Goal: Transaction & Acquisition: Purchase product/service

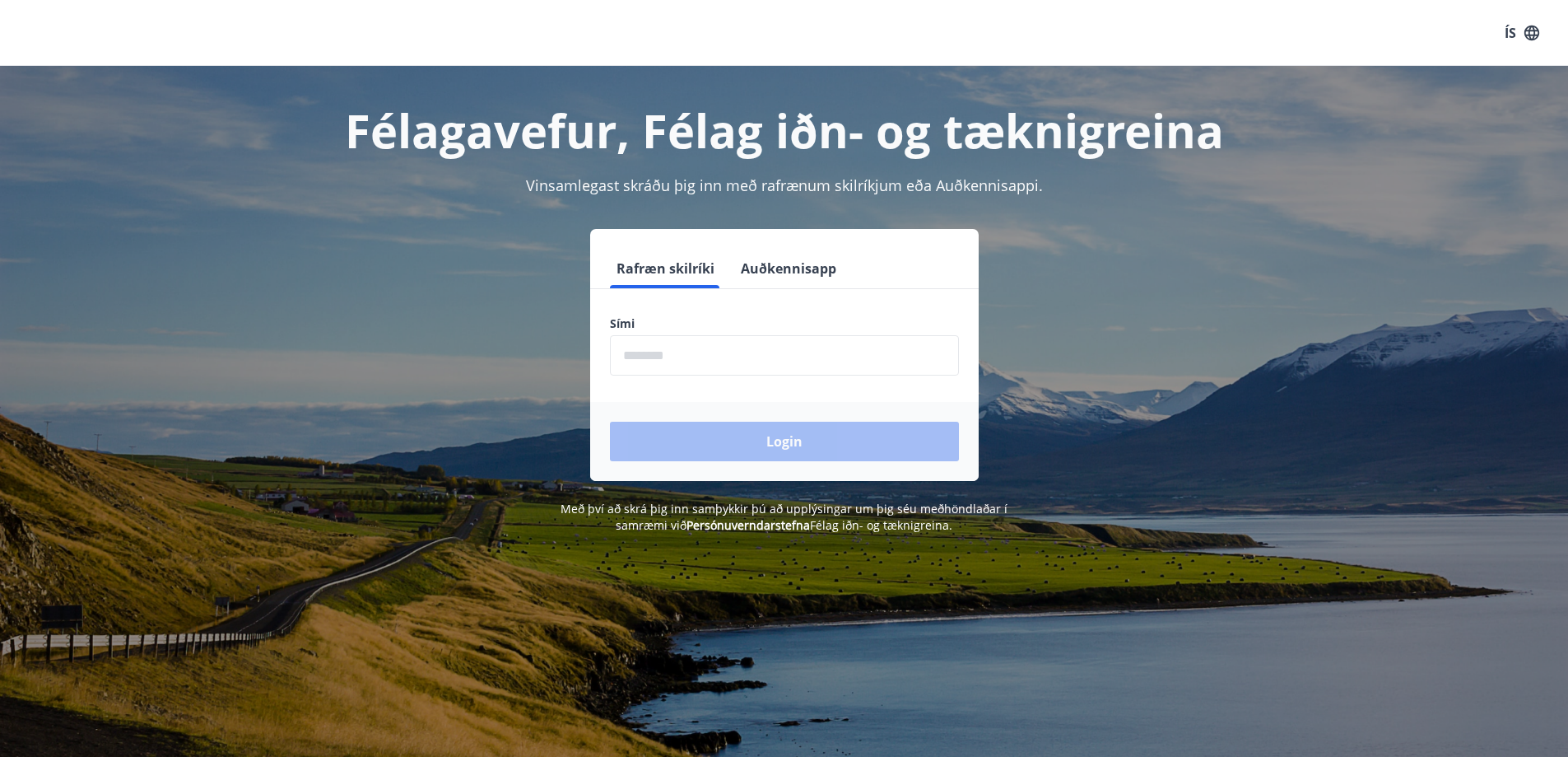
click at [689, 356] on input "phone" at bounding box center [784, 356] width 349 height 40
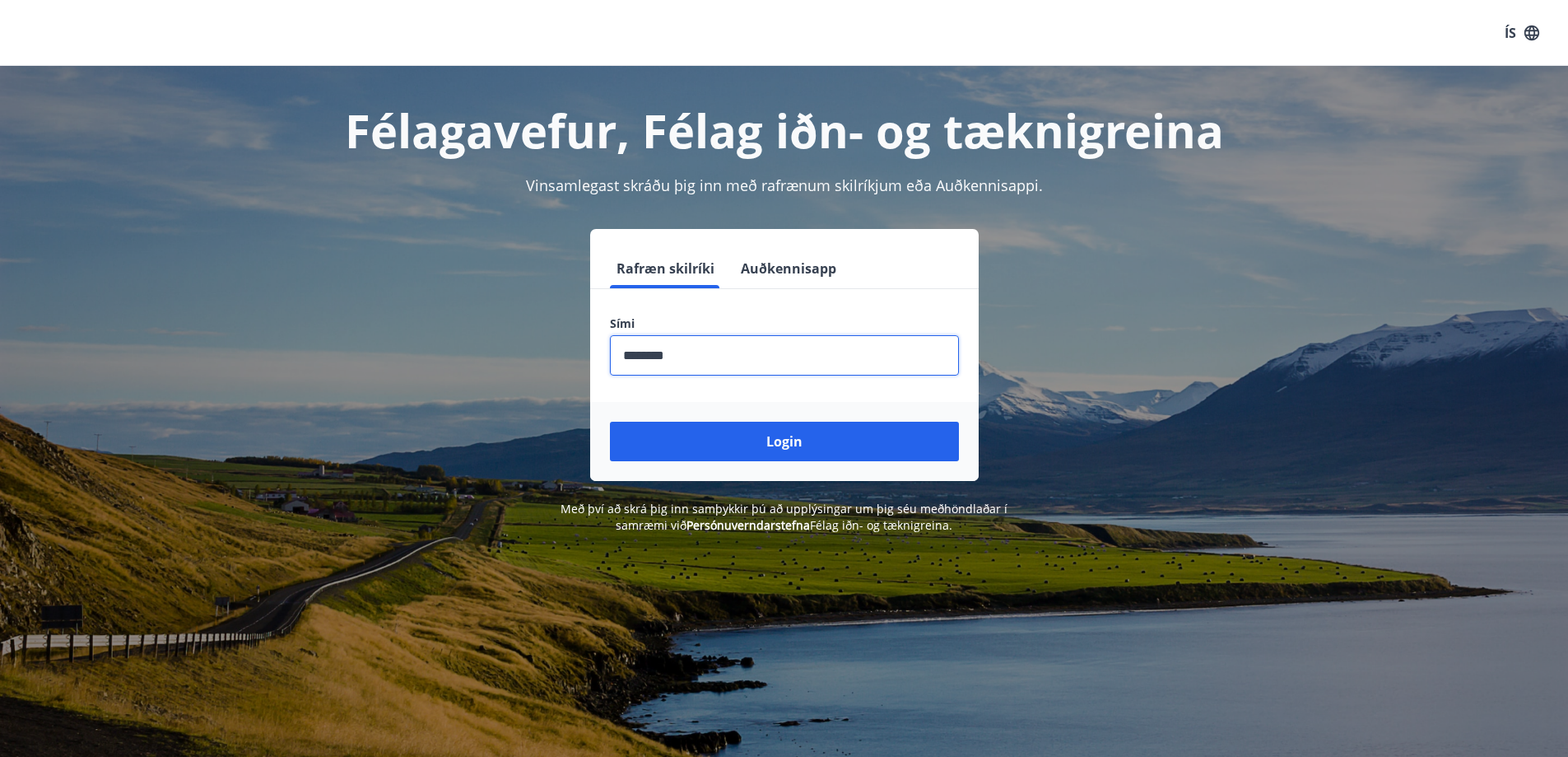
type input "********"
click at [610, 421] on button "Login" at bounding box center [784, 441] width 349 height 40
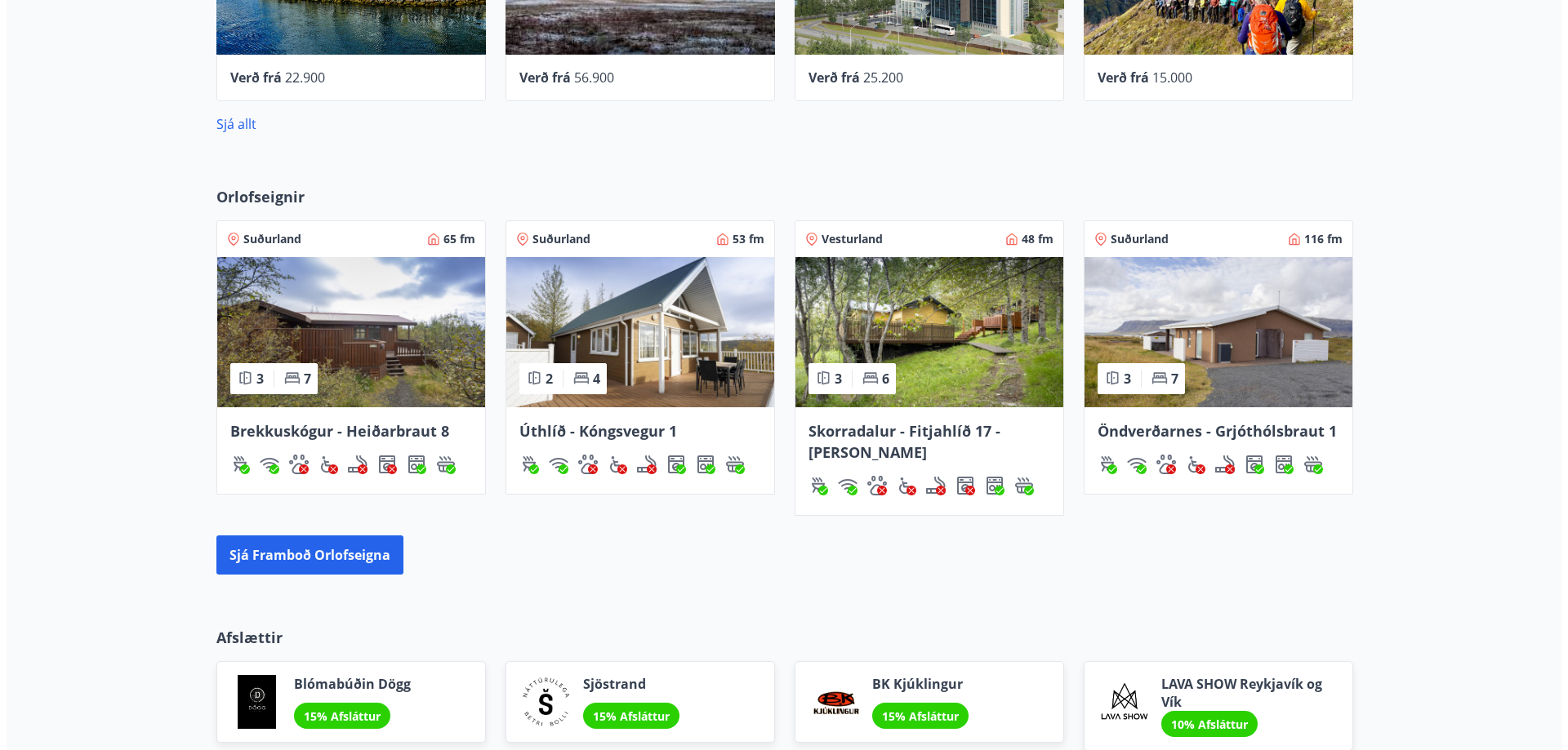
scroll to position [763, 0]
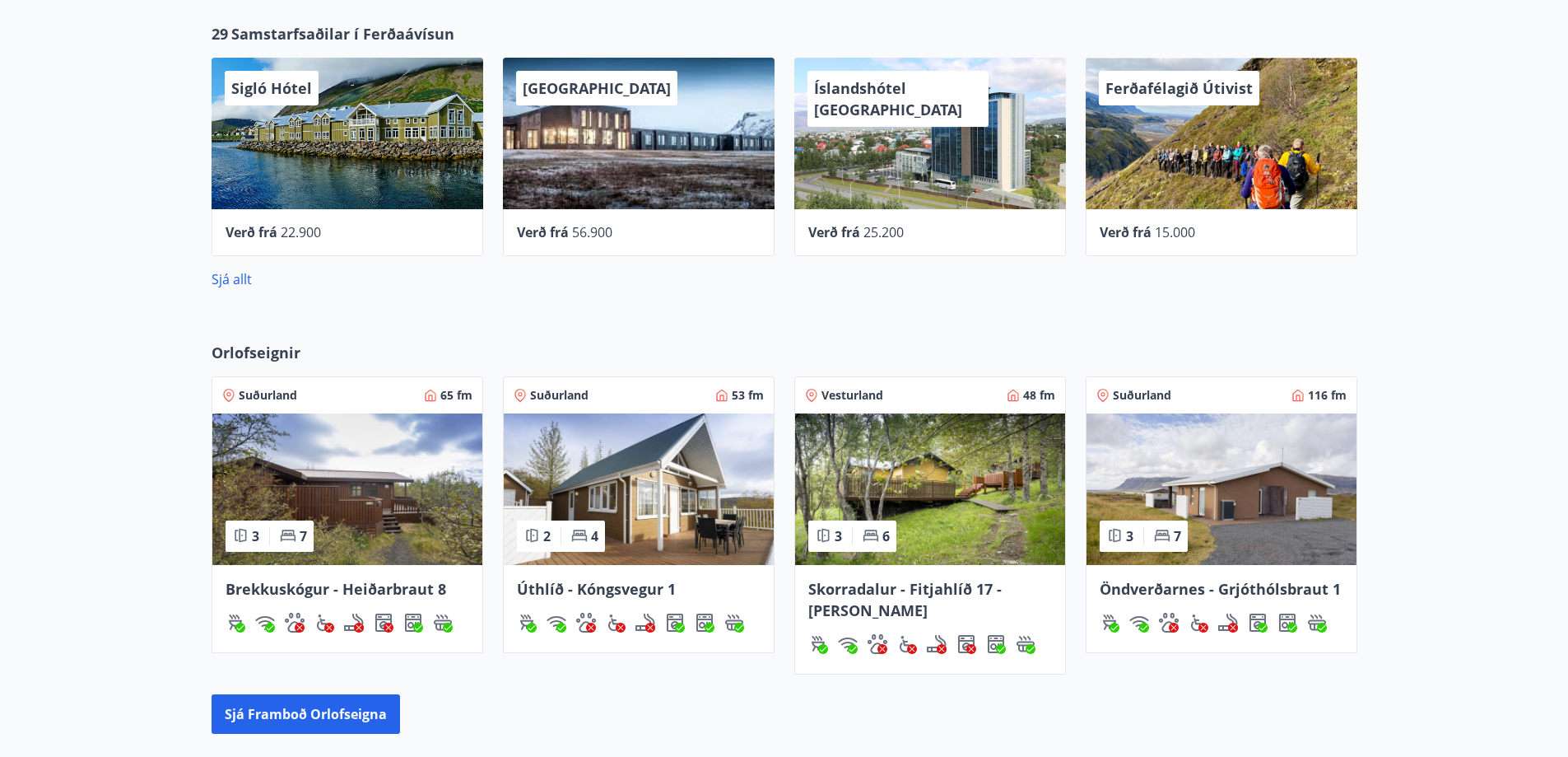
click at [871, 128] on div "Íslandshótel [GEOGRAPHIC_DATA]" at bounding box center [930, 134] width 271 height 152
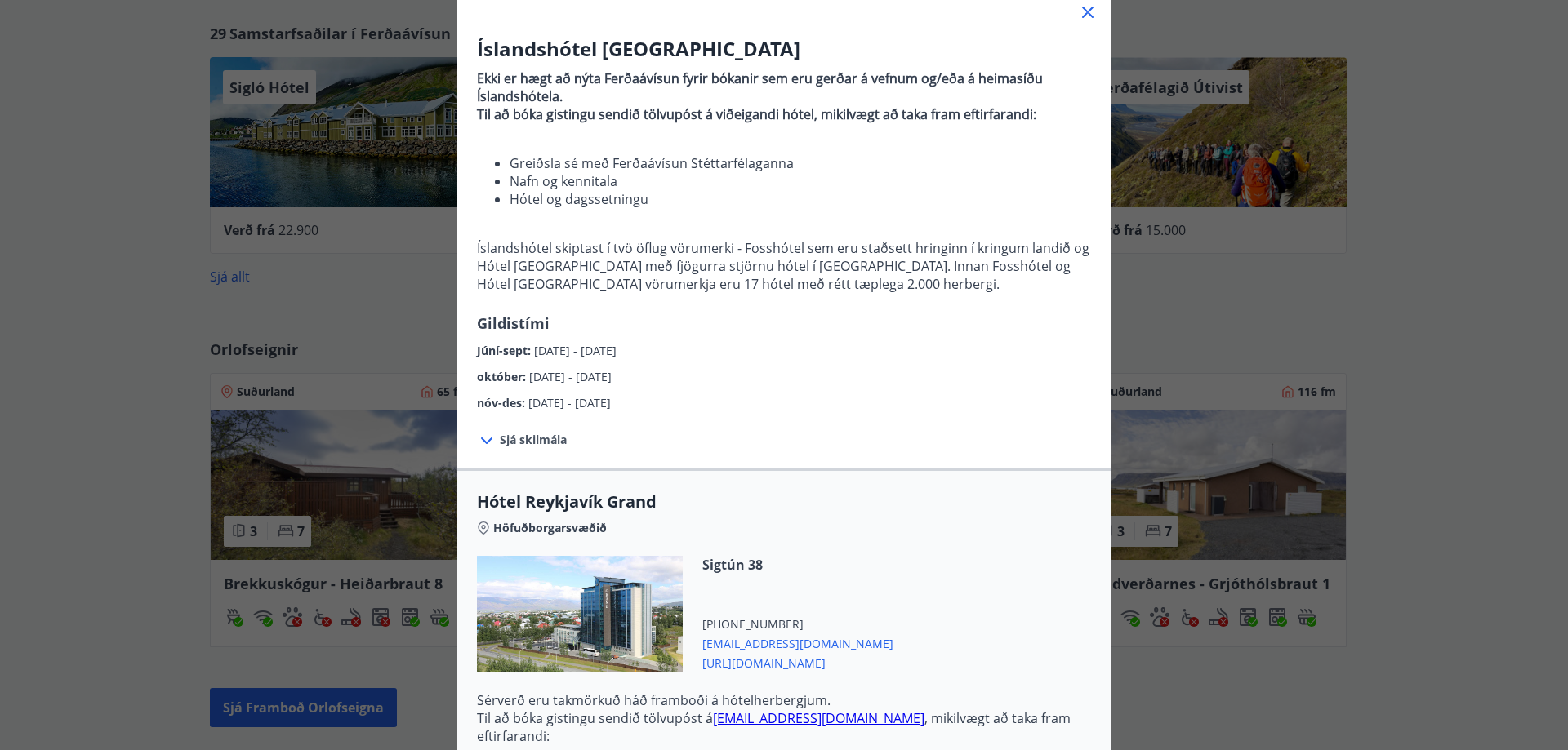
scroll to position [0, 0]
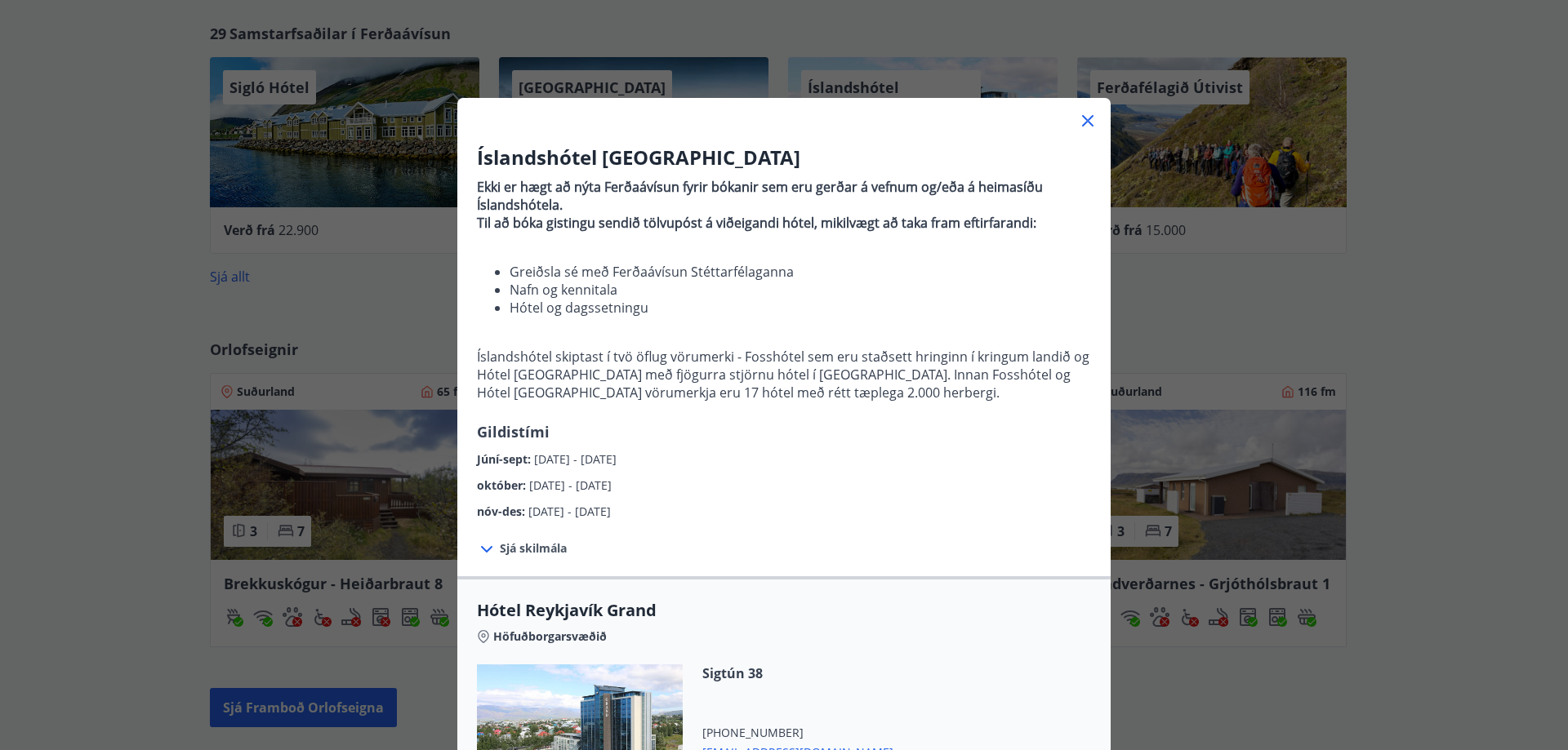
click at [1087, 119] on icon at bounding box center [1088, 121] width 20 height 20
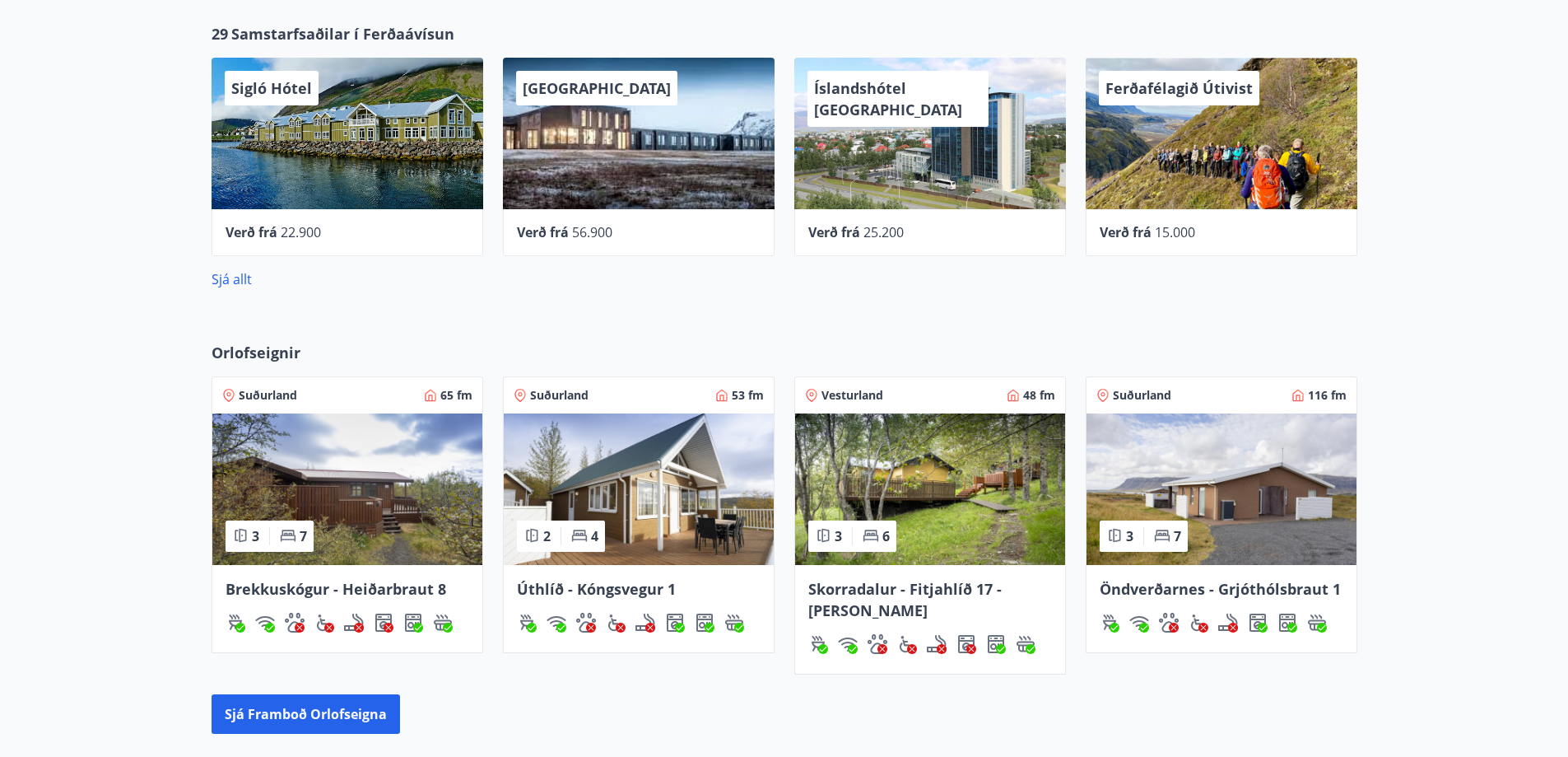
click at [582, 160] on div "[GEOGRAPHIC_DATA]" at bounding box center [639, 134] width 271 height 152
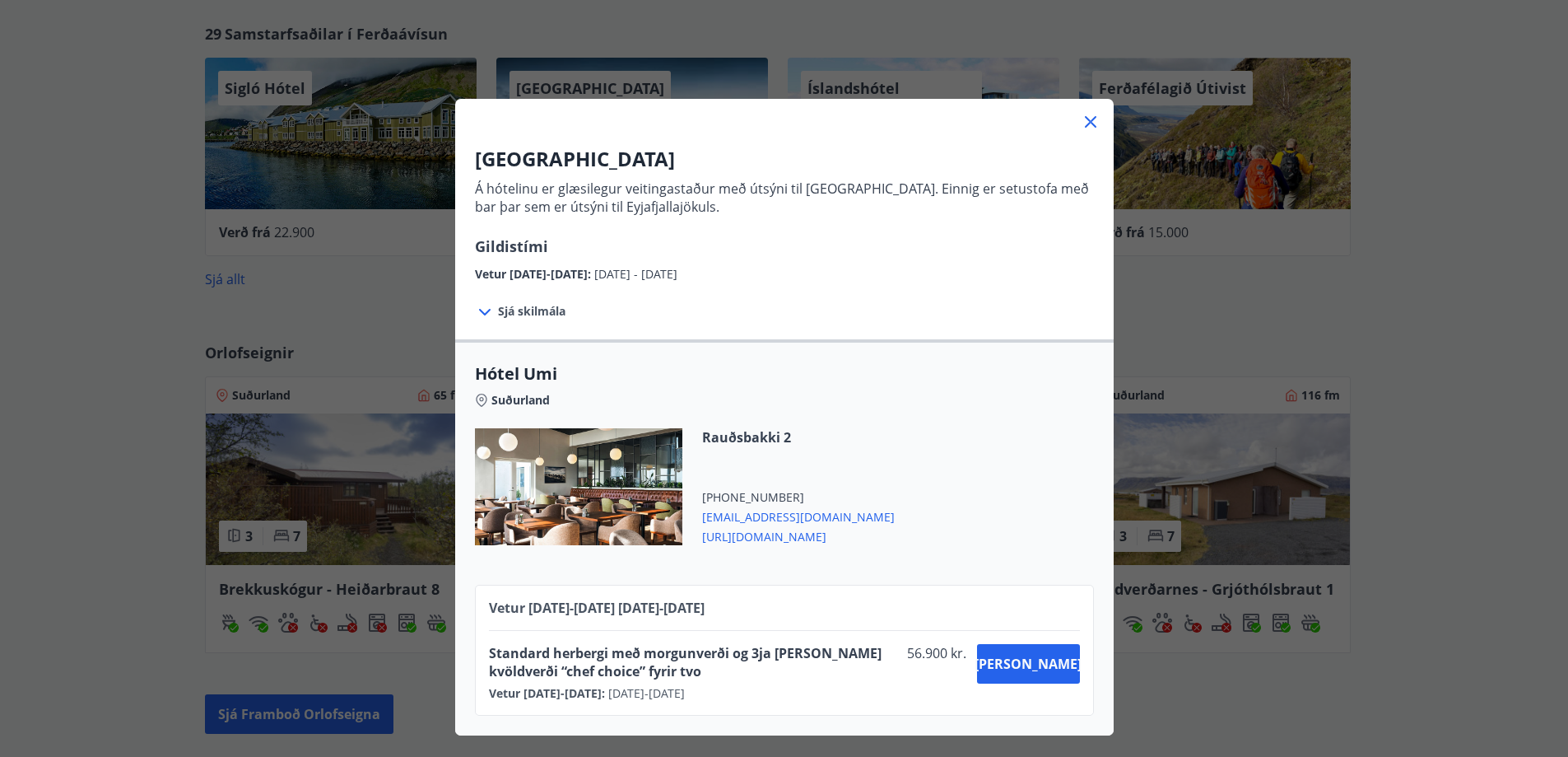
click at [582, 160] on h3 "[GEOGRAPHIC_DATA]" at bounding box center [784, 159] width 619 height 28
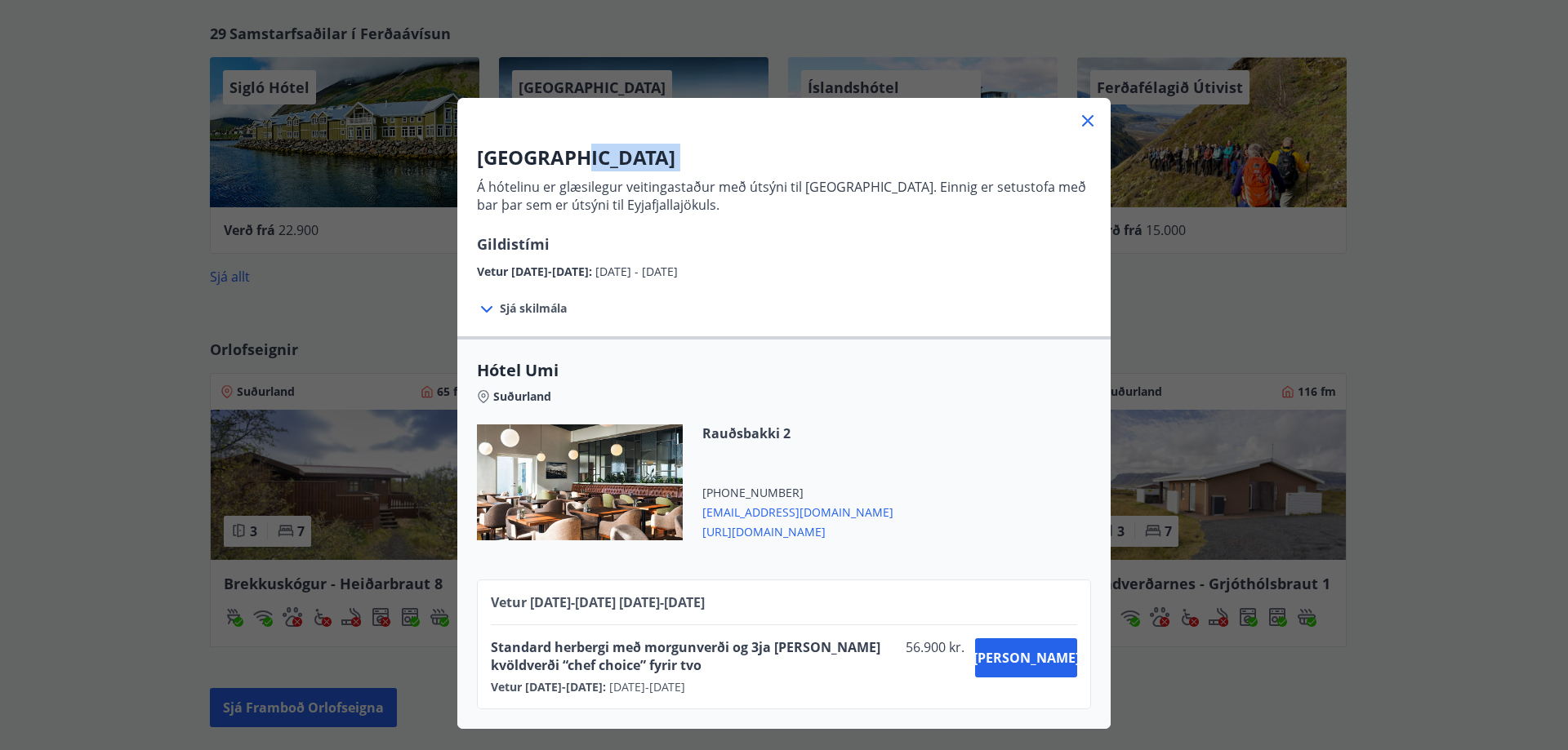
click at [1079, 119] on icon at bounding box center [1088, 121] width 20 height 20
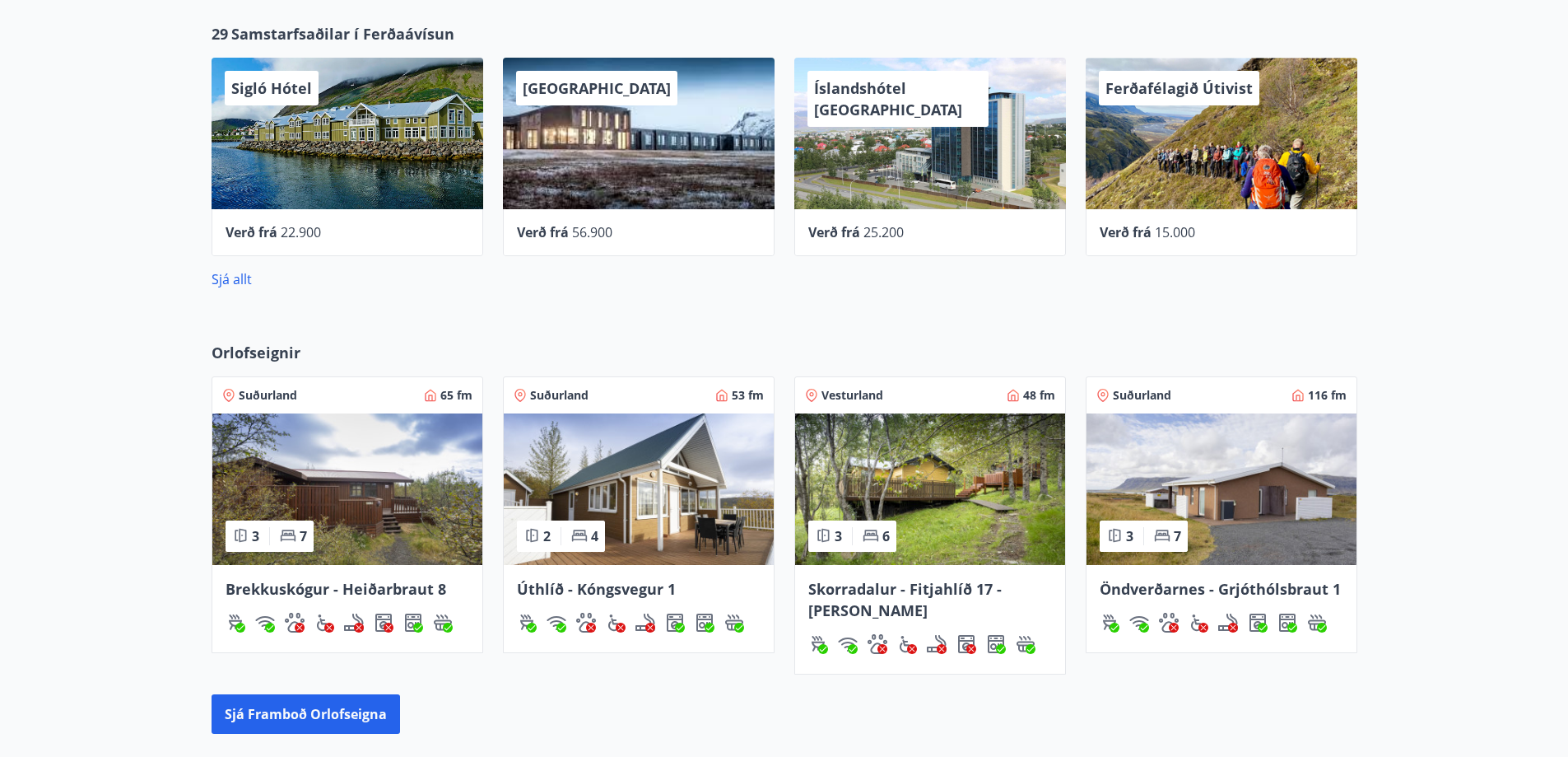
click at [297, 150] on div "Sigló Hótel" at bounding box center [347, 134] width 271 height 152
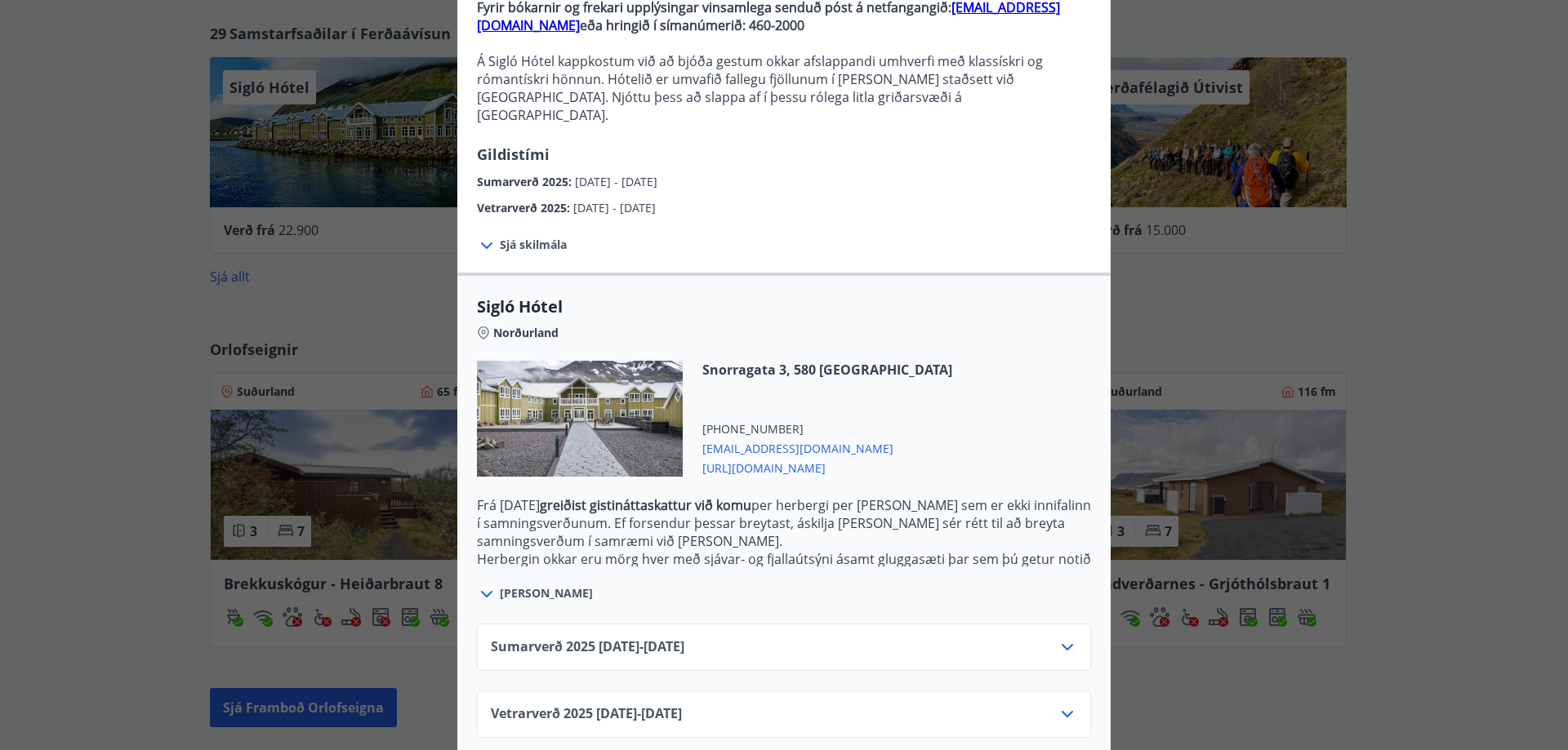
scroll to position [181, 0]
click at [1057, 703] on icon at bounding box center [1067, 712] width 20 height 20
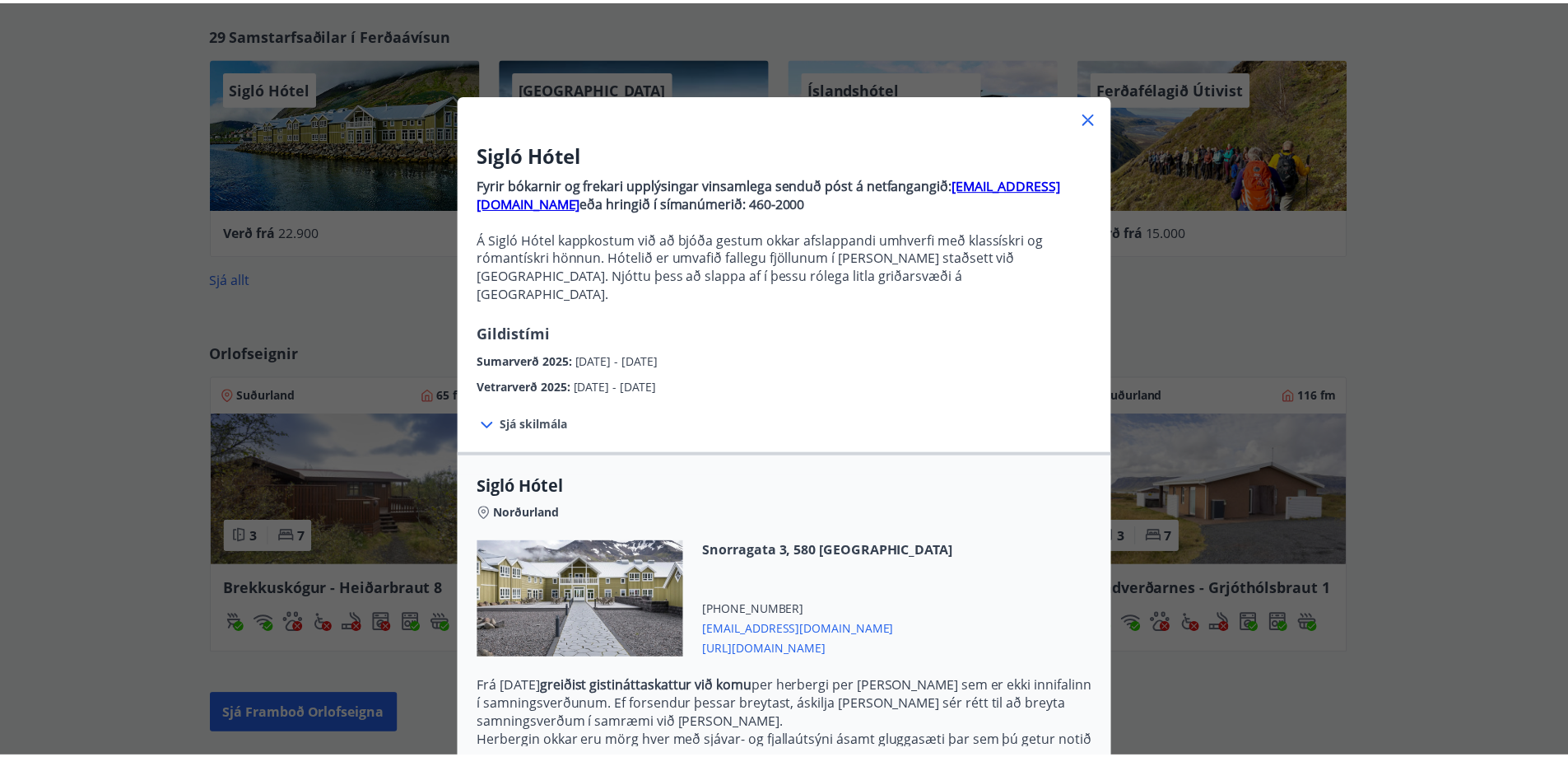
scroll to position [0, 0]
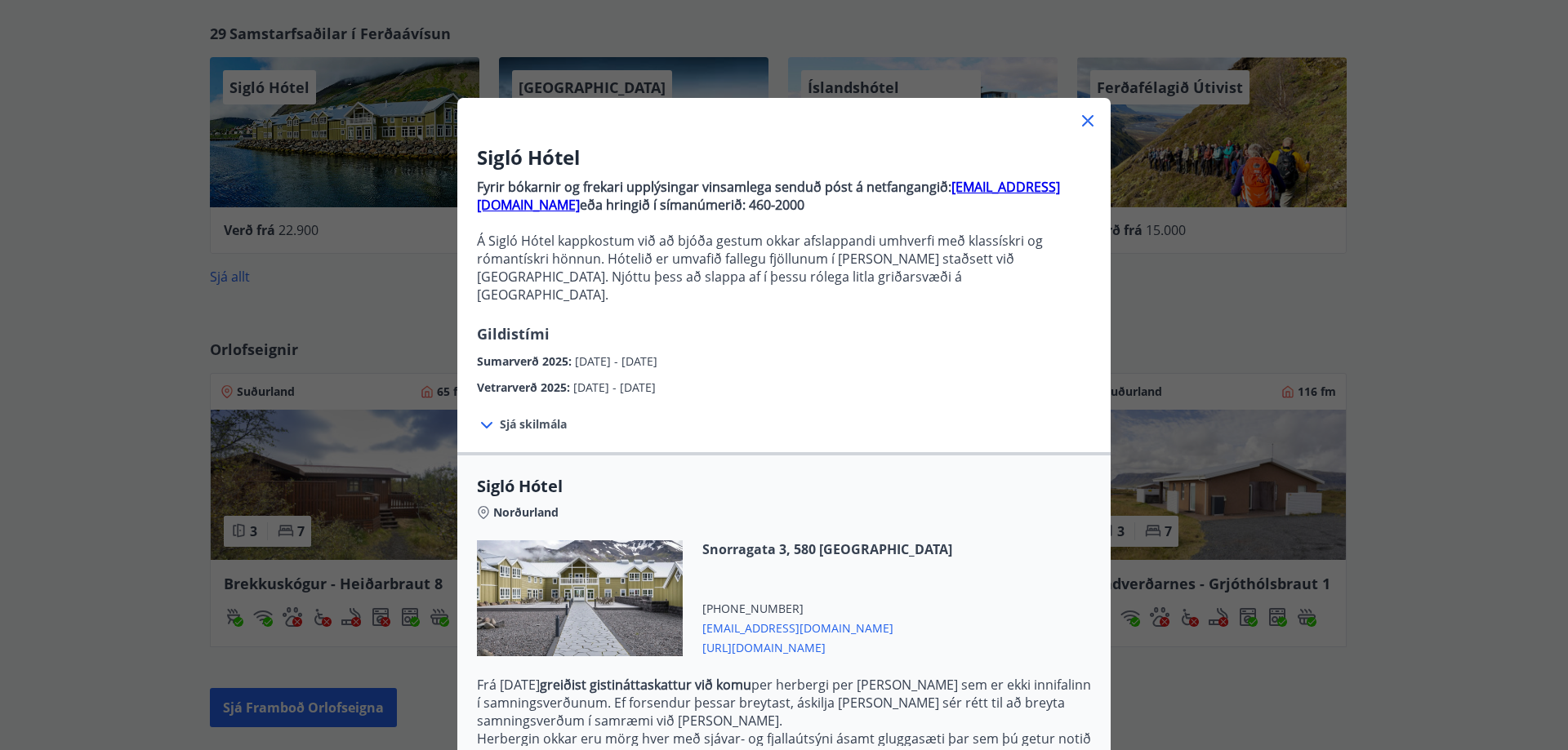
click at [1079, 121] on icon at bounding box center [1088, 121] width 20 height 20
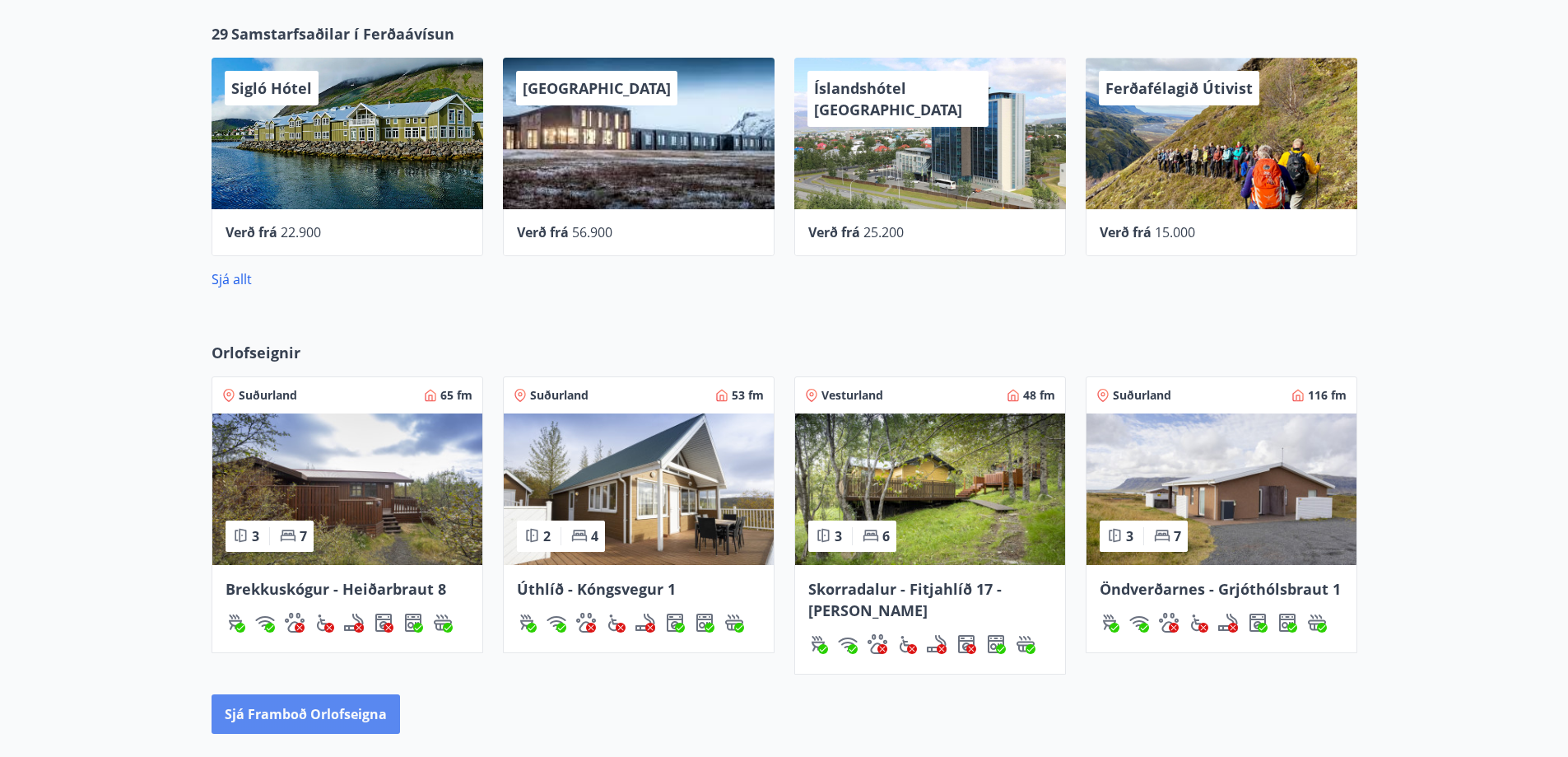
click at [317, 711] on button "Sjá framboð orlofseigna" at bounding box center [305, 714] width 189 height 40
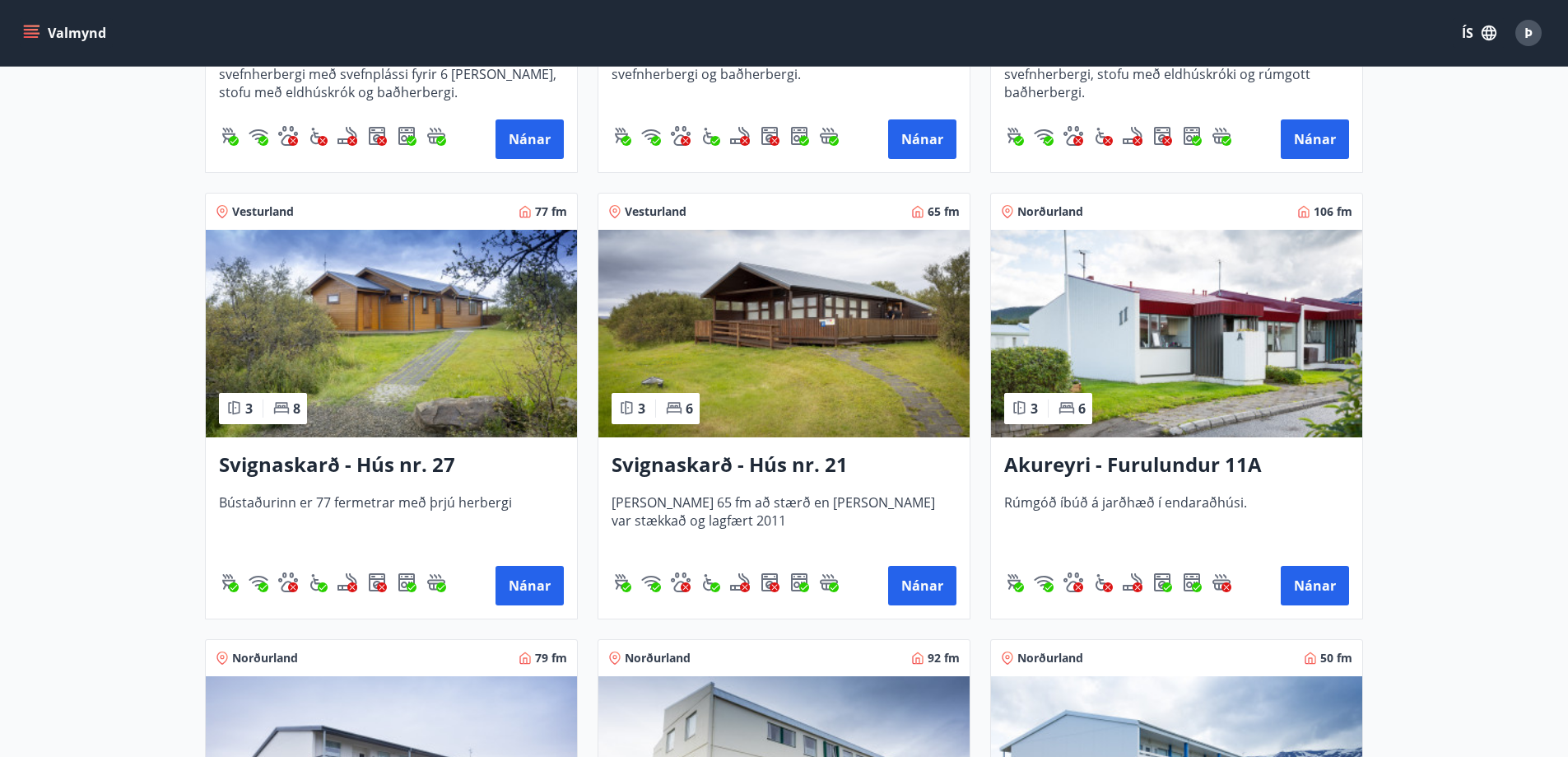
scroll to position [3789, 0]
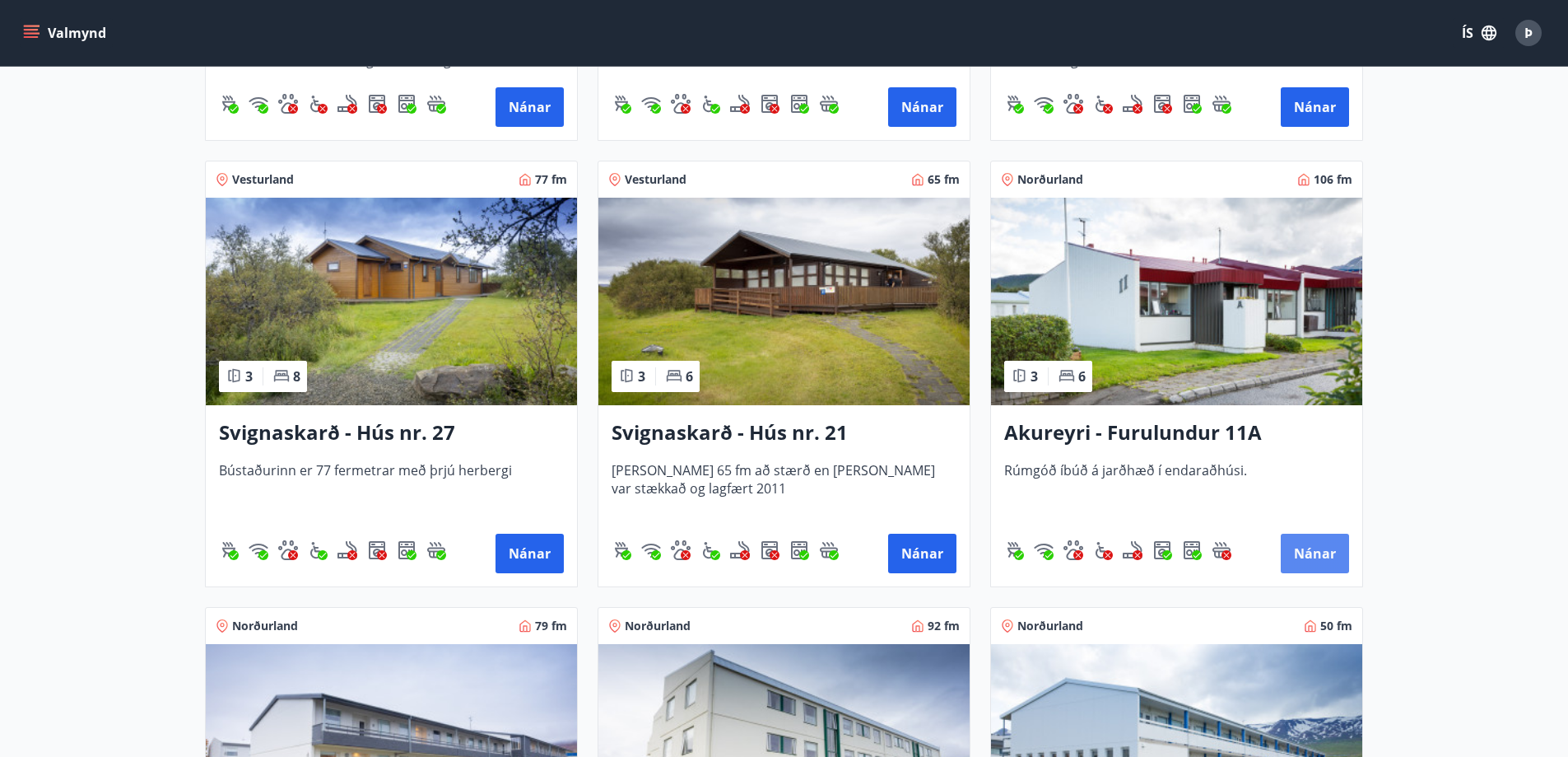
click at [1317, 552] on button "Nánar" at bounding box center [1314, 553] width 68 height 40
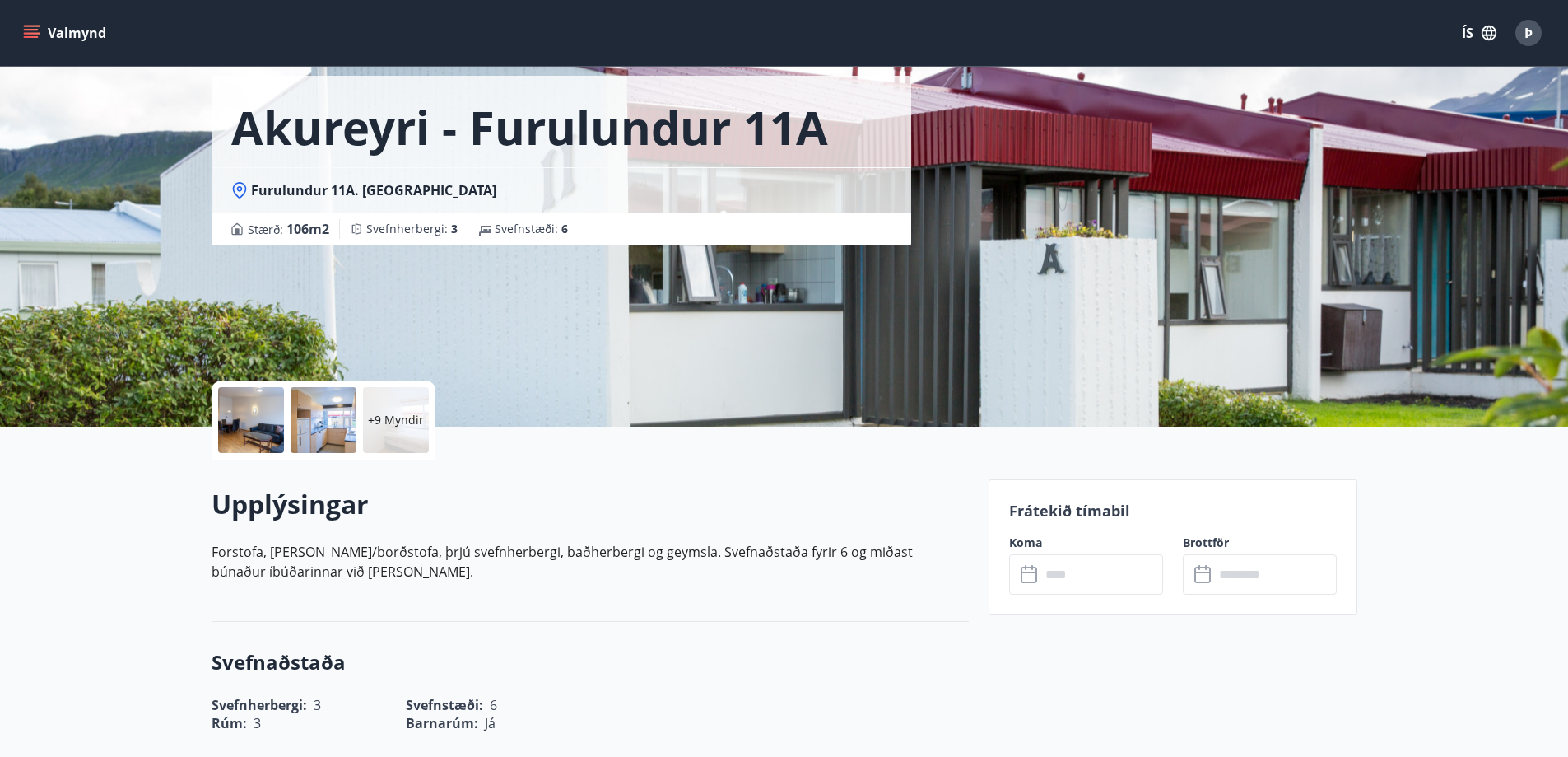
scroll to position [247, 0]
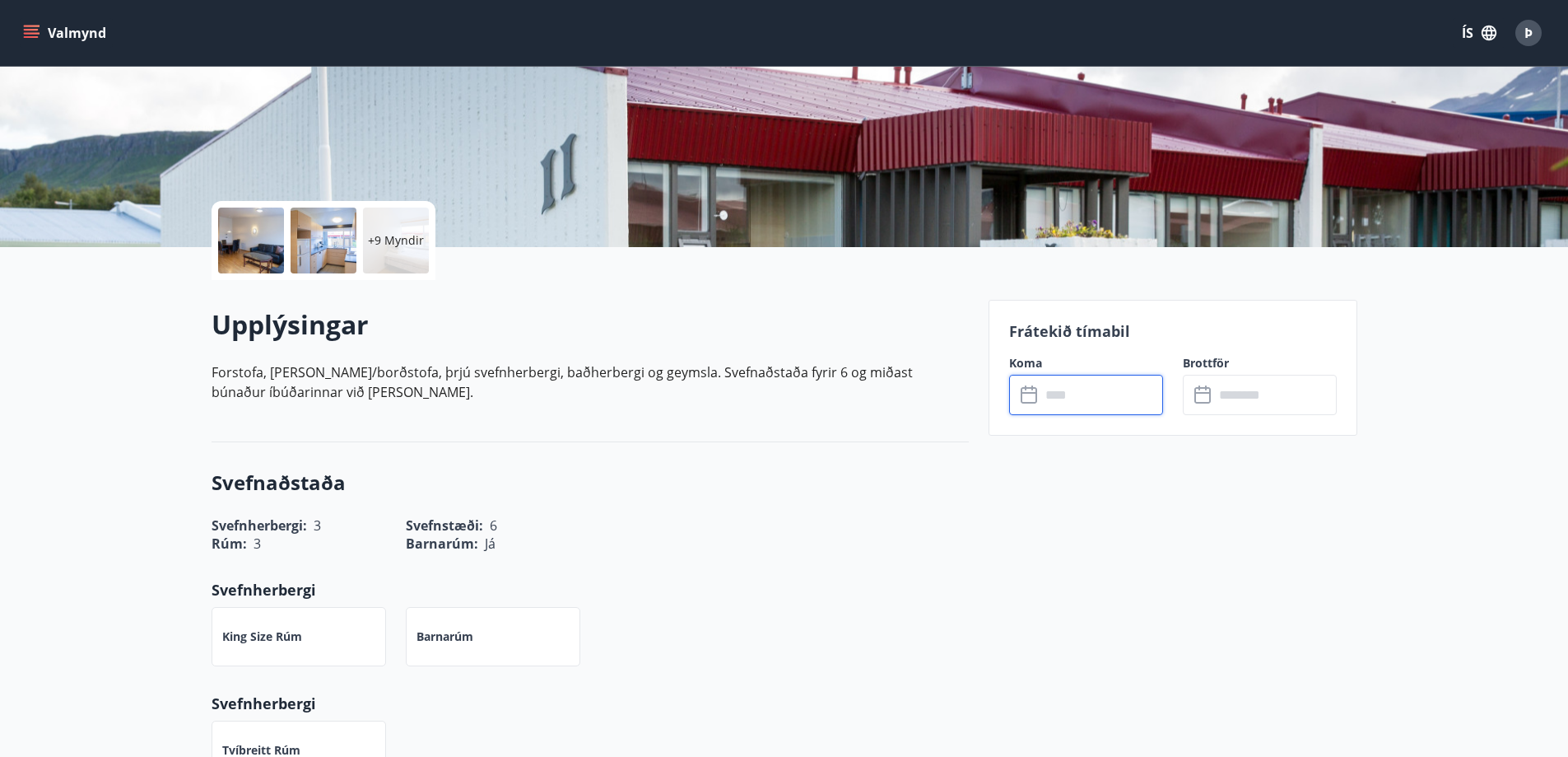
click at [1050, 406] on input "text" at bounding box center [1102, 394] width 123 height 40
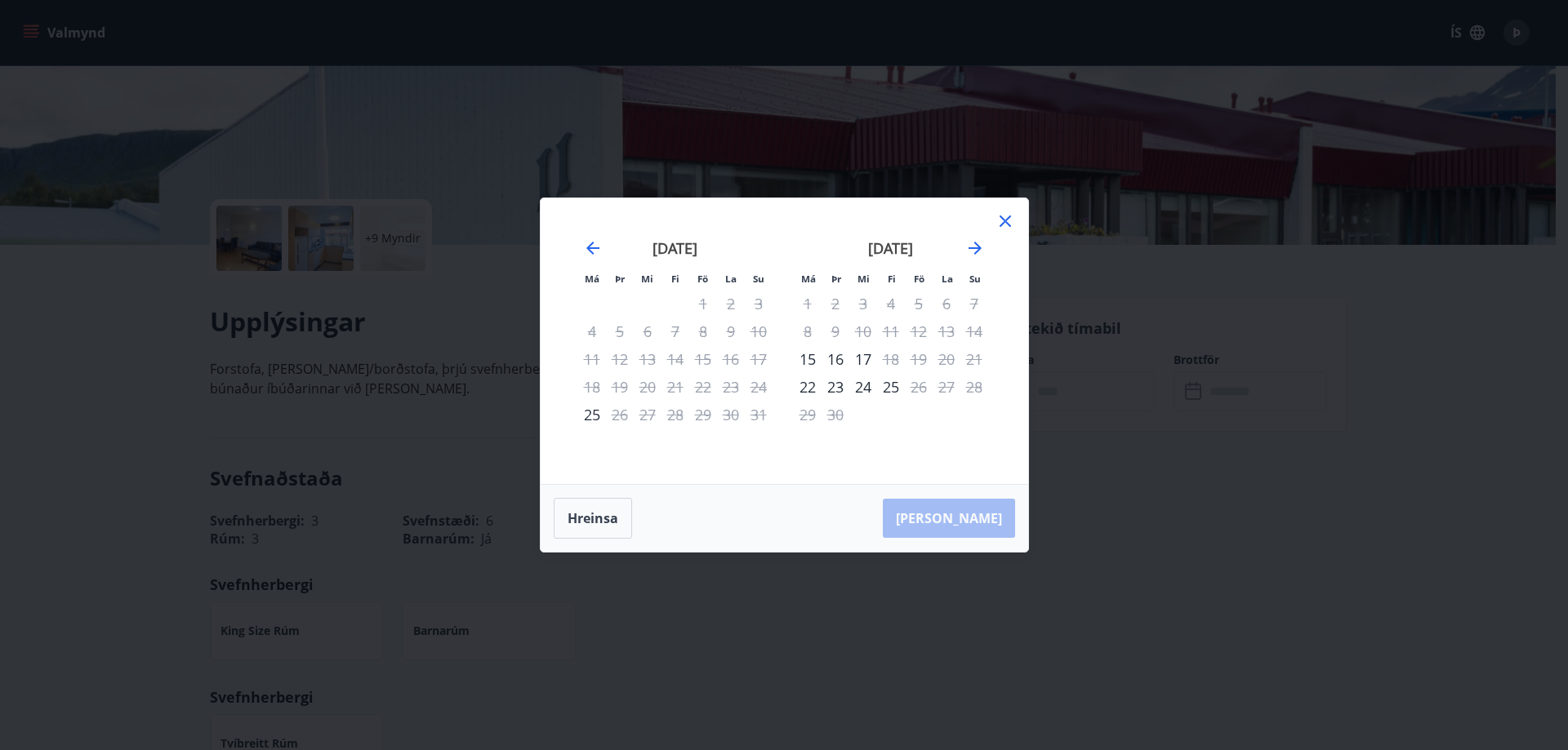
click at [1003, 226] on icon at bounding box center [1005, 222] width 20 height 20
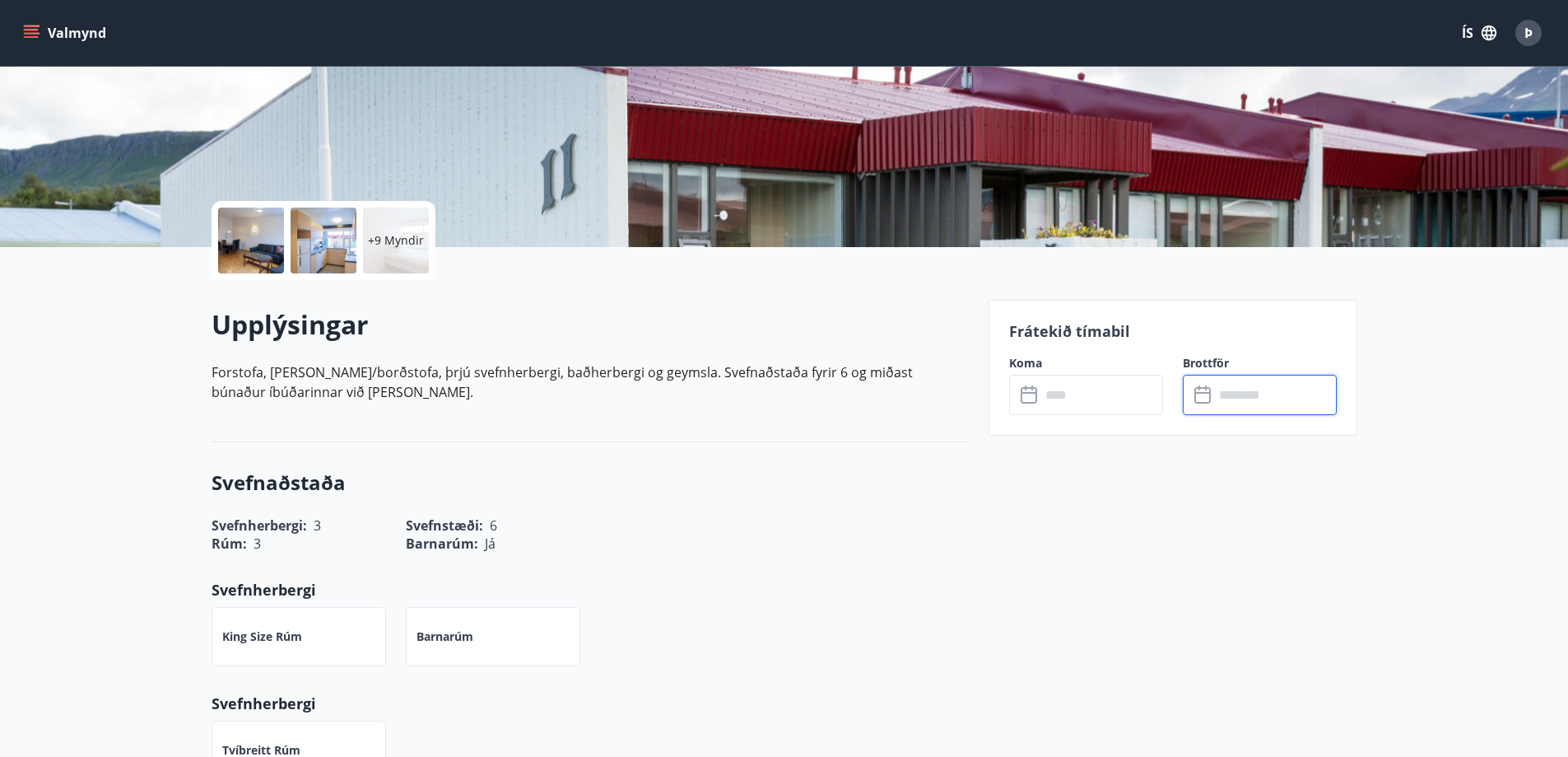
click at [1258, 404] on input "text" at bounding box center [1276, 394] width 123 height 40
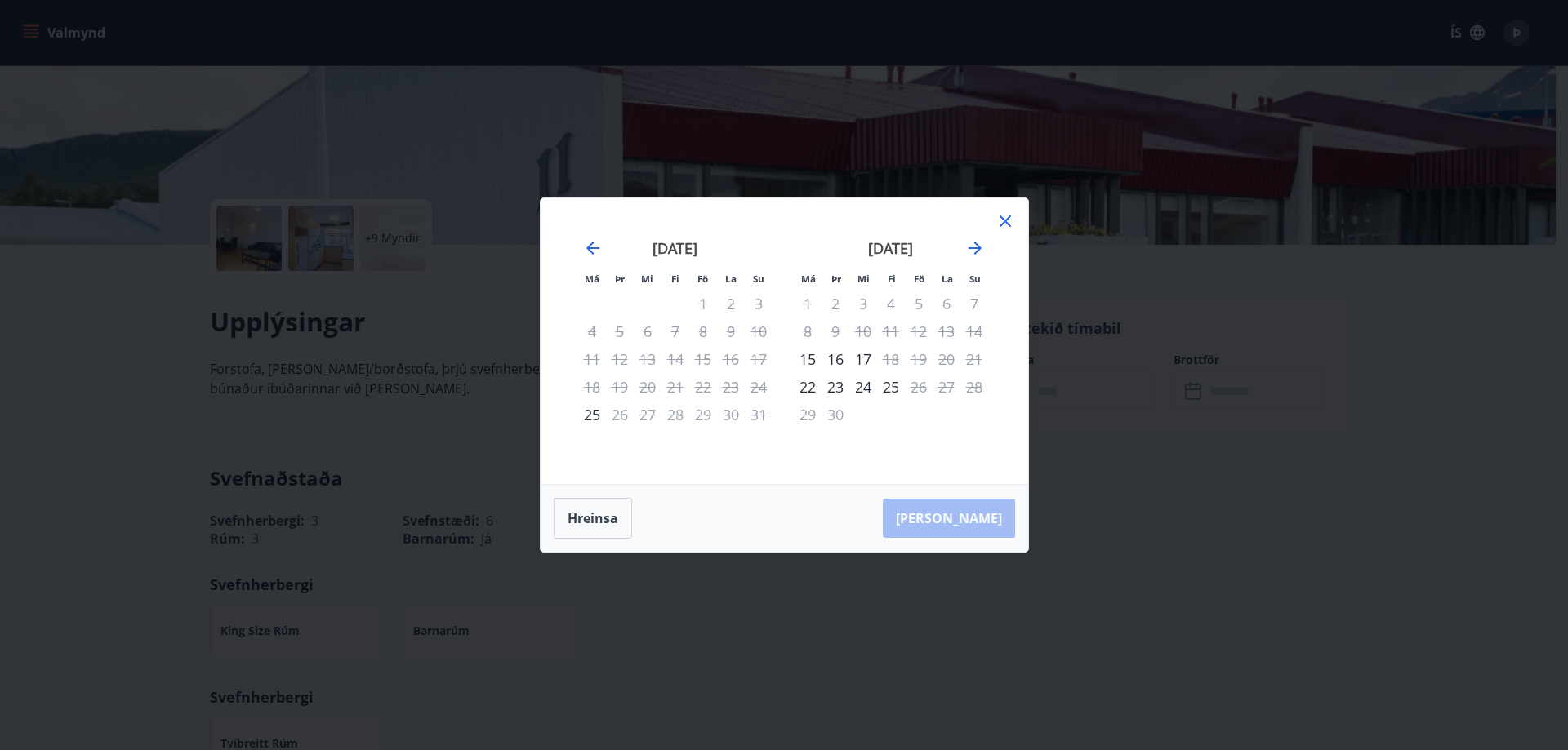
click at [1001, 220] on icon at bounding box center [1005, 222] width 20 height 20
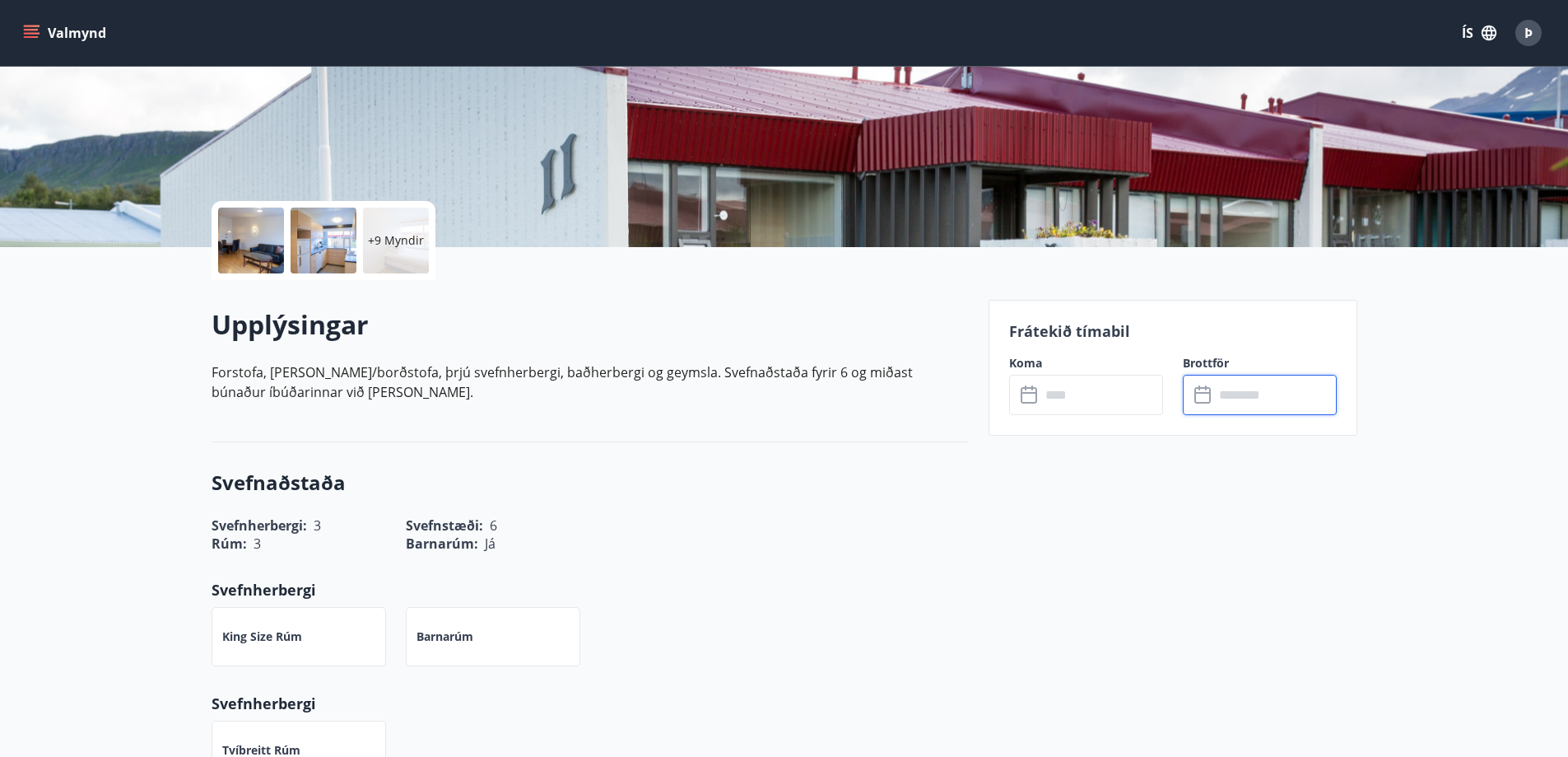
scroll to position [0, 0]
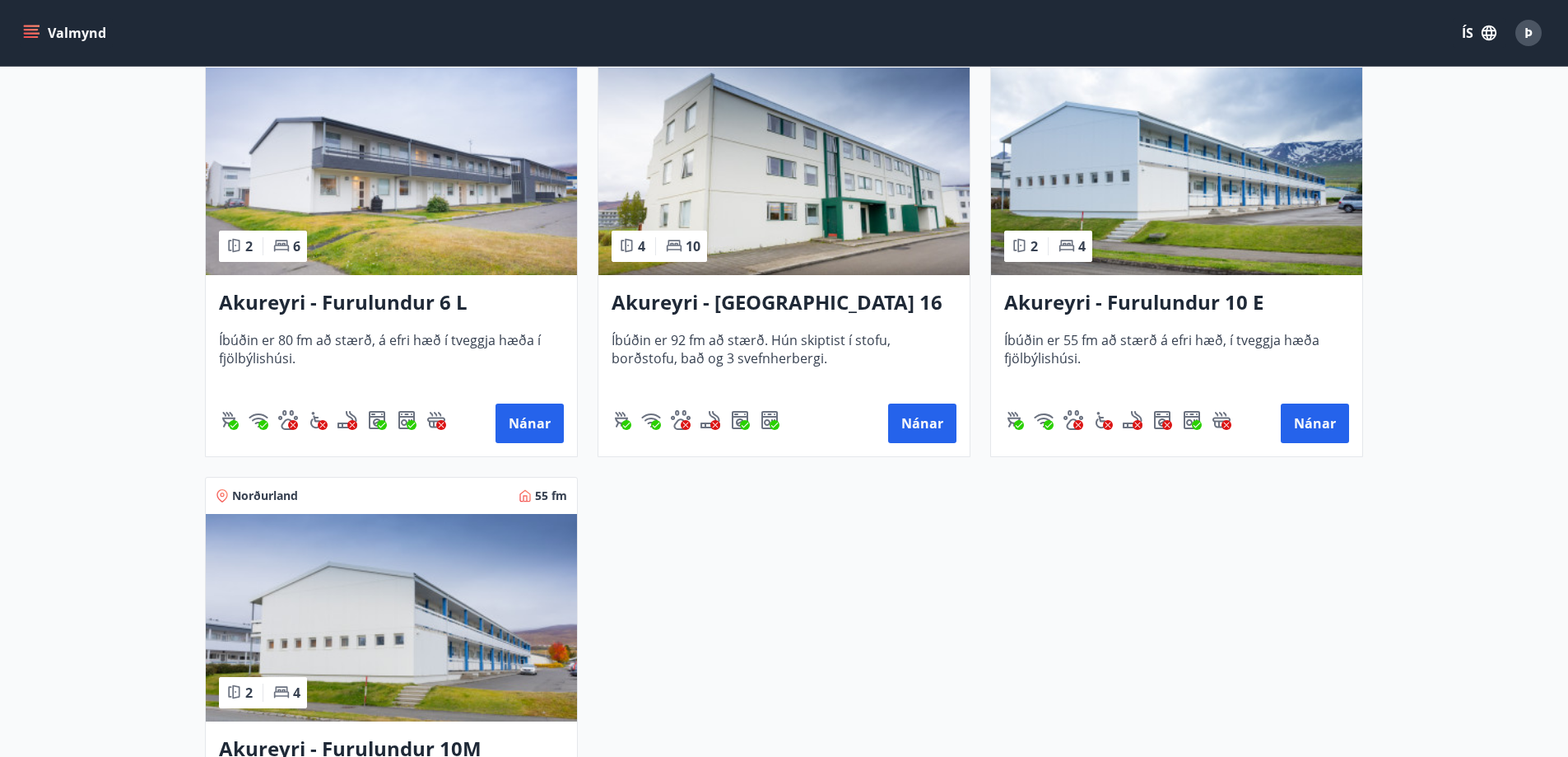
scroll to position [4283, 0]
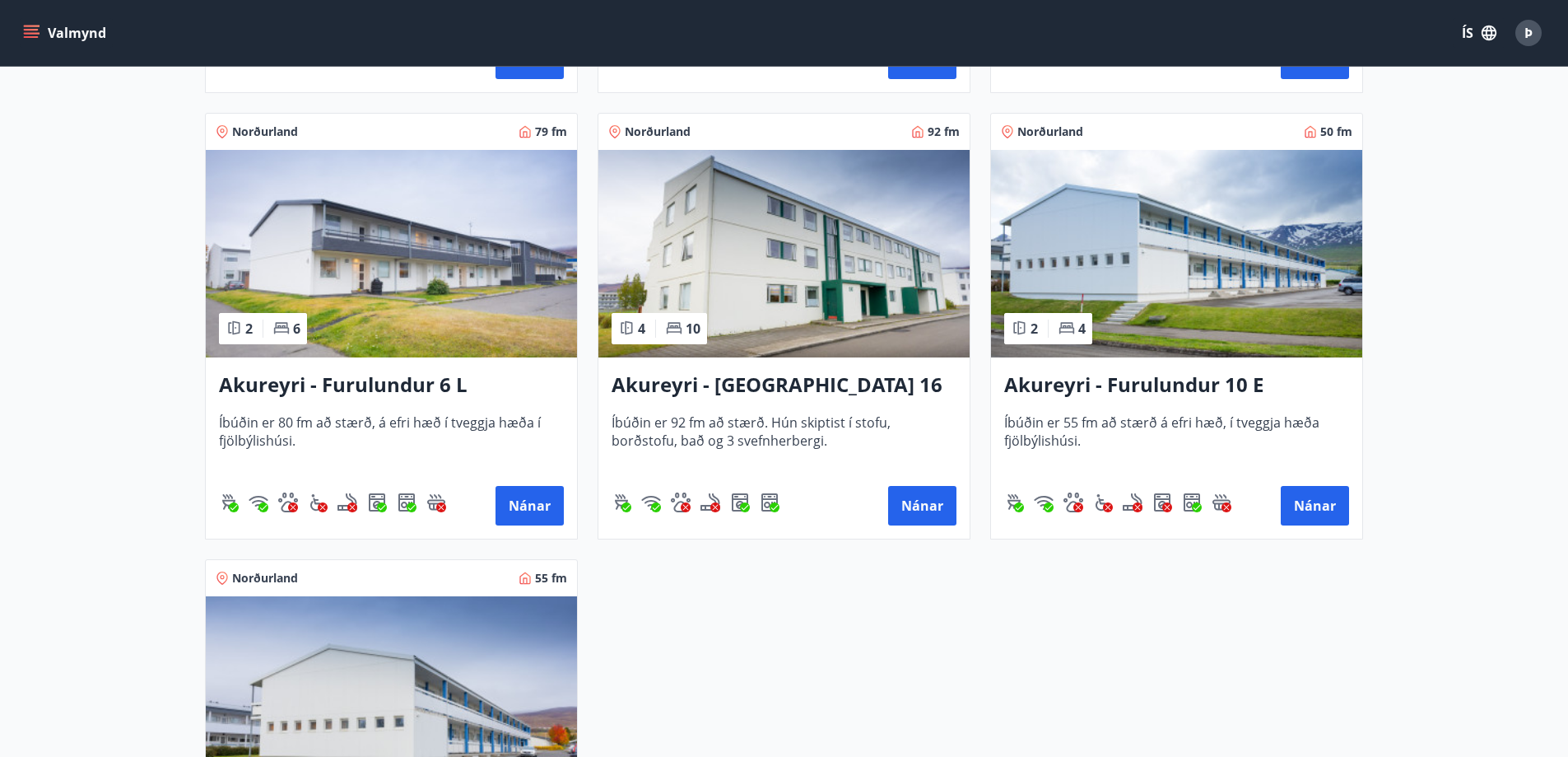
click at [742, 293] on img at bounding box center [784, 254] width 371 height 208
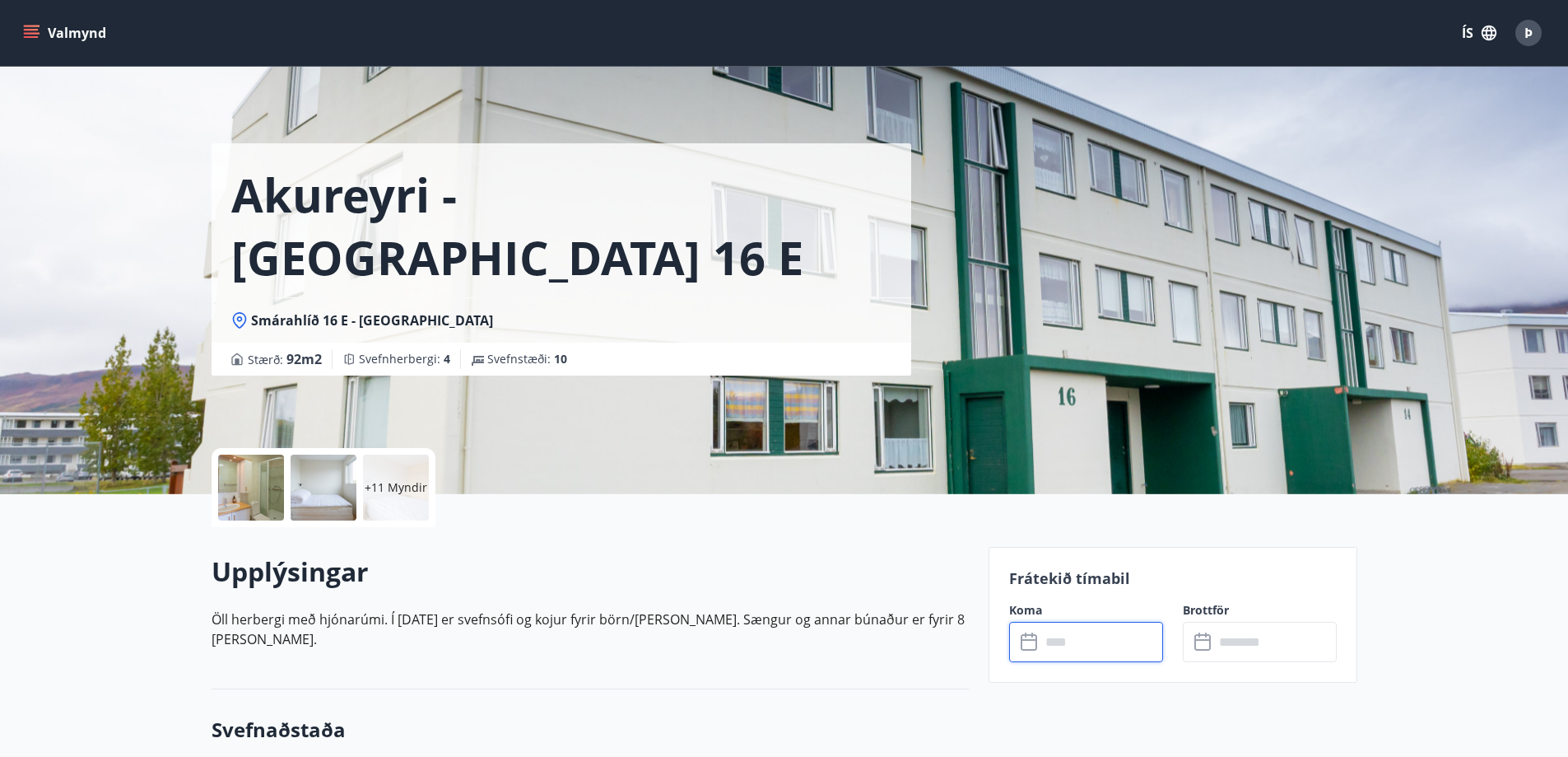
click at [1080, 646] on input "text" at bounding box center [1102, 642] width 123 height 40
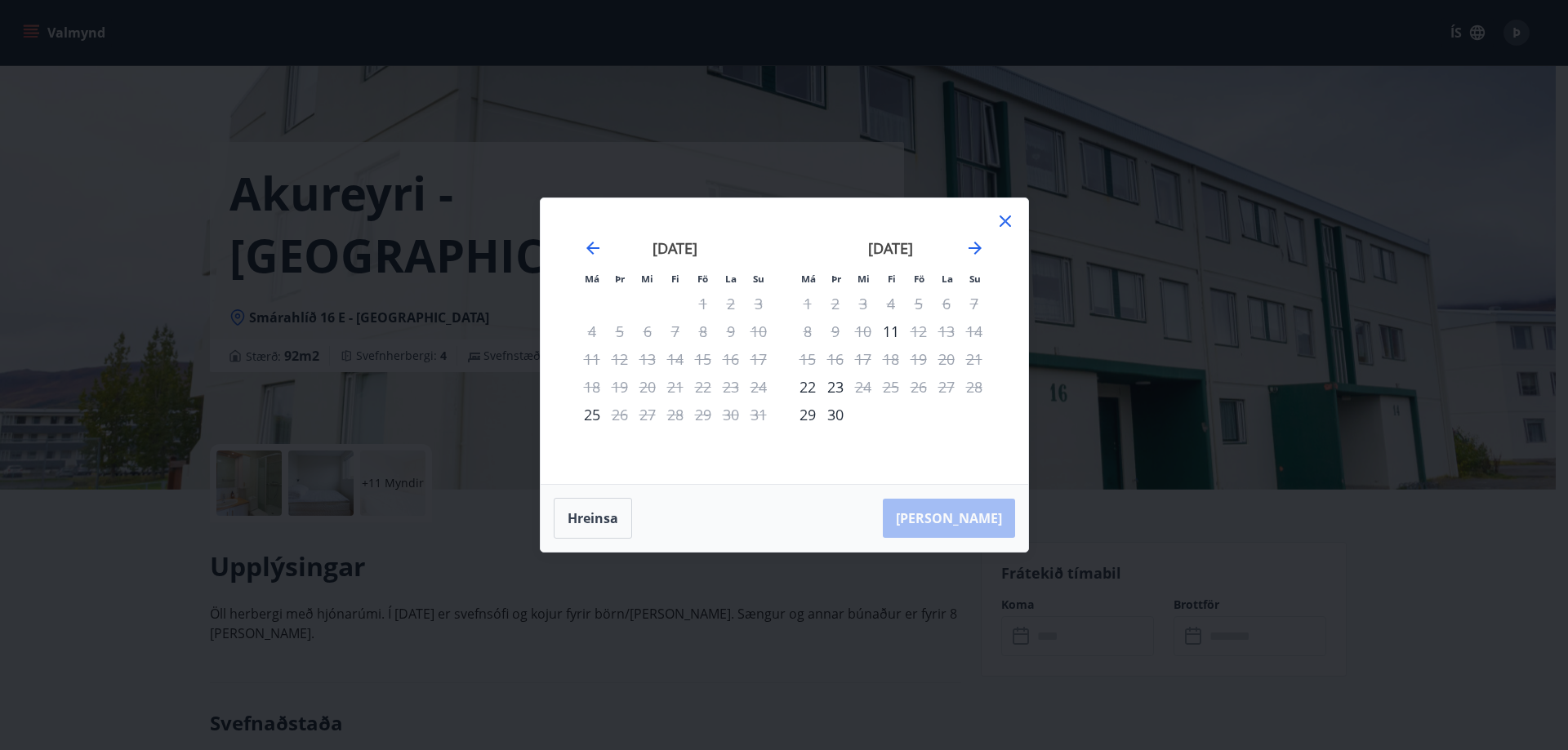
click at [1008, 222] on icon at bounding box center [1005, 222] width 20 height 20
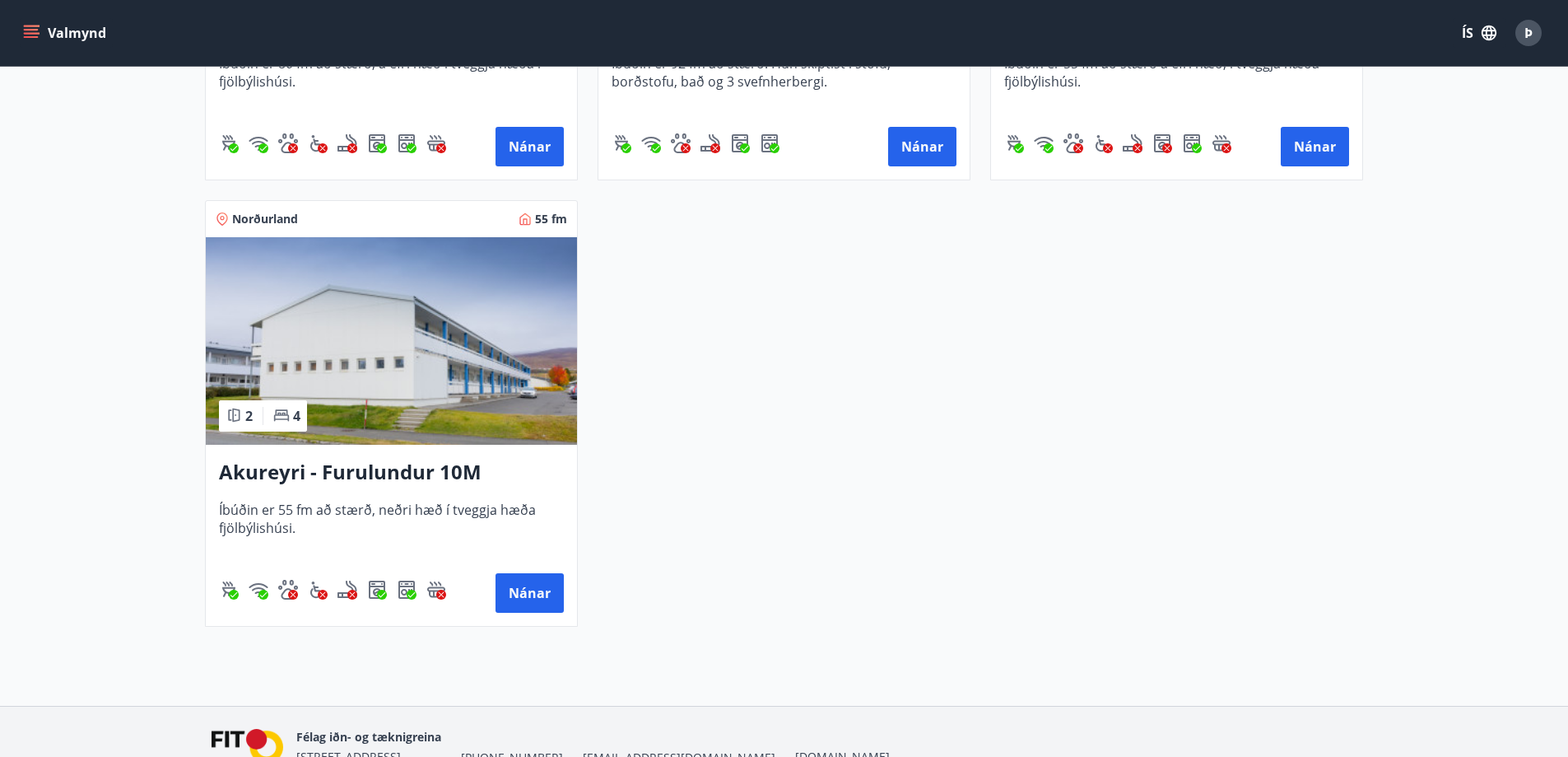
scroll to position [4730, 0]
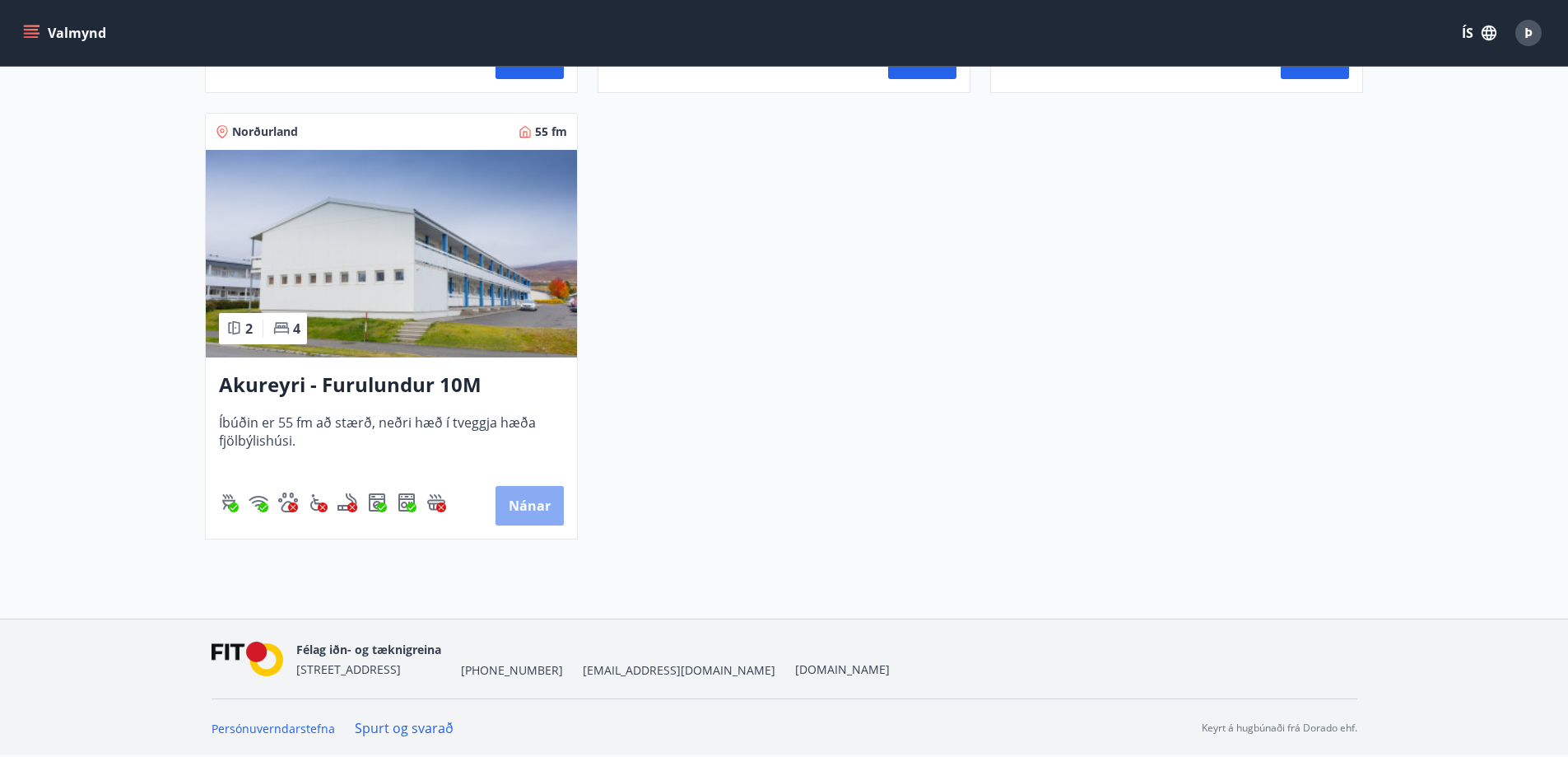
click at [508, 505] on button "Nánar" at bounding box center [530, 506] width 68 height 40
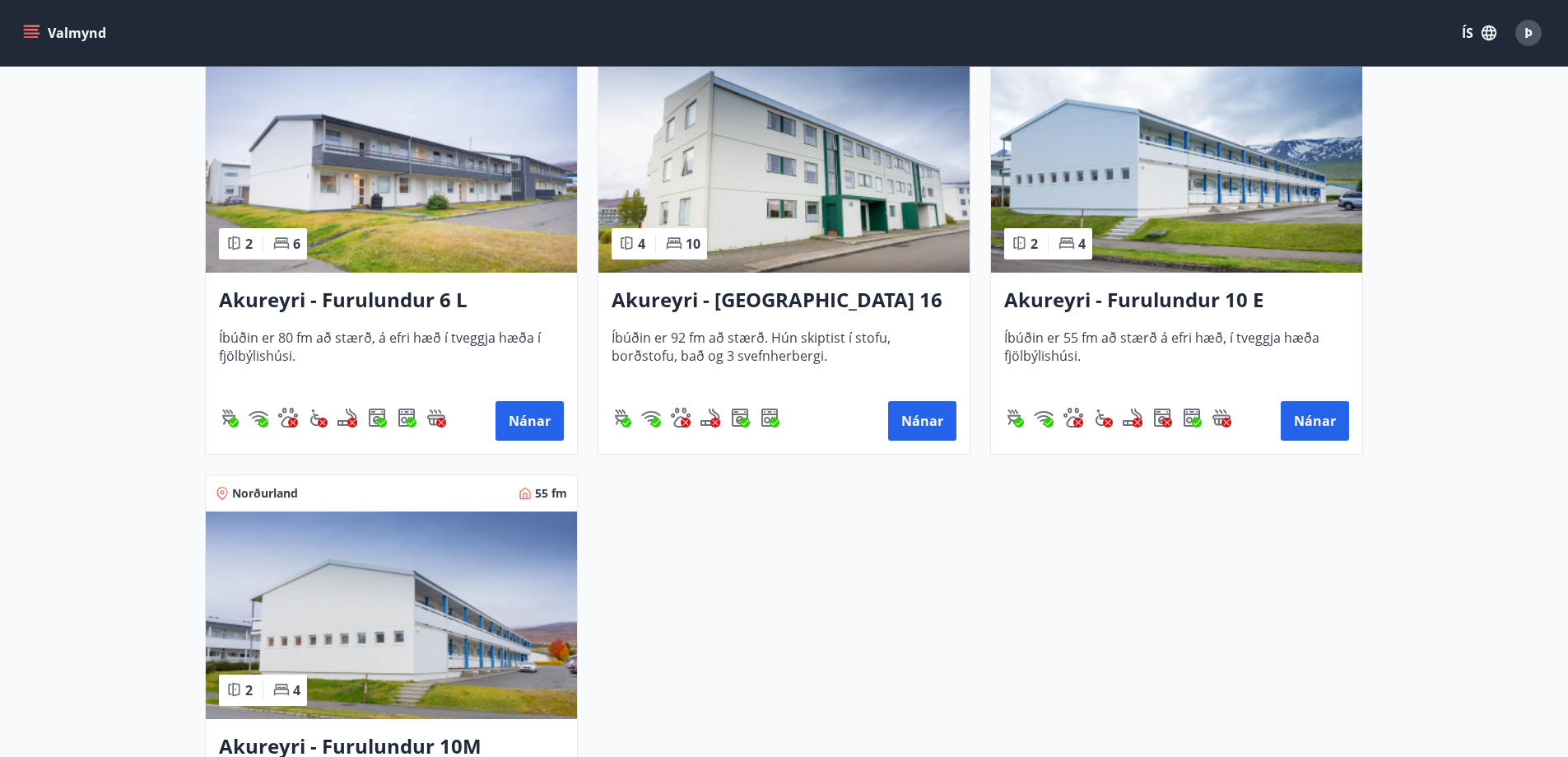
scroll to position [4318, 0]
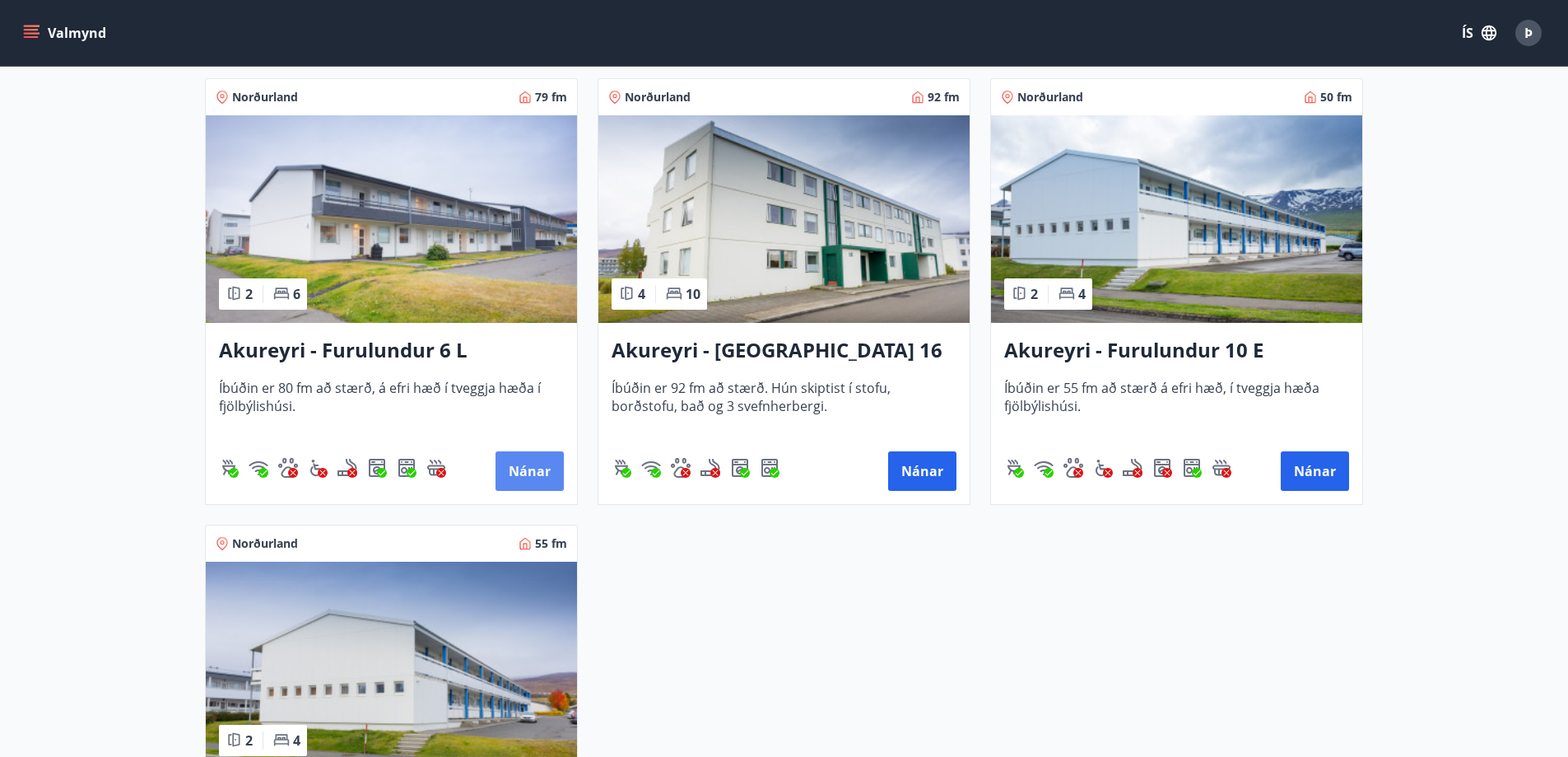
click at [526, 472] on button "Nánar" at bounding box center [530, 471] width 68 height 40
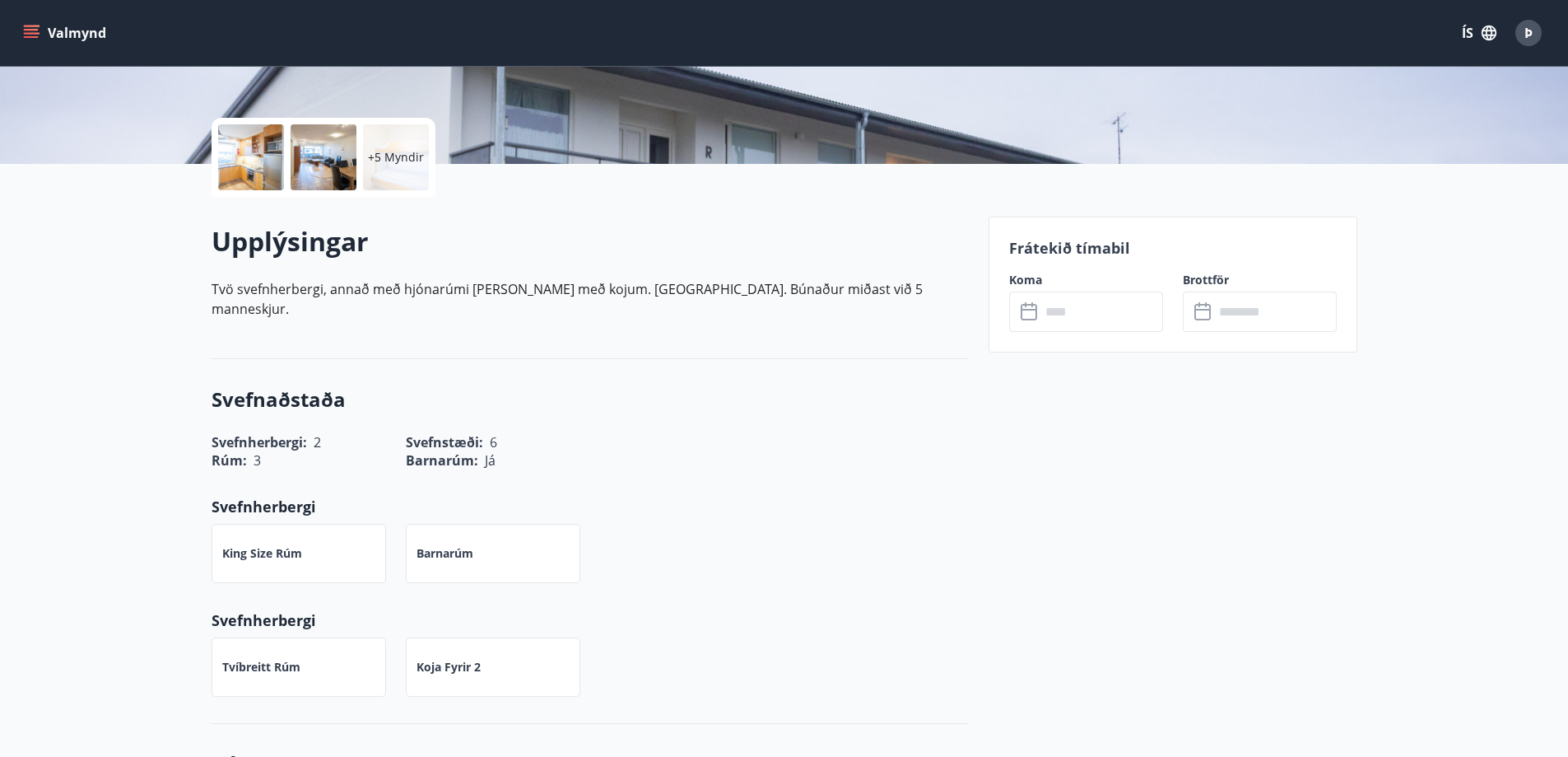
scroll to position [330, 0]
click at [1061, 307] on input "text" at bounding box center [1102, 313] width 123 height 40
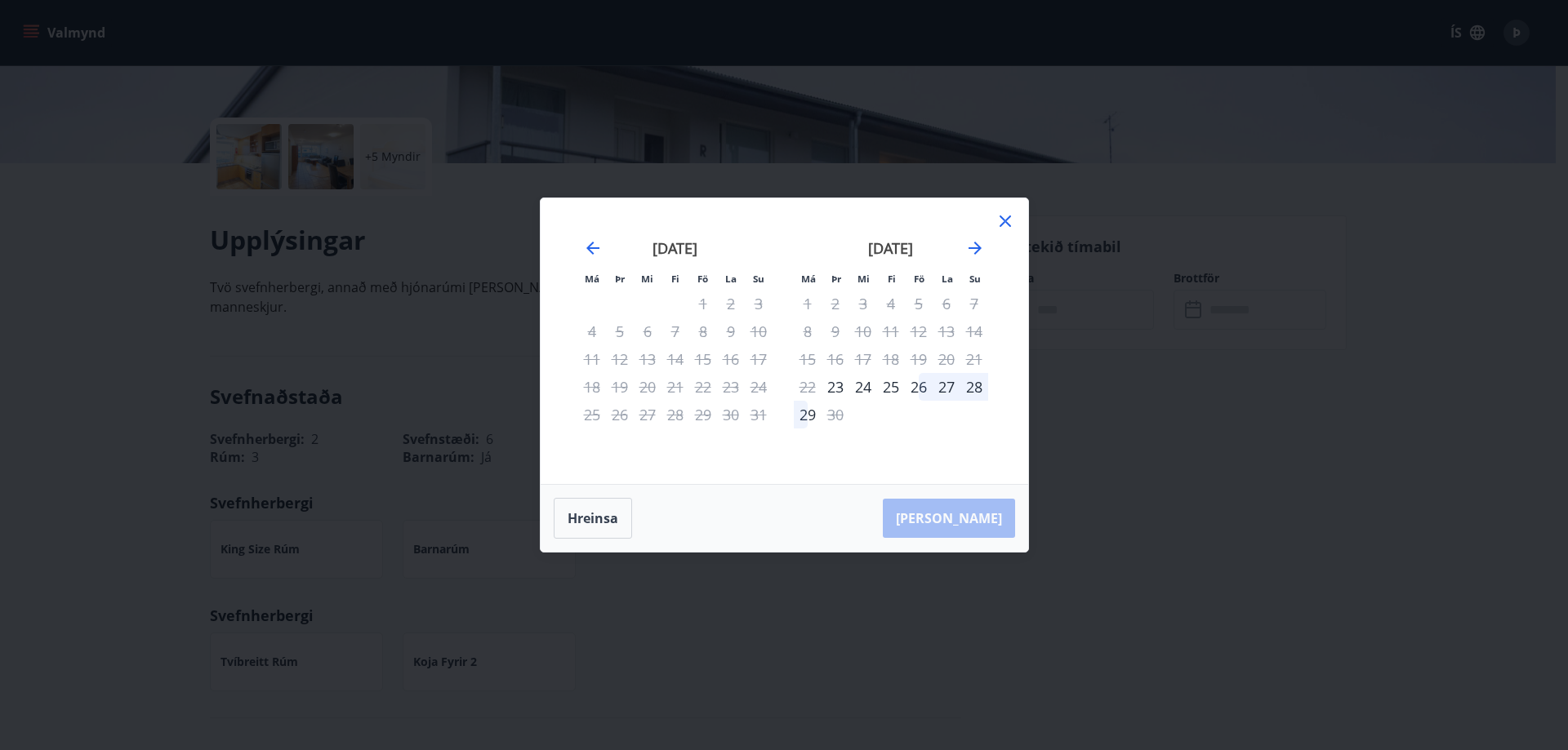
click at [944, 387] on div "27" at bounding box center [946, 387] width 28 height 28
click at [947, 387] on div "27" at bounding box center [946, 387] width 28 height 28
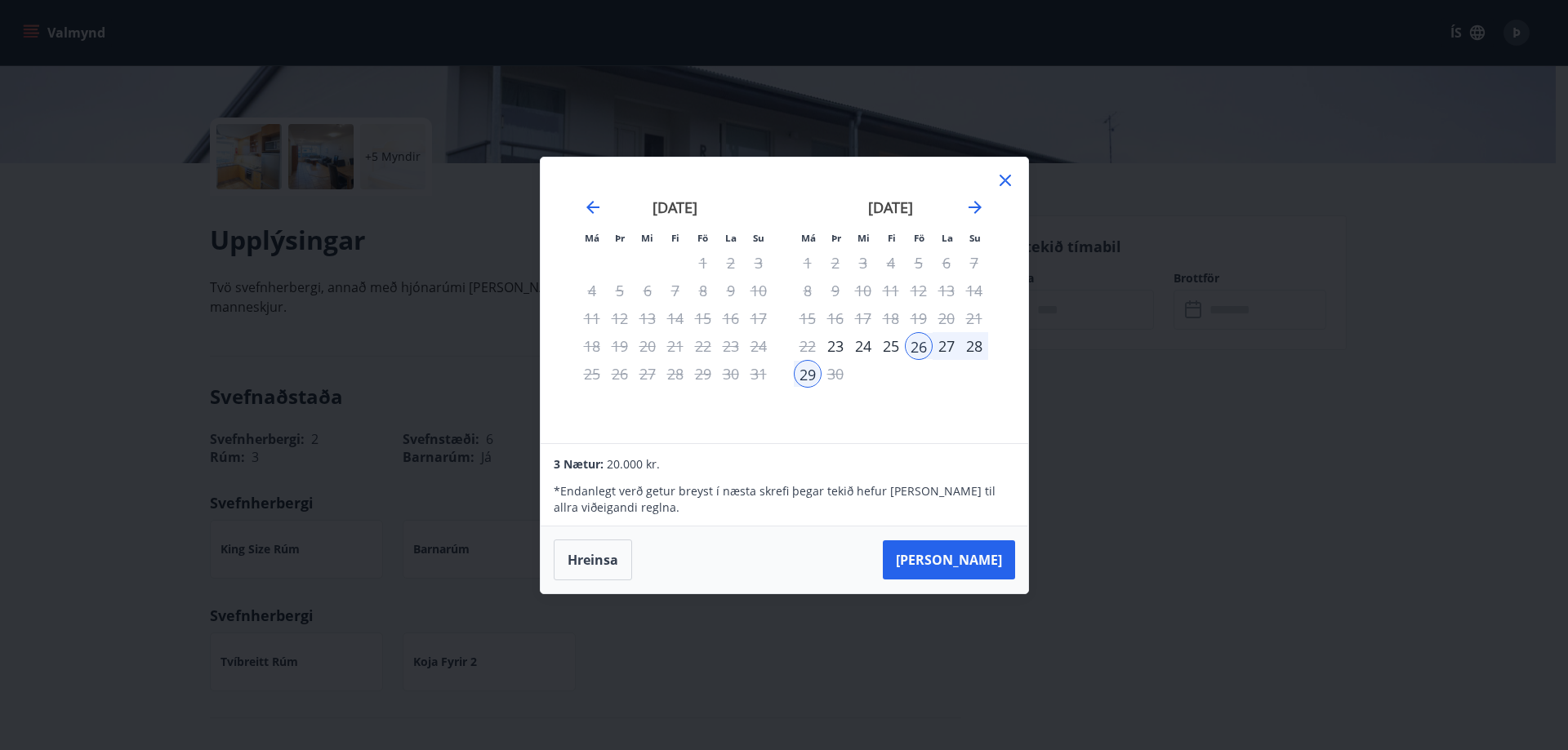
click at [972, 349] on div "28" at bounding box center [974, 346] width 28 height 28
click at [924, 341] on div "26" at bounding box center [919, 346] width 28 height 28
drag, startPoint x: 603, startPoint y: 560, endPoint x: 608, endPoint y: 567, distance: 8.6
click at [606, 560] on button "Hreinsa" at bounding box center [592, 559] width 78 height 41
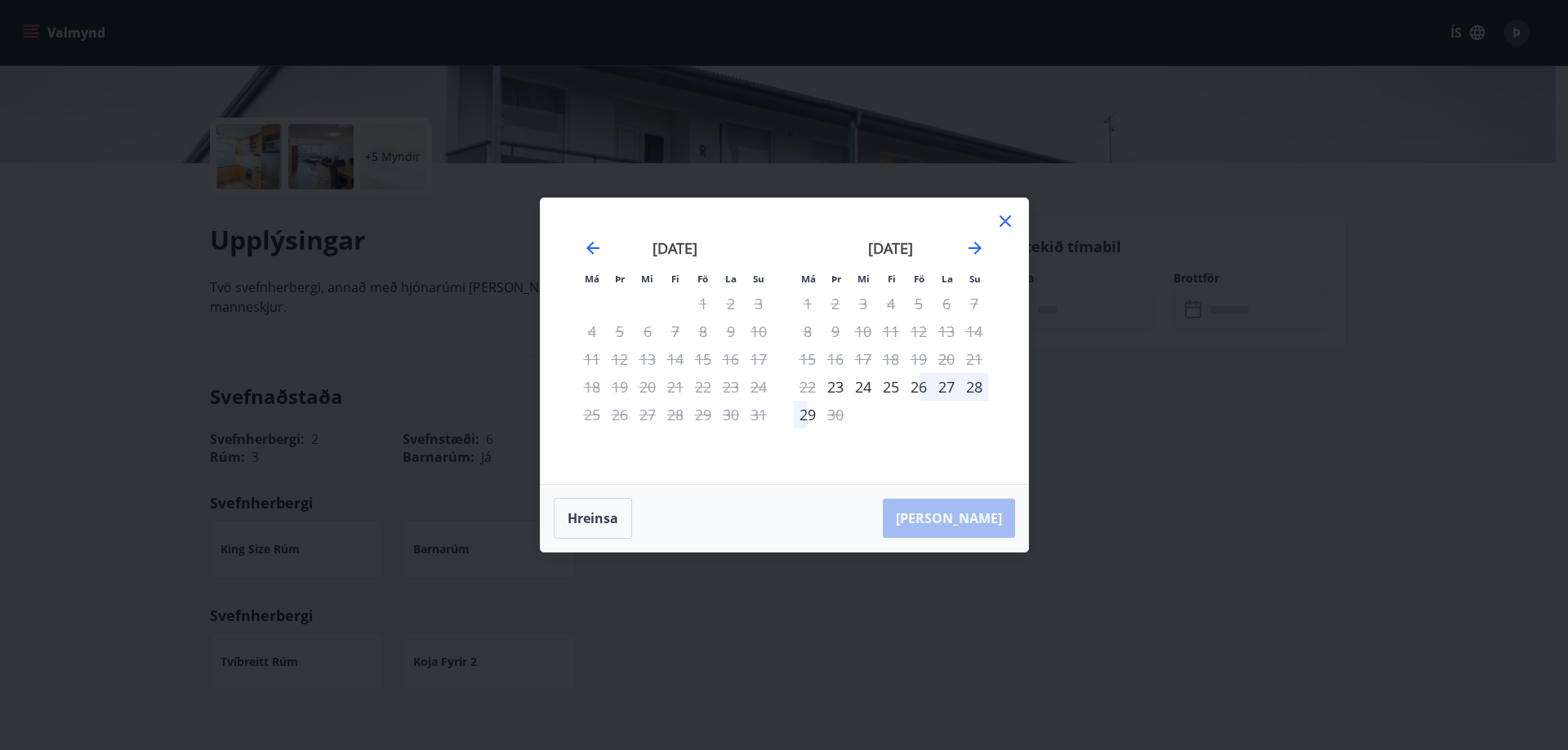
click at [947, 389] on div "27" at bounding box center [946, 387] width 28 height 28
click at [809, 417] on div "29" at bounding box center [808, 415] width 28 height 28
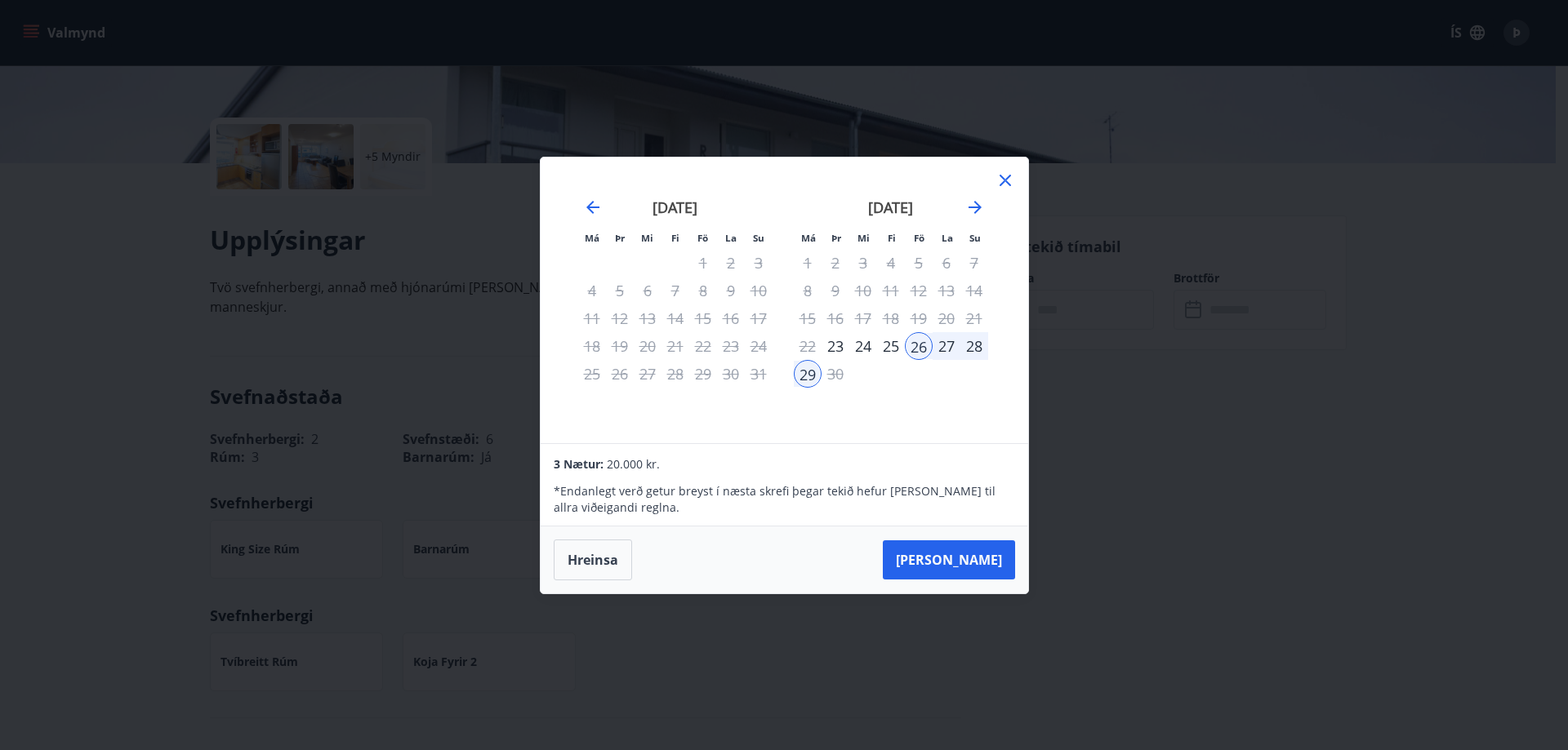
click at [1006, 183] on icon at bounding box center [1005, 180] width 20 height 20
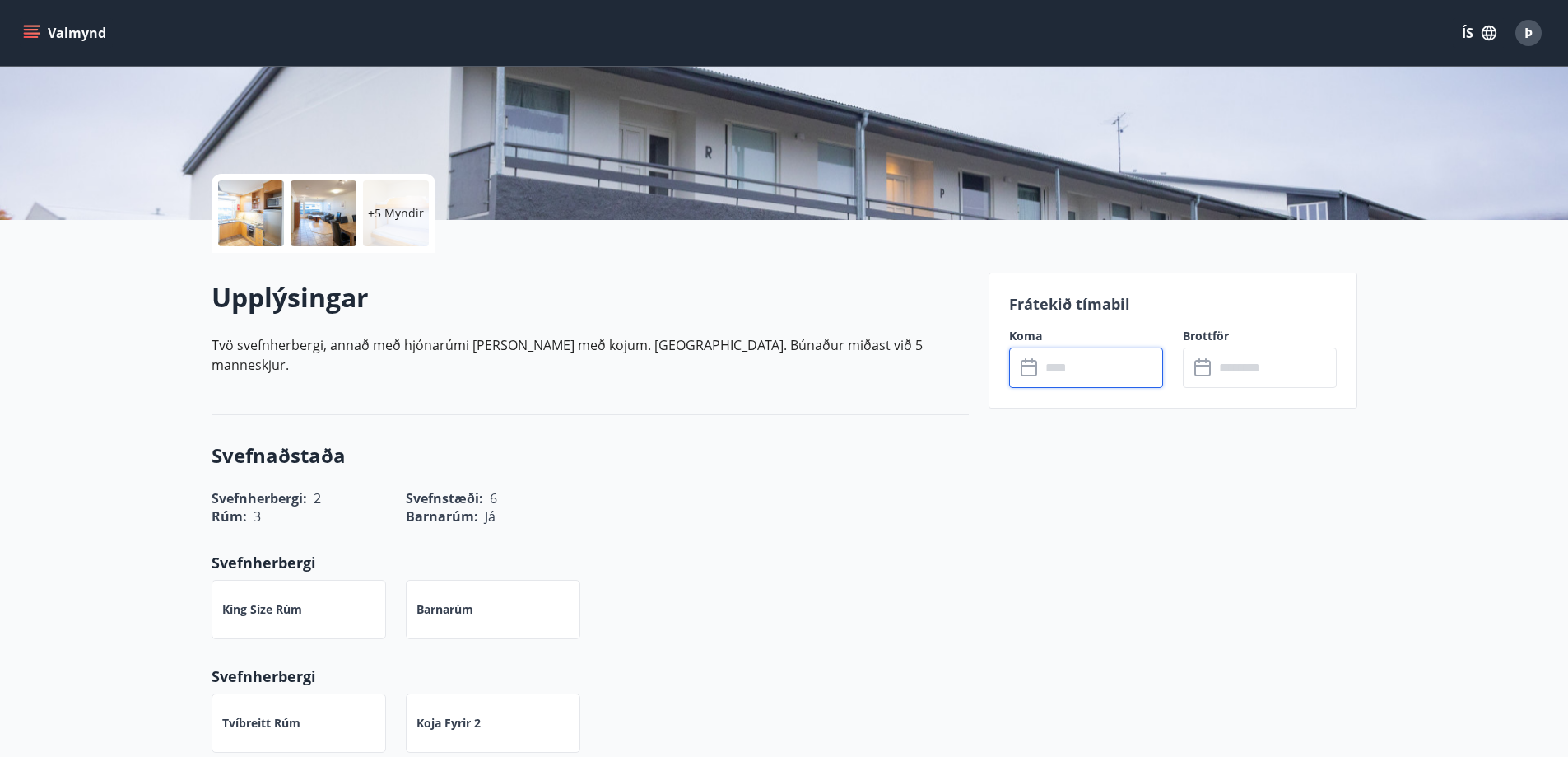
scroll to position [247, 0]
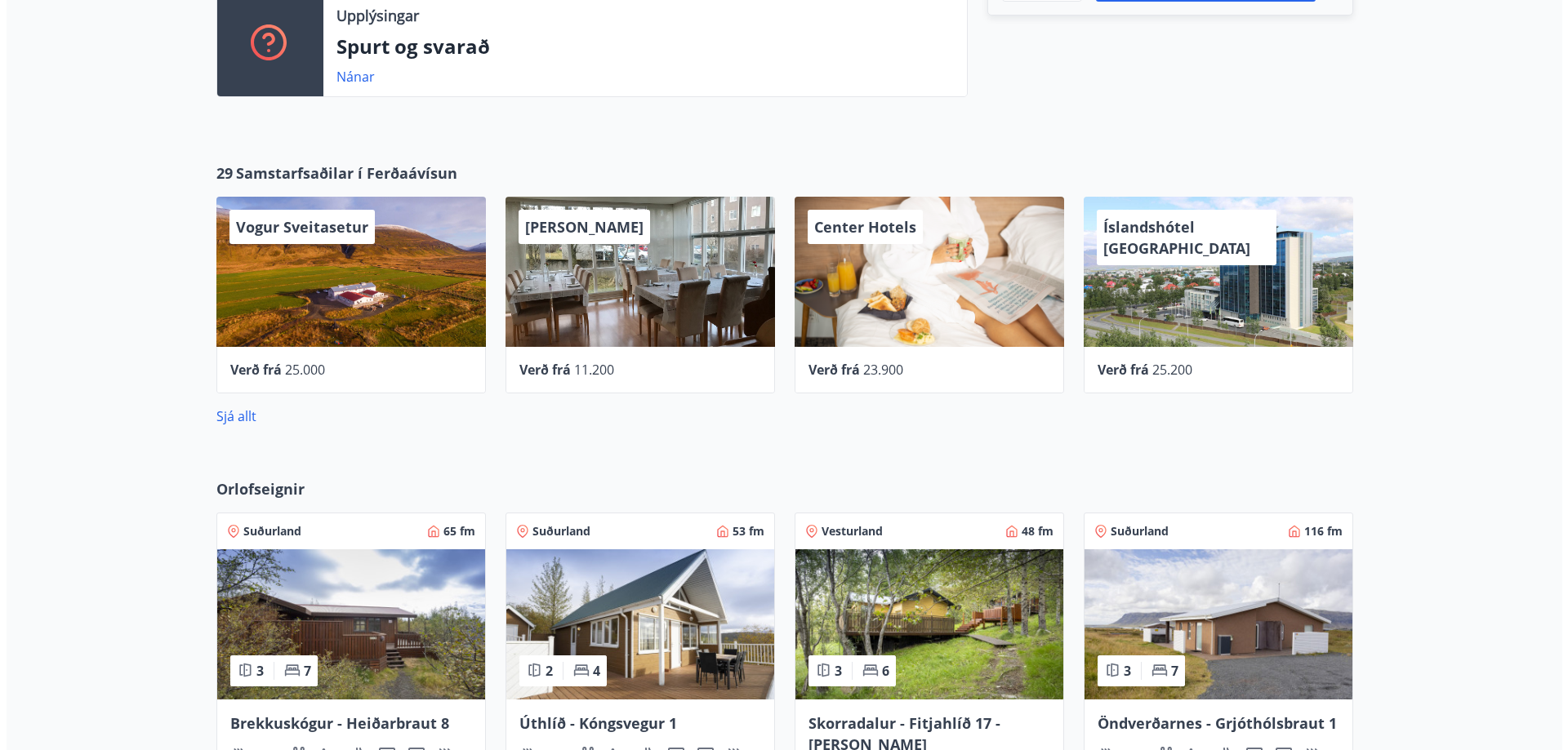
scroll to position [592, 0]
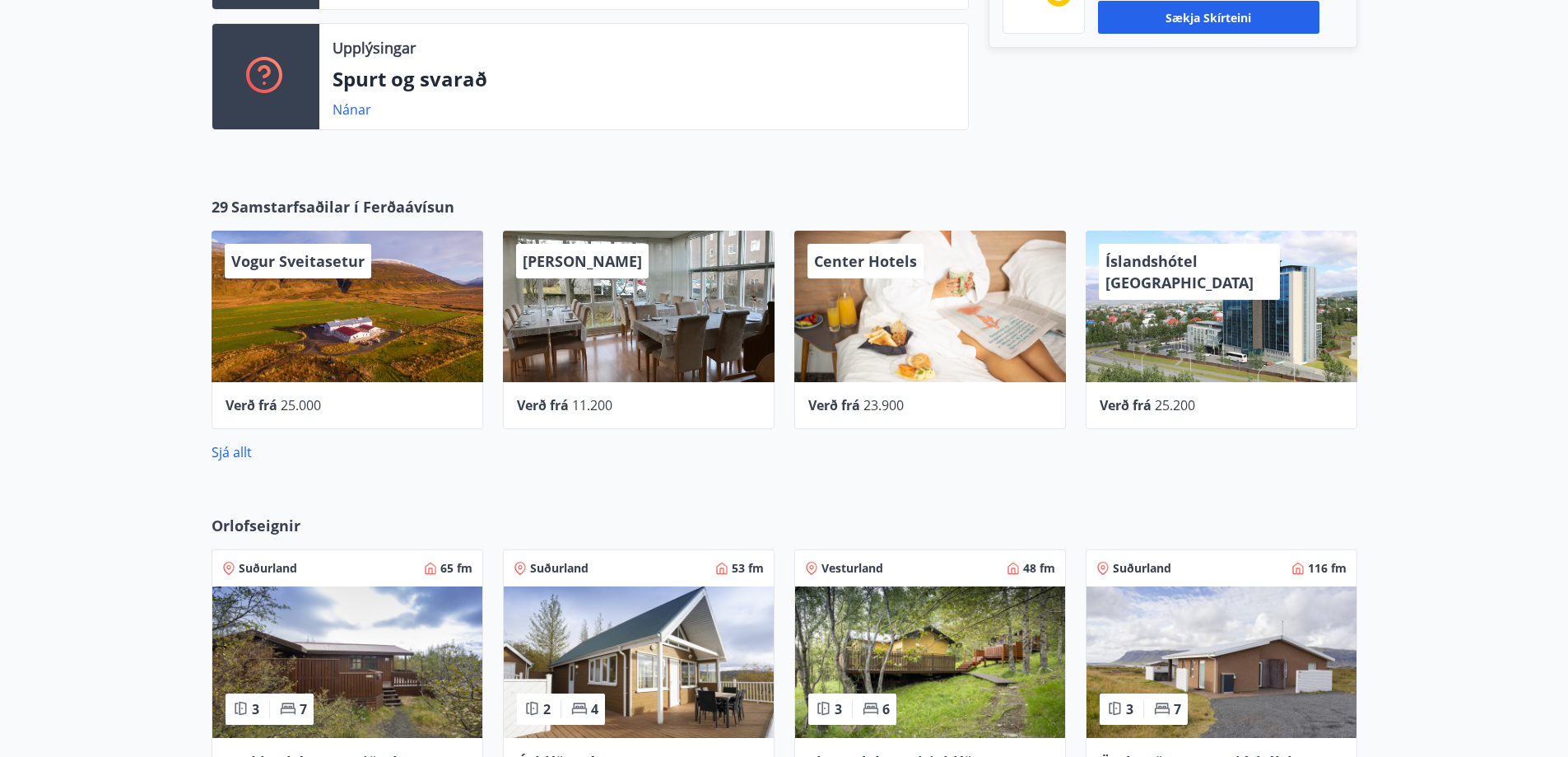
click at [900, 259] on span "Center Hotels" at bounding box center [865, 262] width 103 height 20
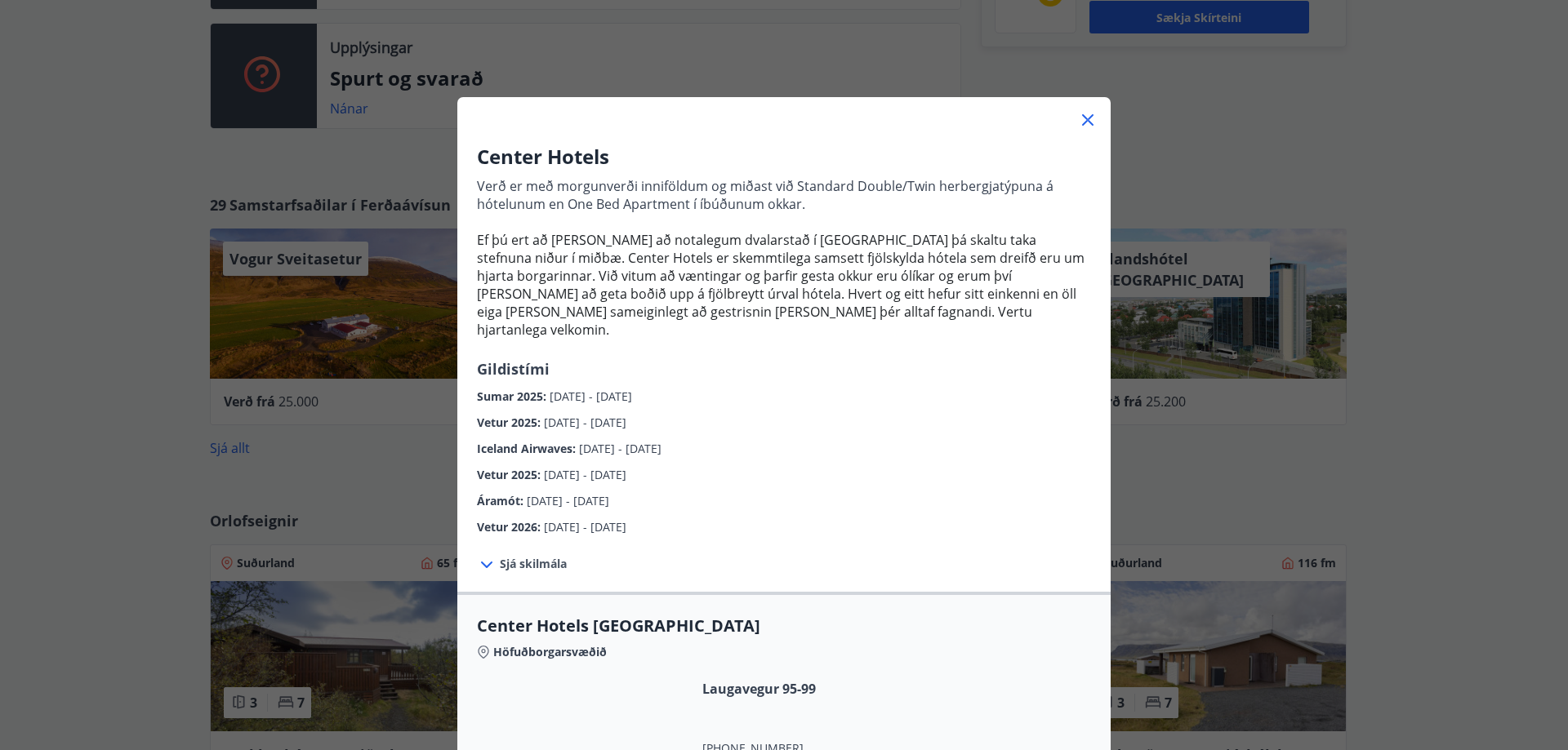
scroll to position [0, 0]
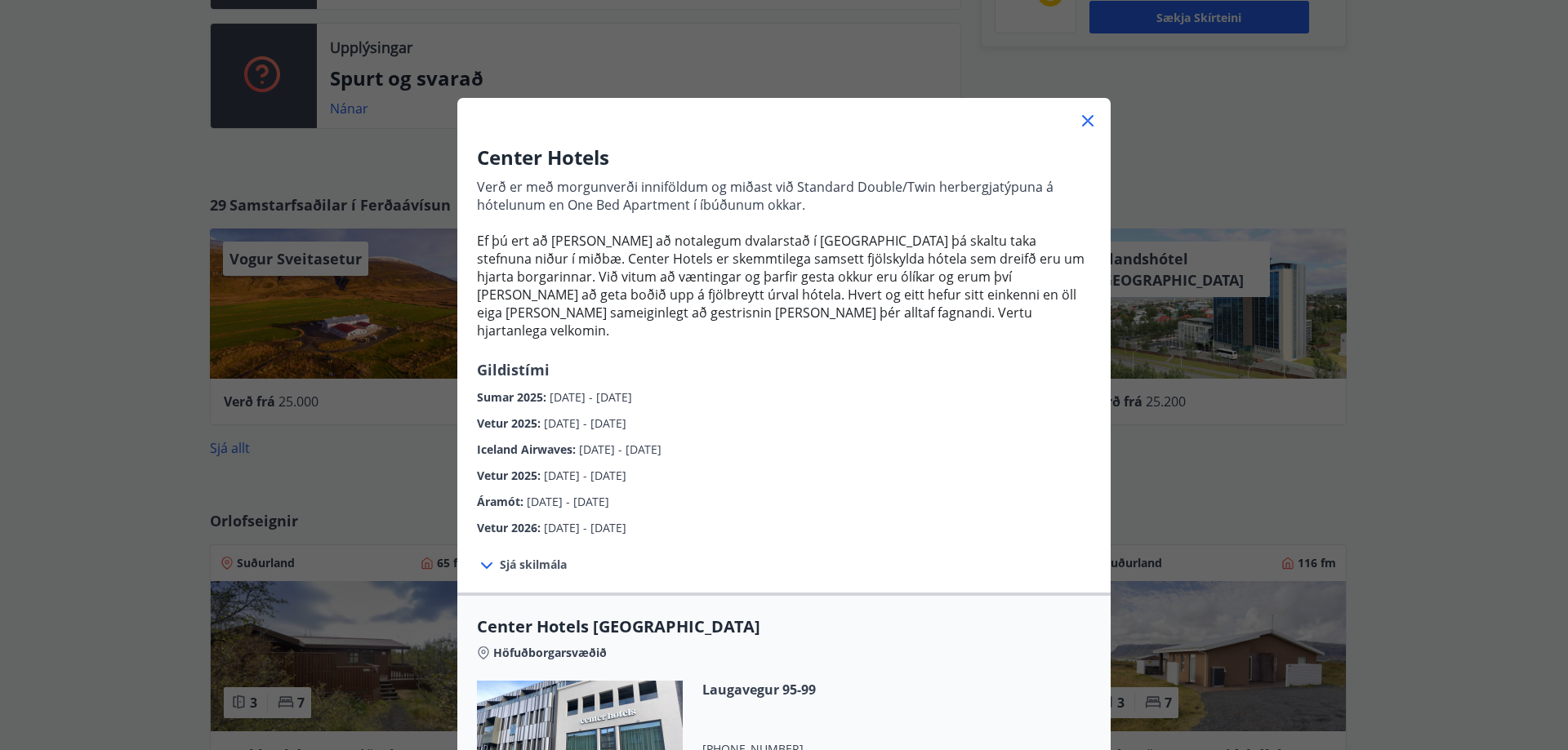
click at [1082, 122] on icon at bounding box center [1088, 121] width 12 height 12
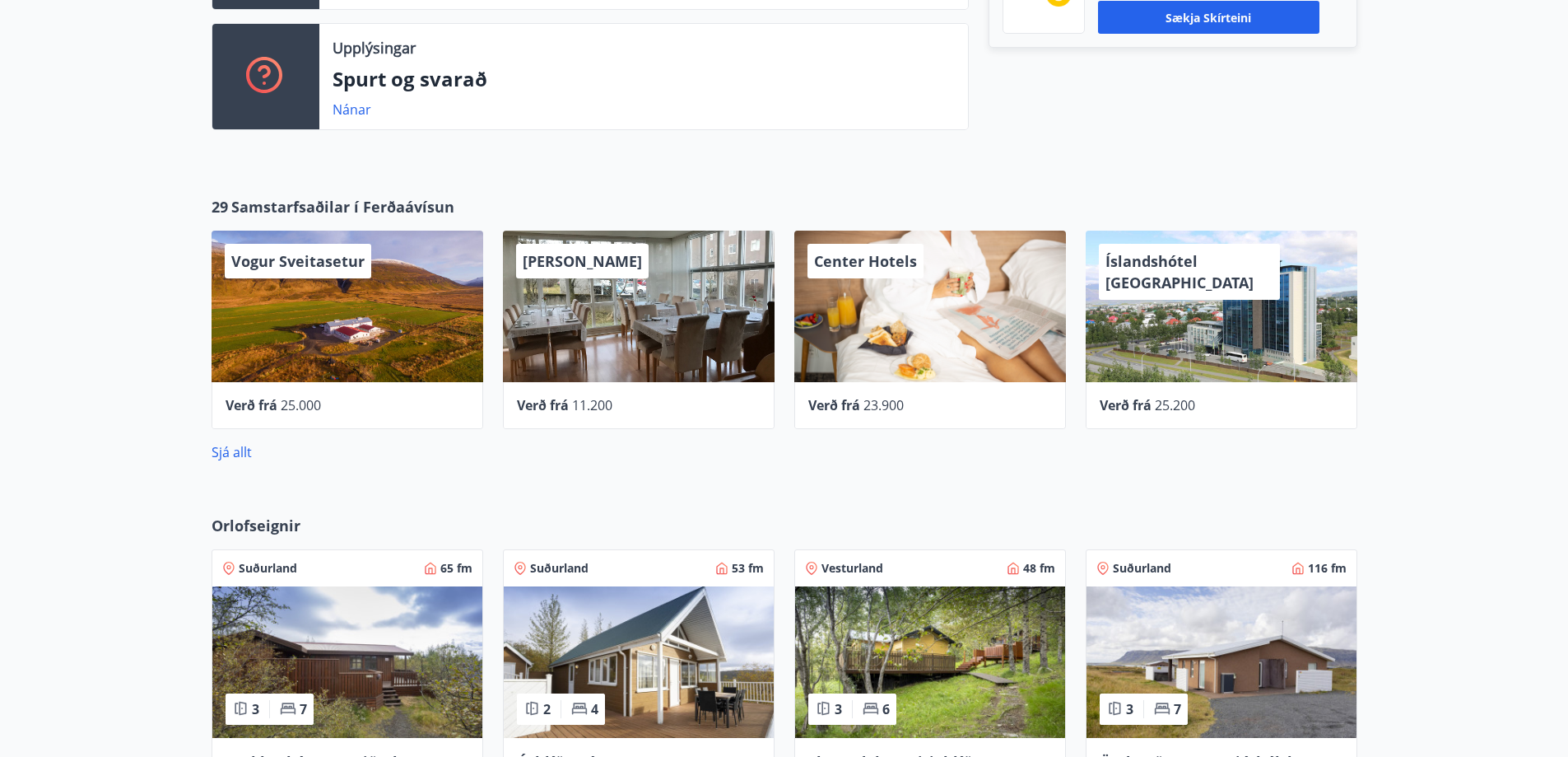
click at [637, 340] on div "[PERSON_NAME]" at bounding box center [639, 307] width 271 height 152
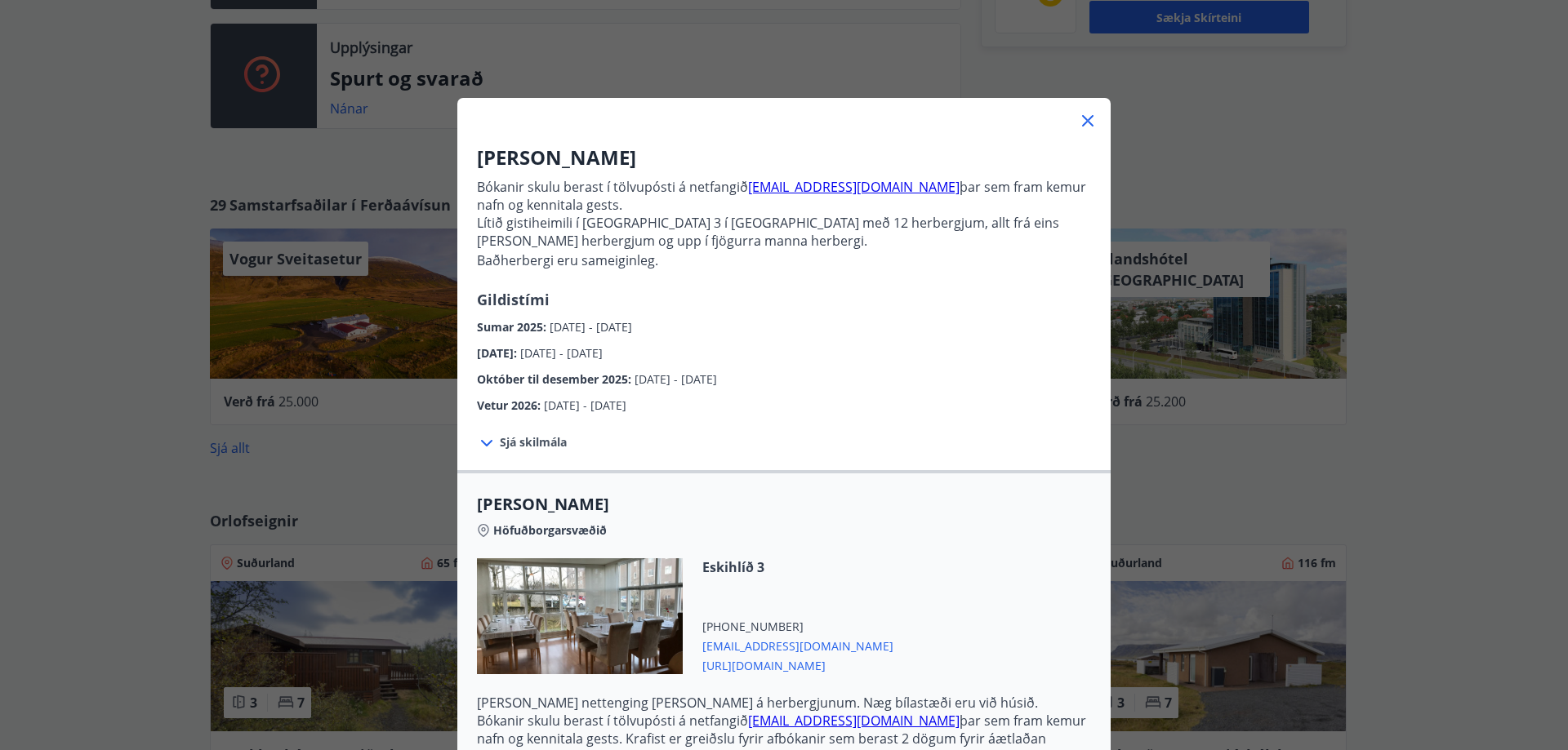
click at [1087, 117] on icon at bounding box center [1088, 121] width 20 height 20
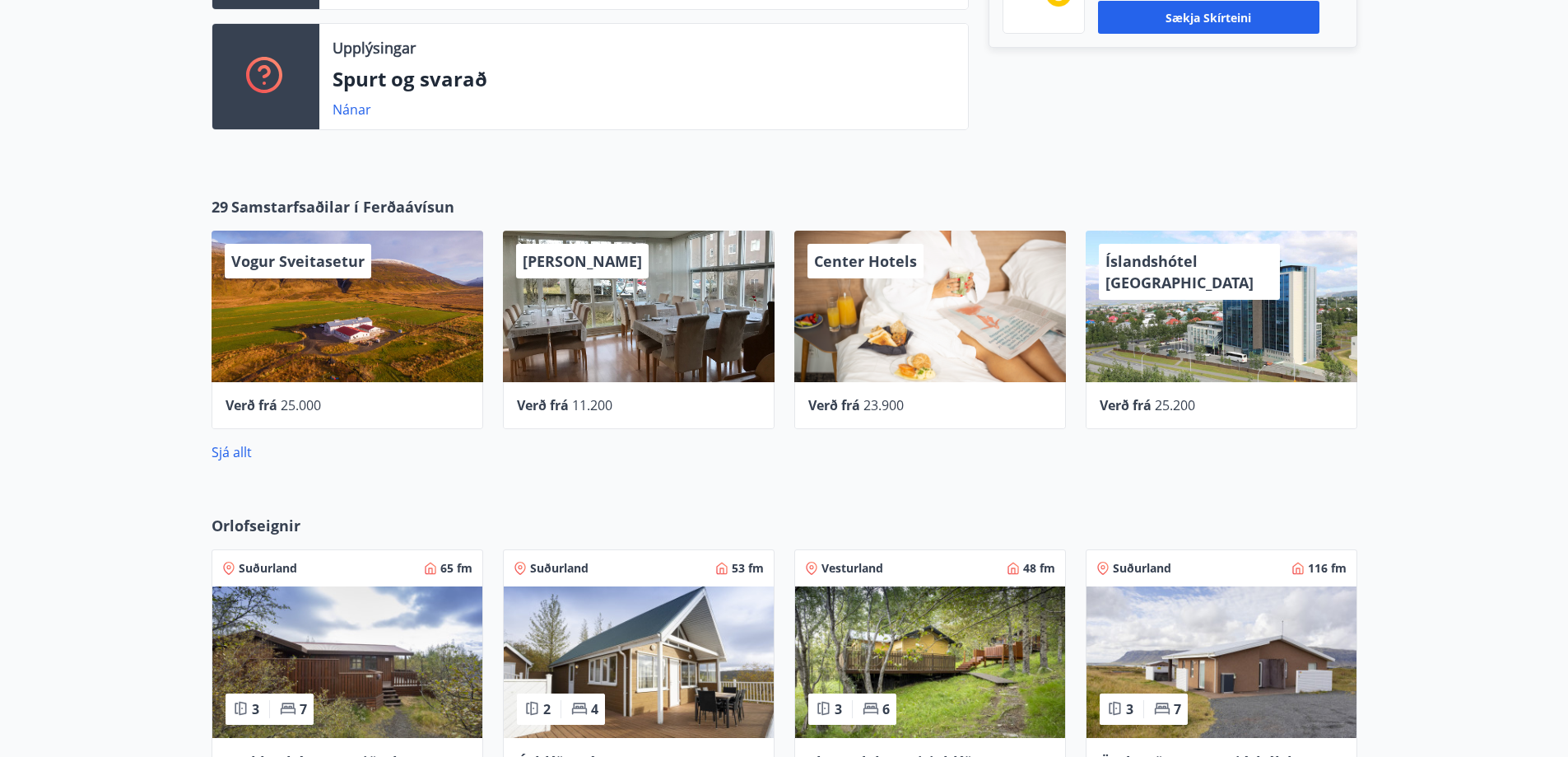
click at [346, 301] on div "Vogur Sveitasetur" at bounding box center [347, 307] width 271 height 152
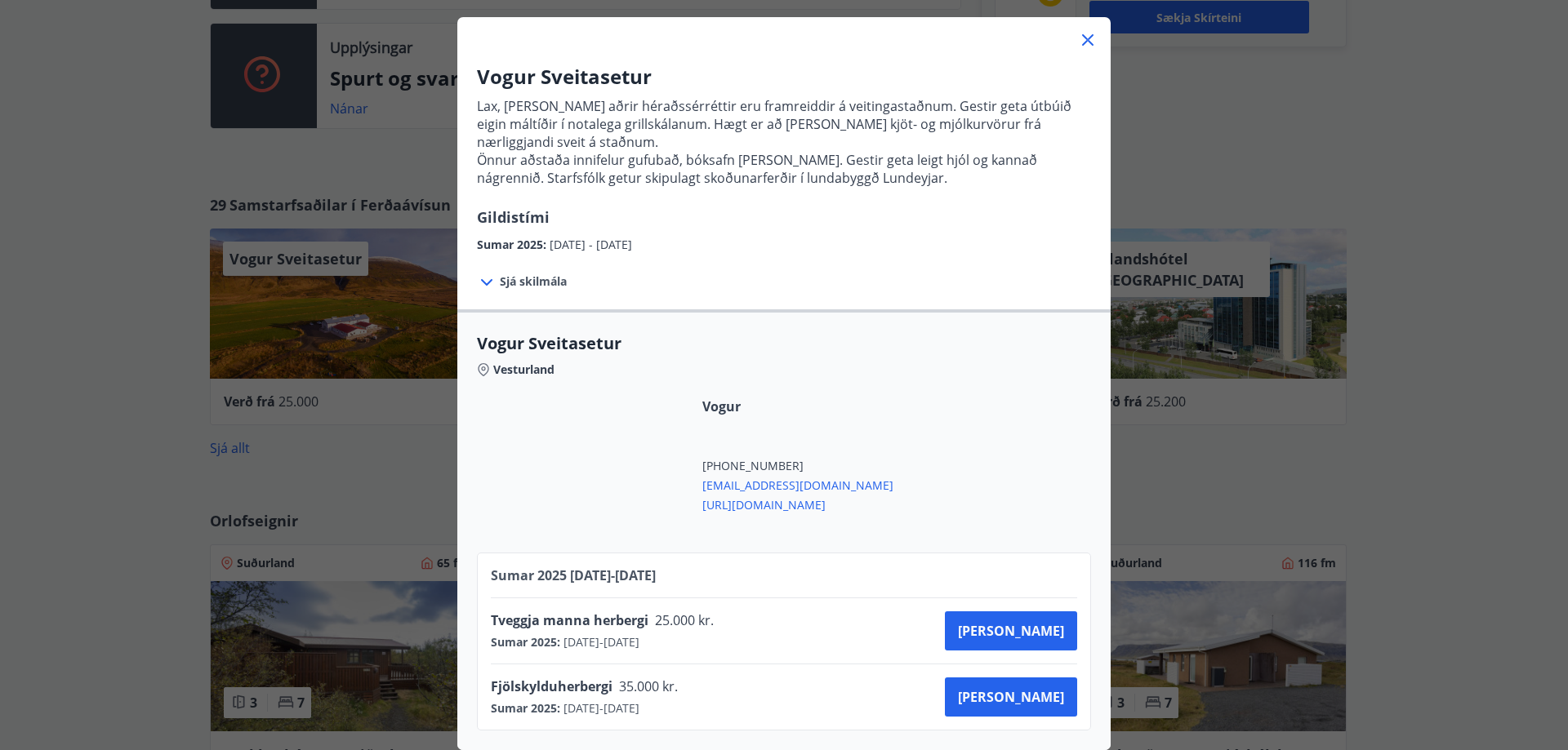
scroll to position [93, 0]
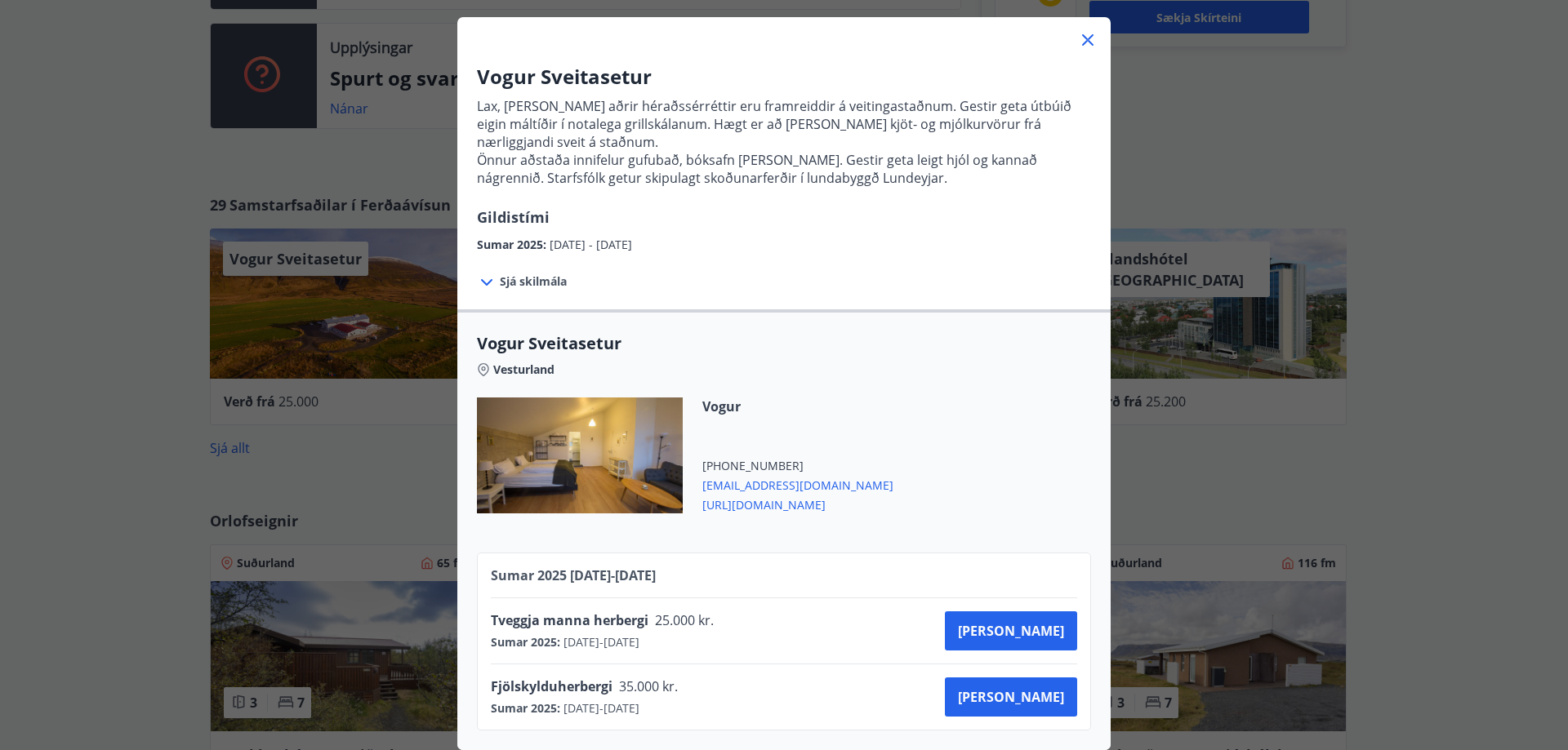
click at [1084, 31] on icon at bounding box center [1088, 41] width 20 height 20
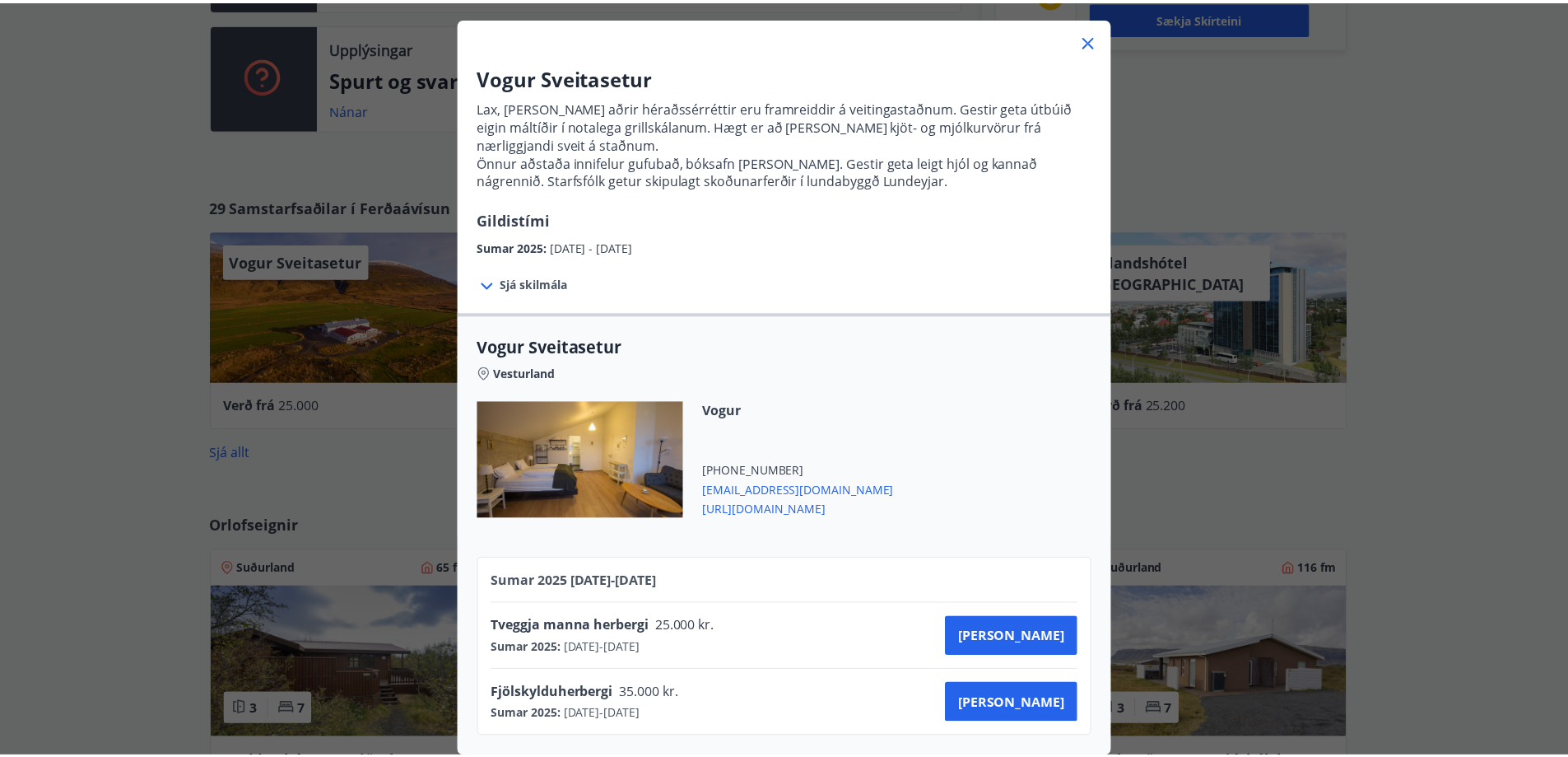
scroll to position [0, 0]
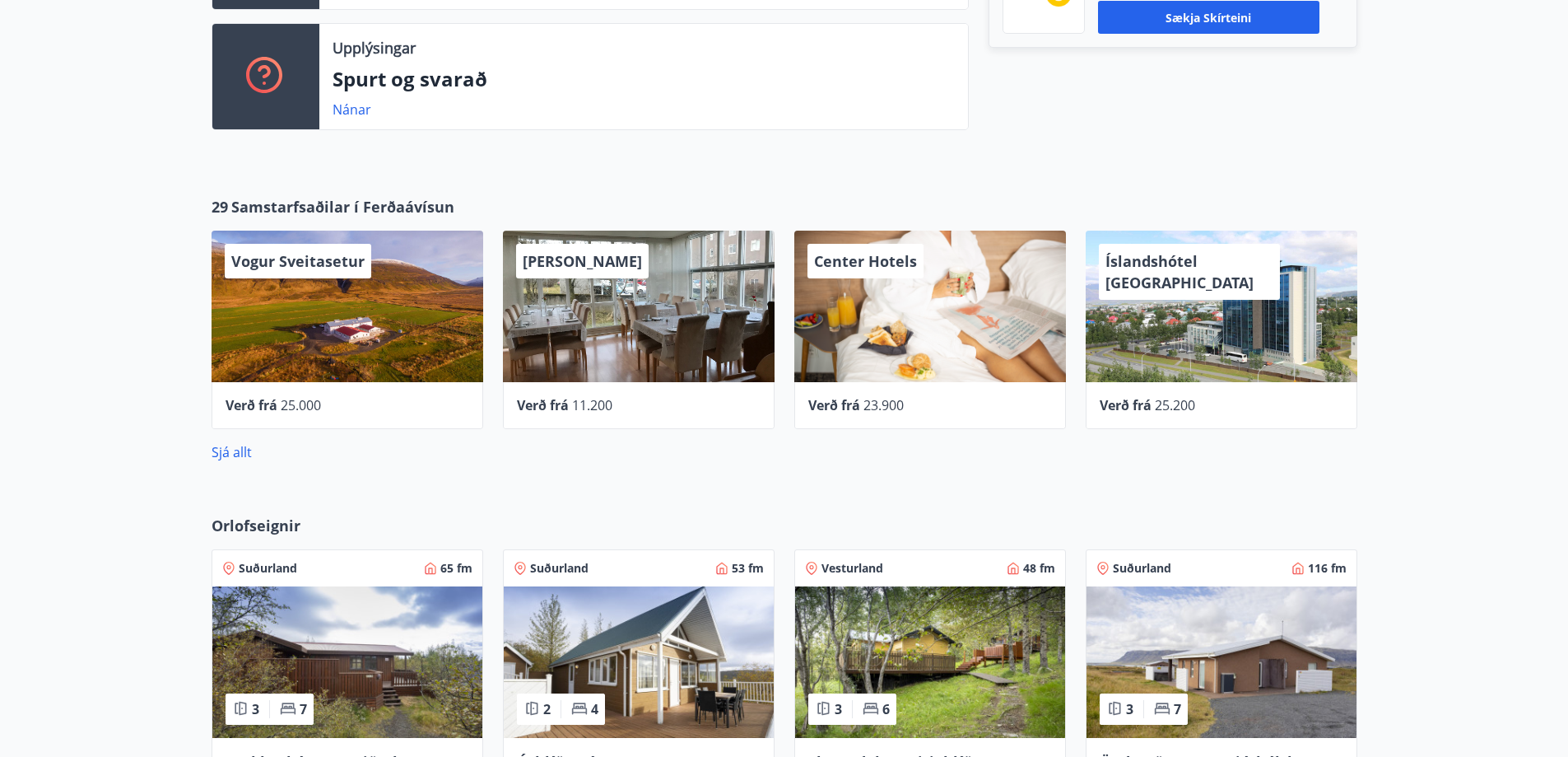
click at [169, 332] on div "29 Samstarfsaðilar í Ferðaávísun Vogur Sveitasetur Verð frá 25.000 Alba gistihe…" at bounding box center [784, 329] width 1568 height 319
click at [244, 449] on link "Sjá allt" at bounding box center [232, 452] width 40 height 18
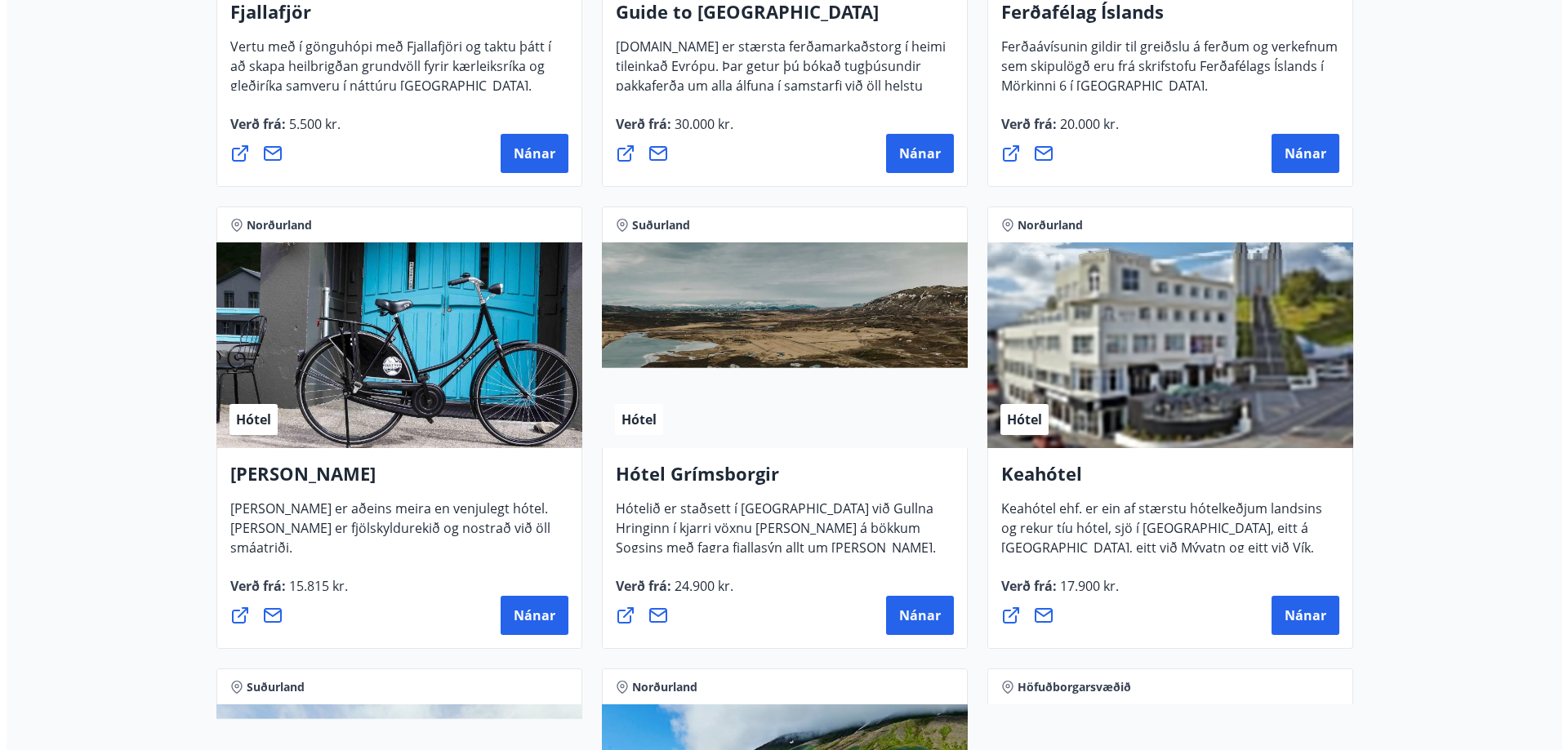
scroll to position [571, 0]
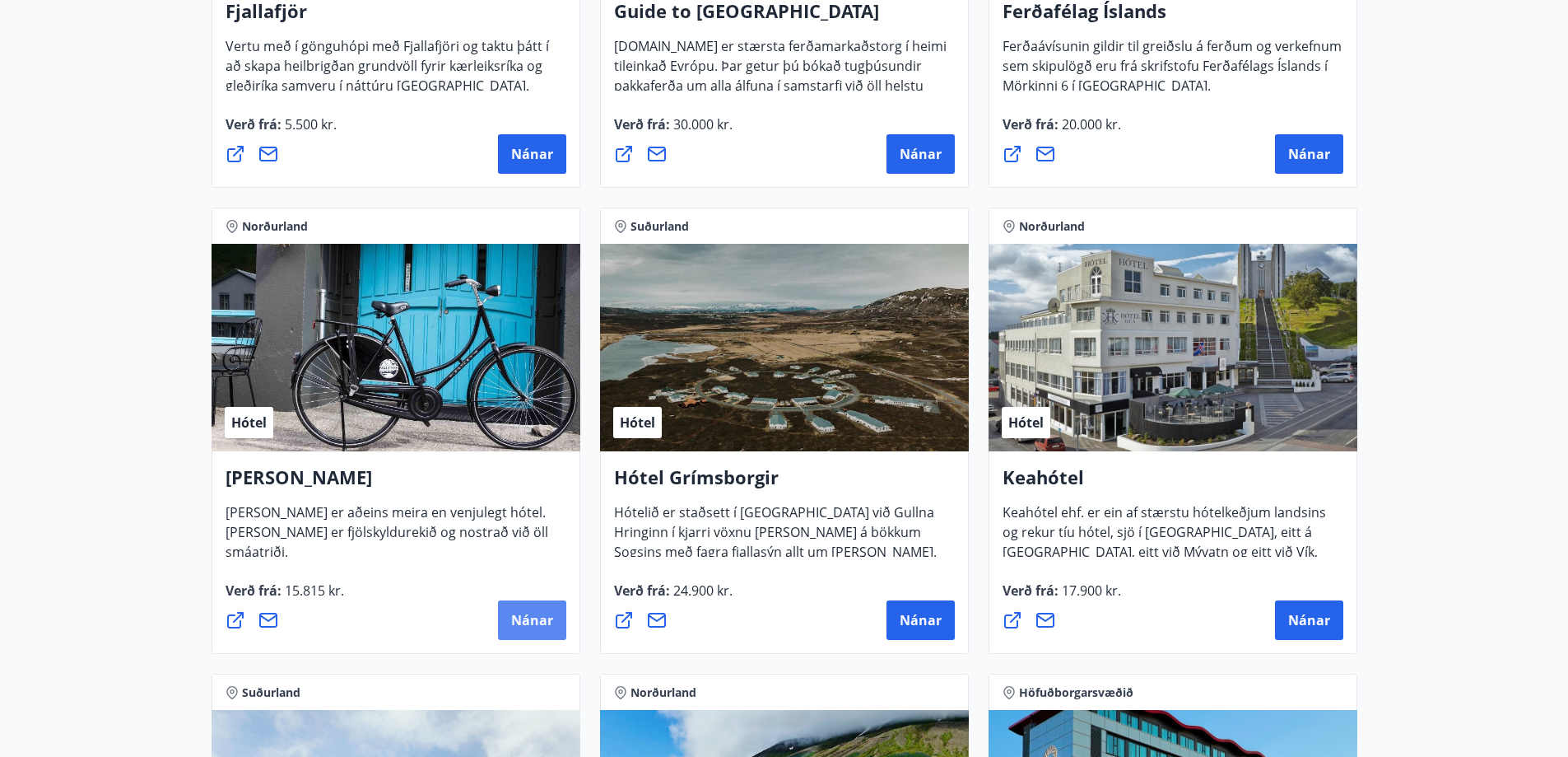
click at [529, 622] on span "Nánar" at bounding box center [532, 620] width 42 height 18
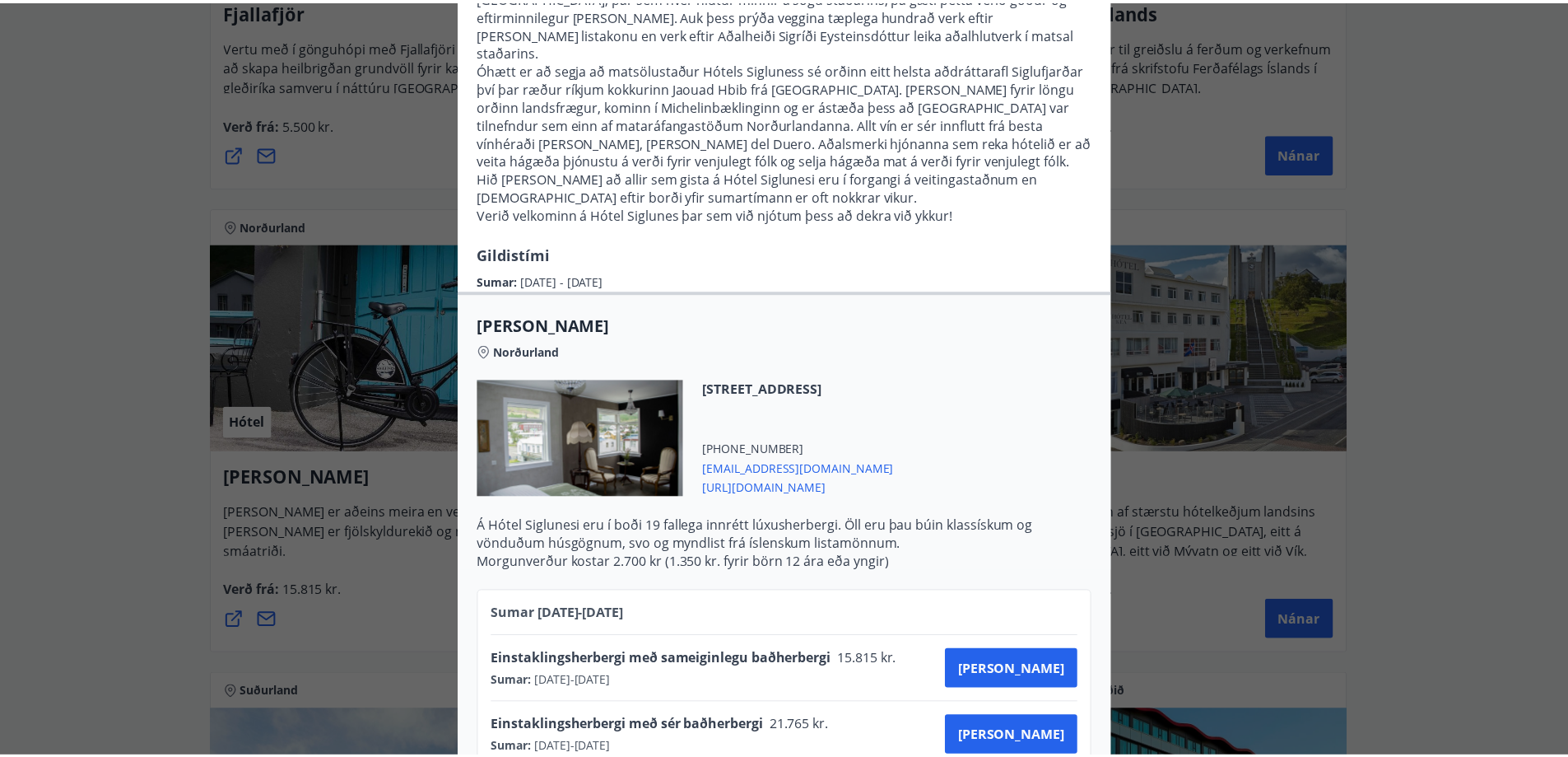
scroll to position [0, 0]
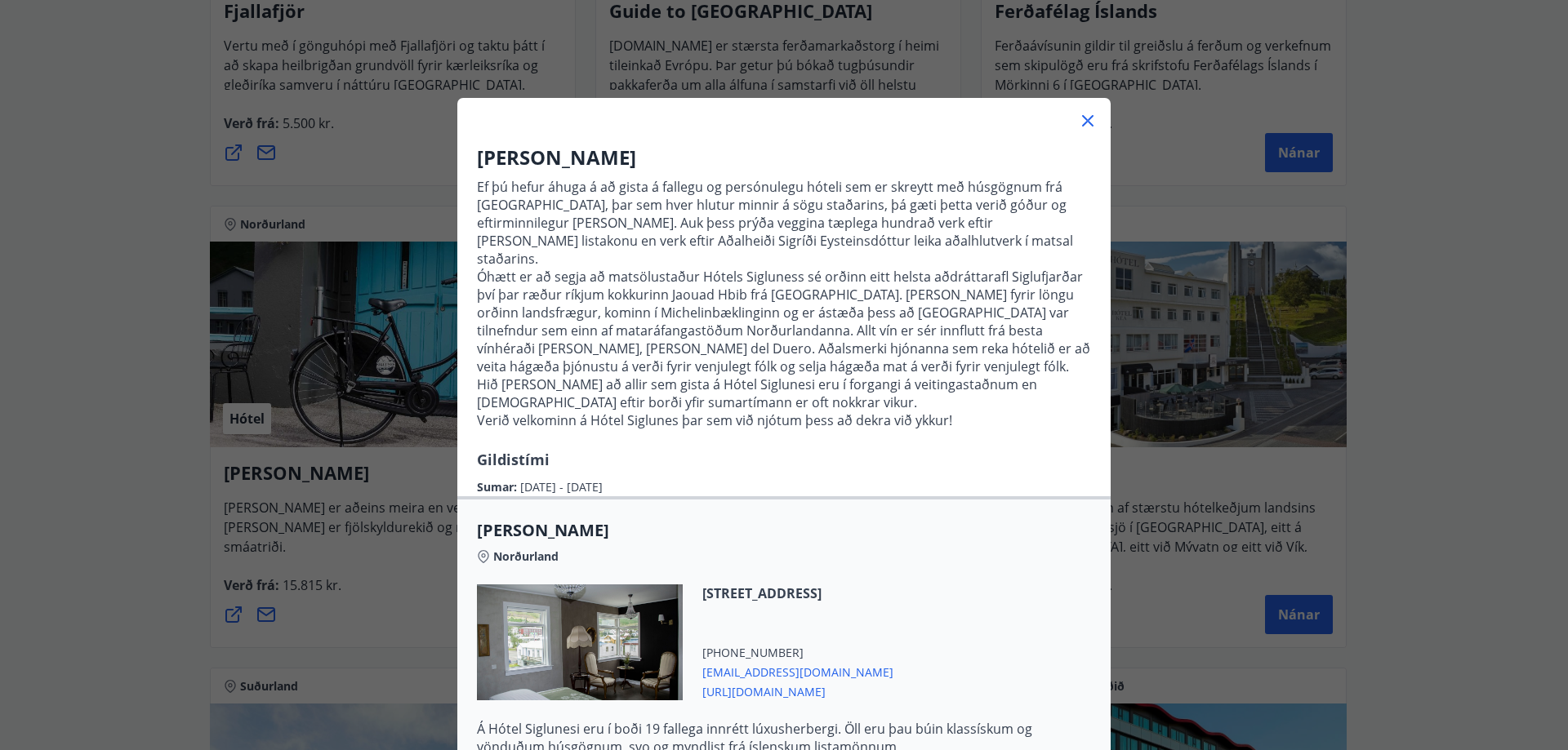
click at [1084, 124] on icon at bounding box center [1088, 121] width 12 height 12
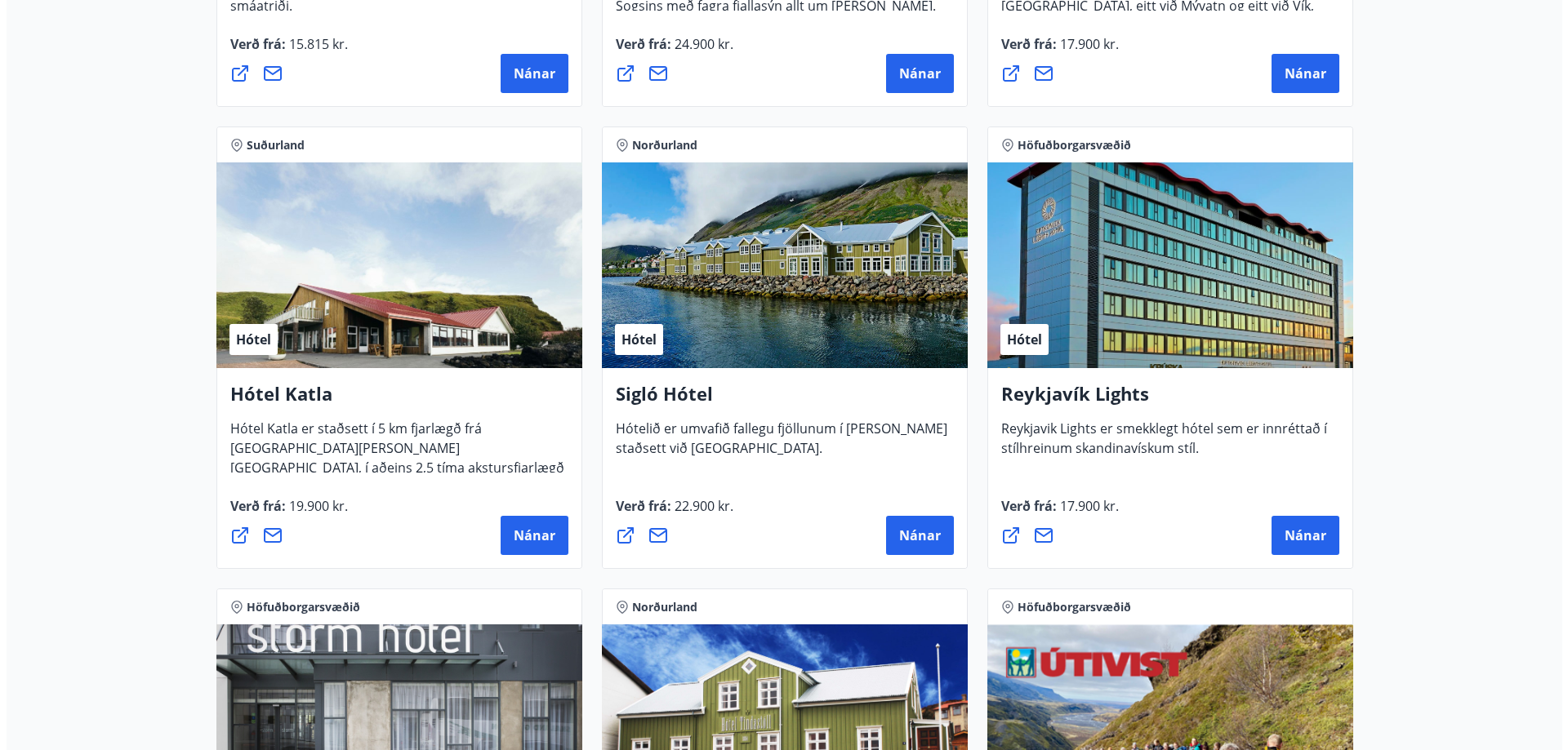
scroll to position [897, 0]
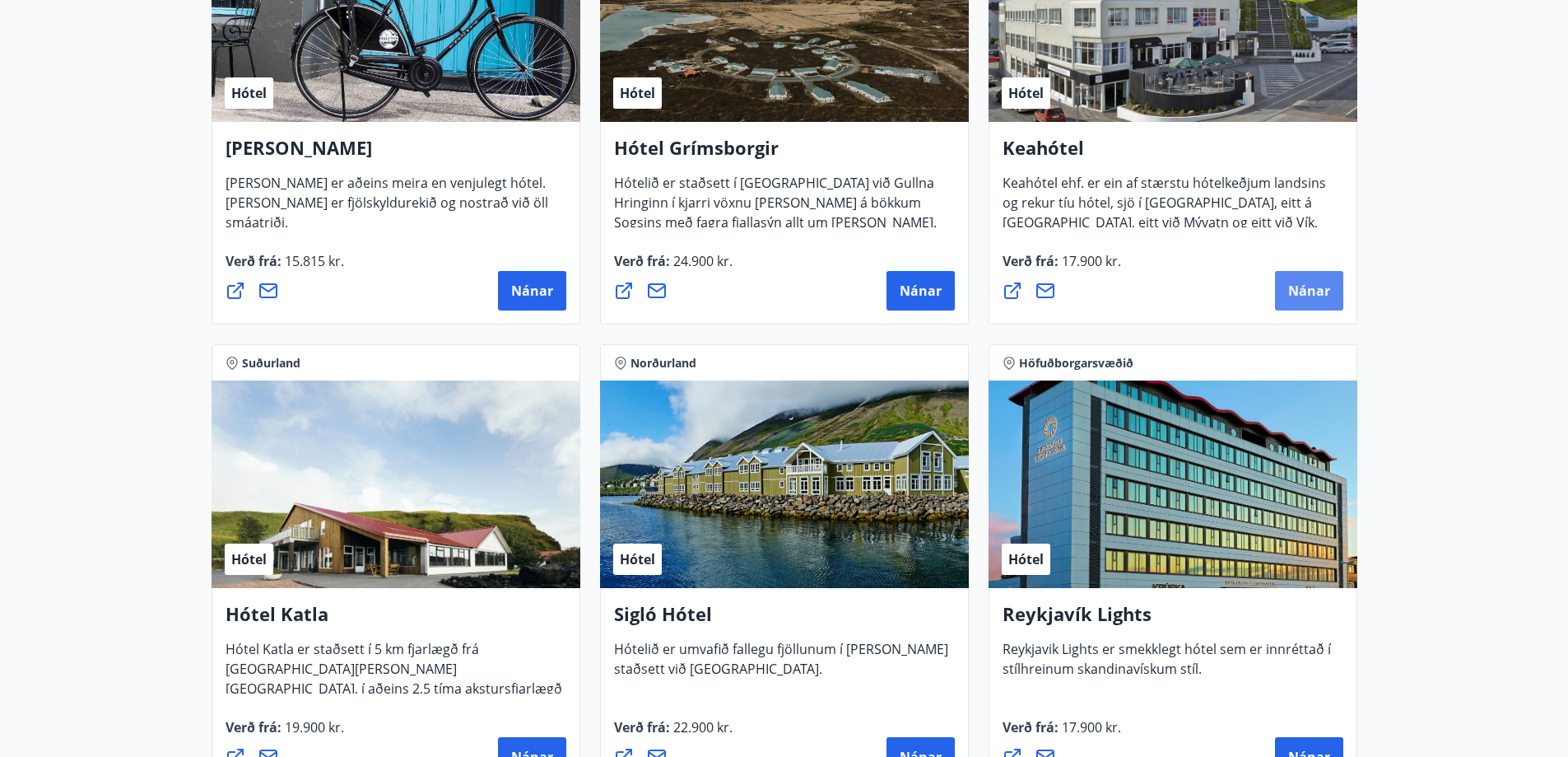
click at [1298, 285] on span "Nánar" at bounding box center [1309, 291] width 42 height 18
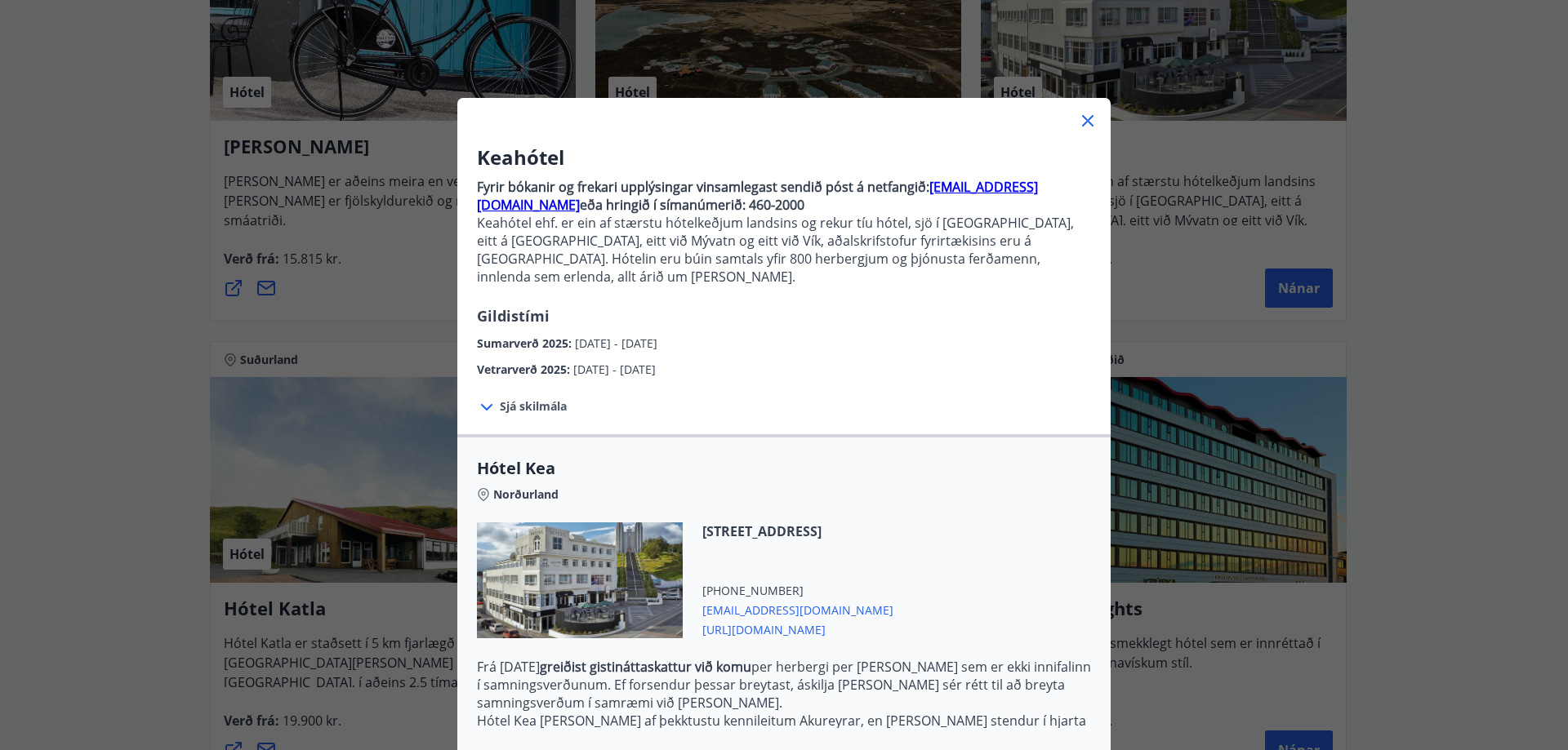
click at [483, 404] on icon at bounding box center [487, 407] width 12 height 7
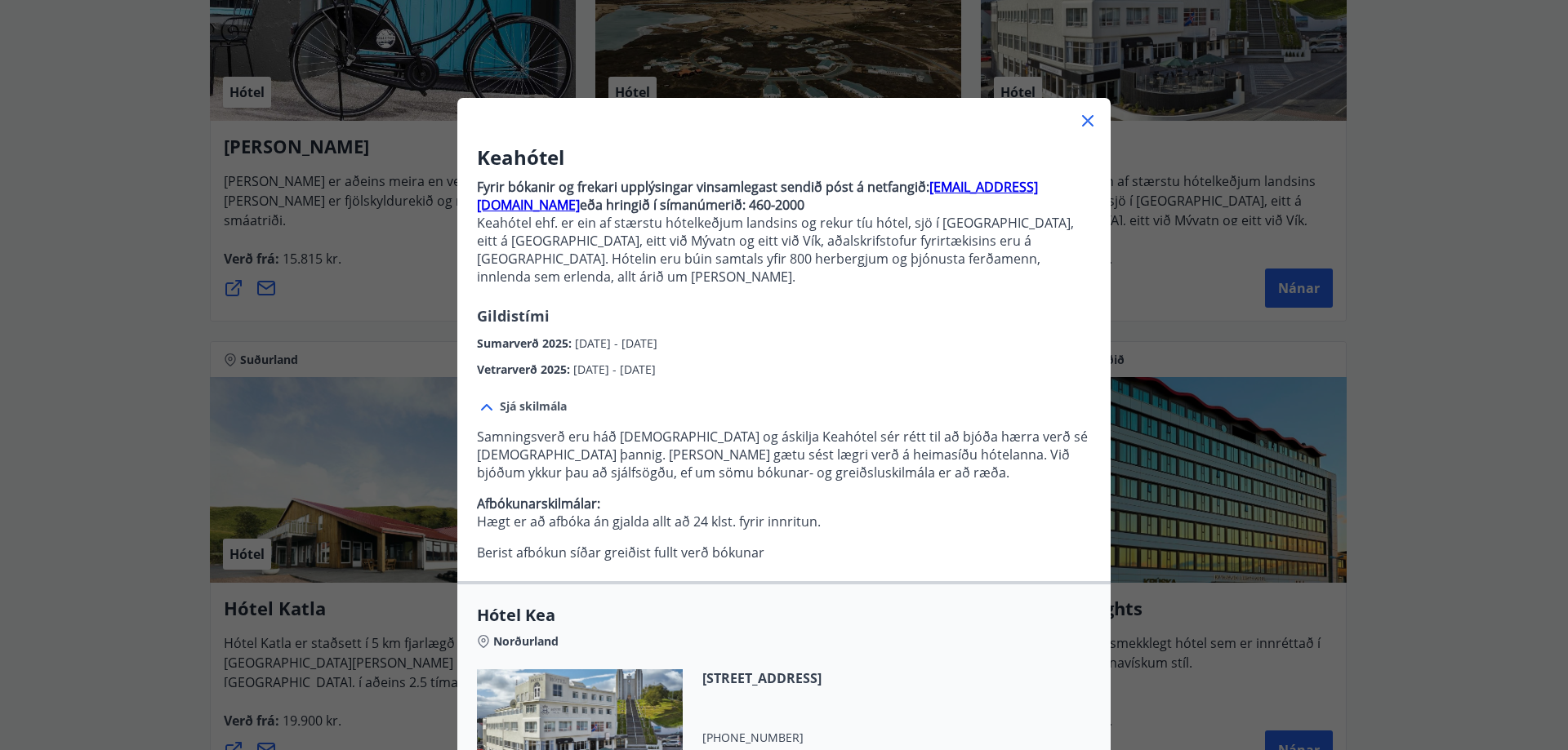
click at [483, 404] on icon at bounding box center [487, 407] width 12 height 7
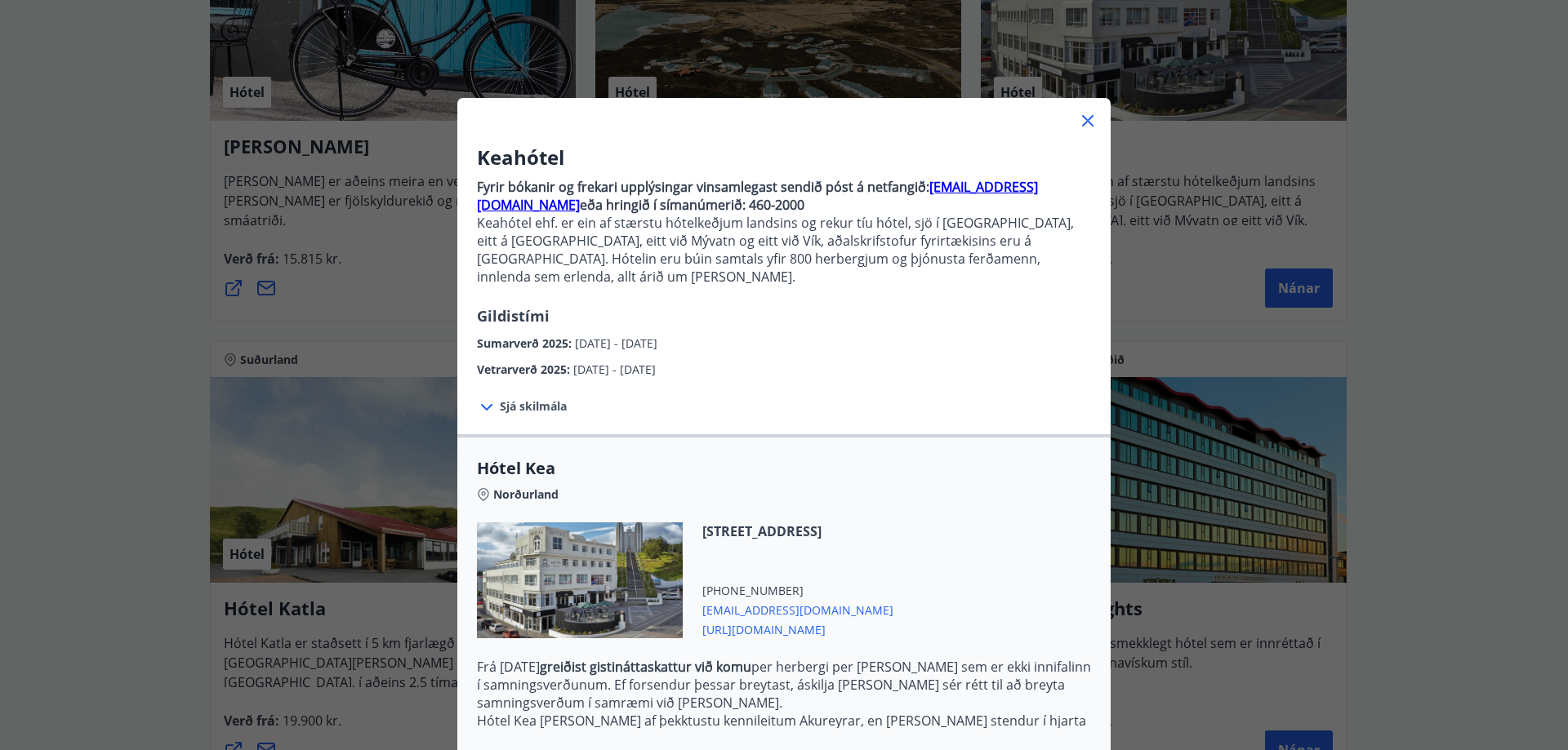
click at [481, 404] on icon at bounding box center [487, 407] width 12 height 7
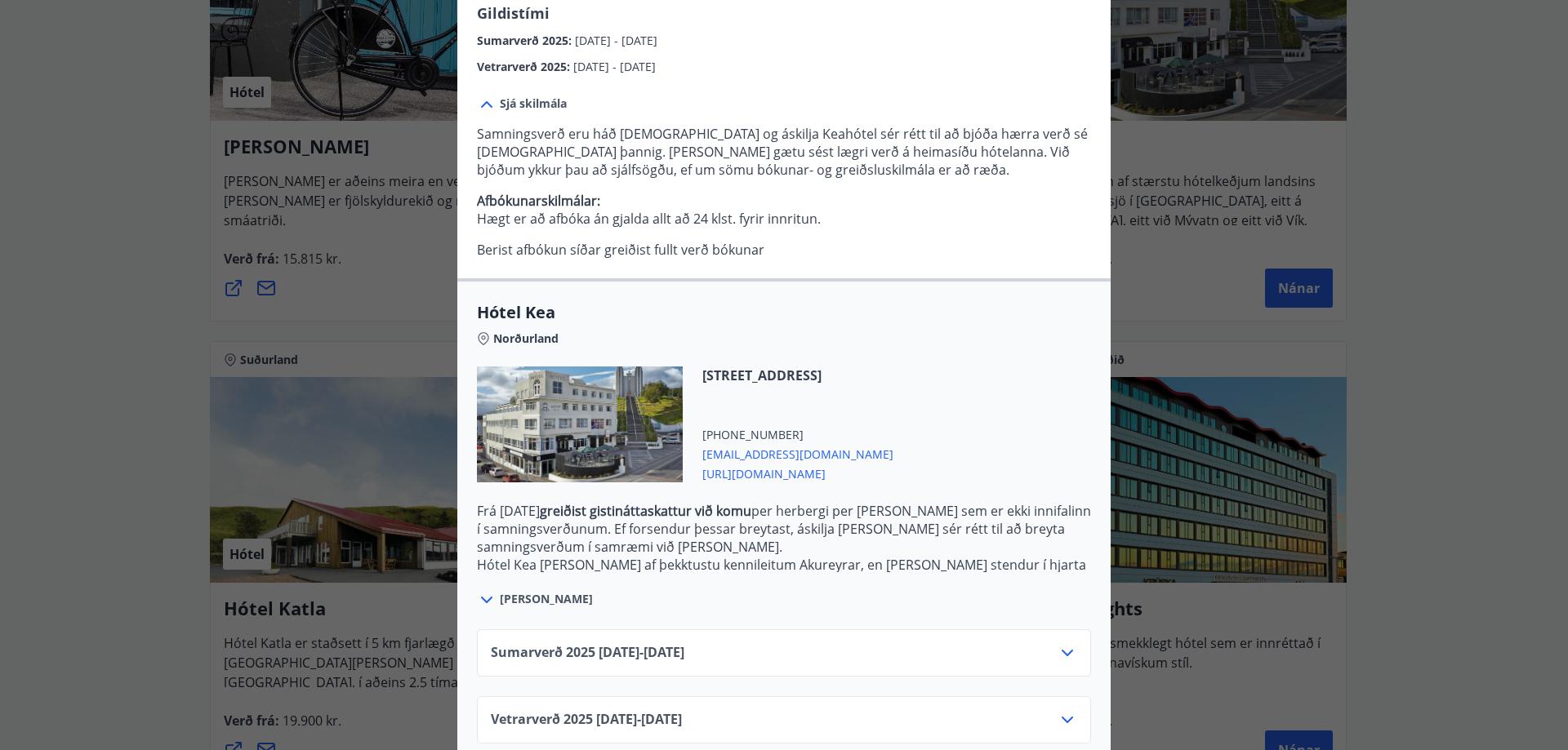
scroll to position [310, 0]
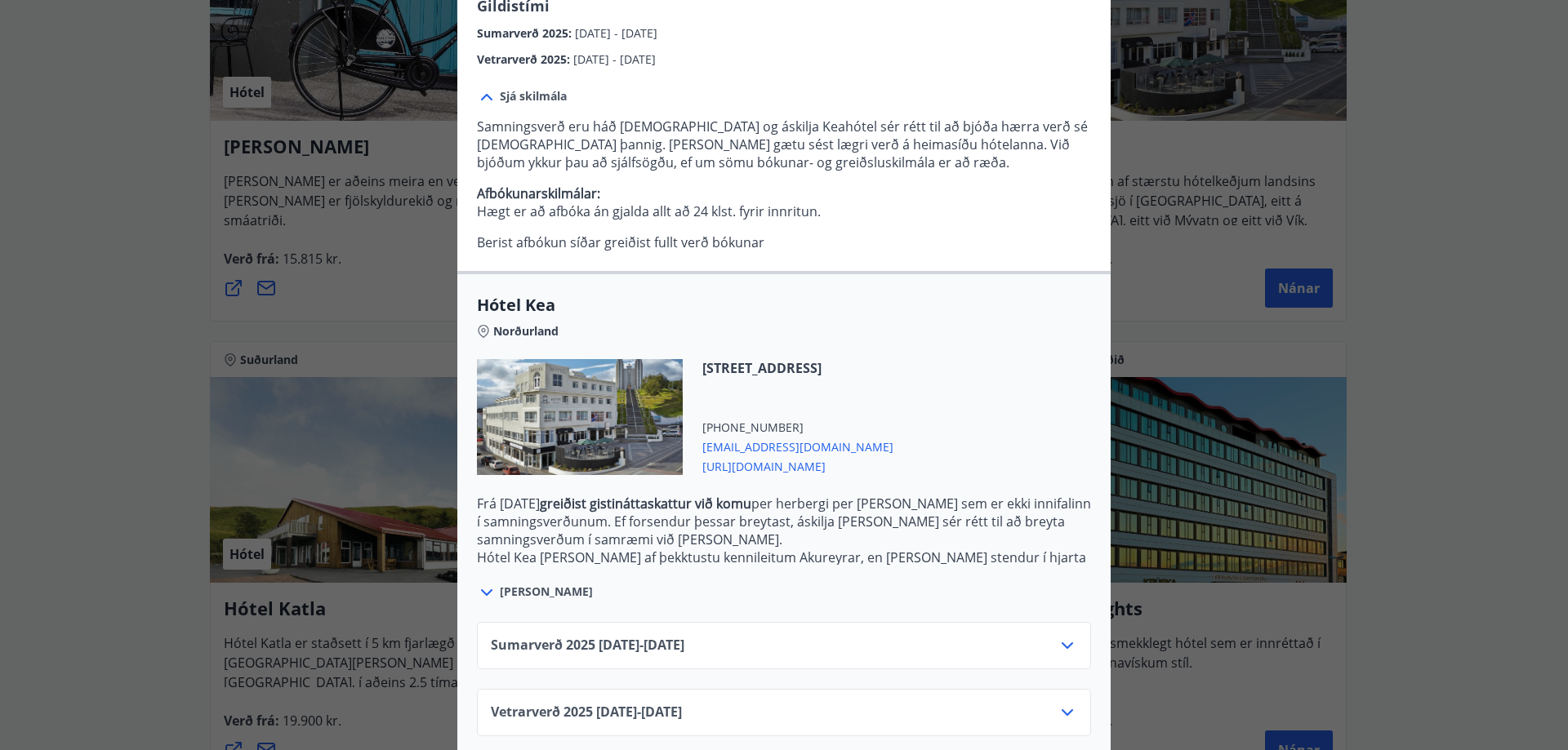
click at [1063, 636] on icon at bounding box center [1067, 646] width 20 height 20
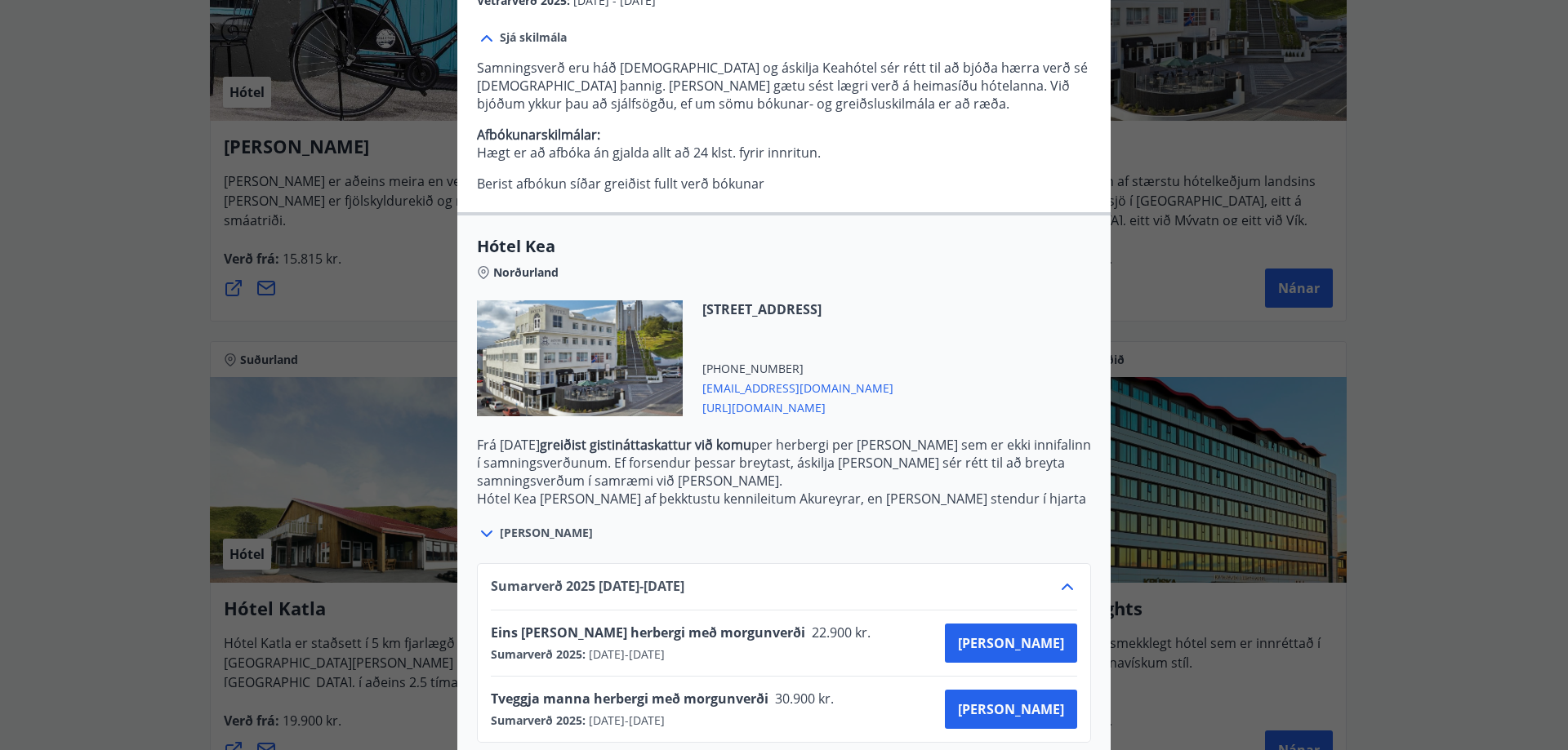
scroll to position [442, 0]
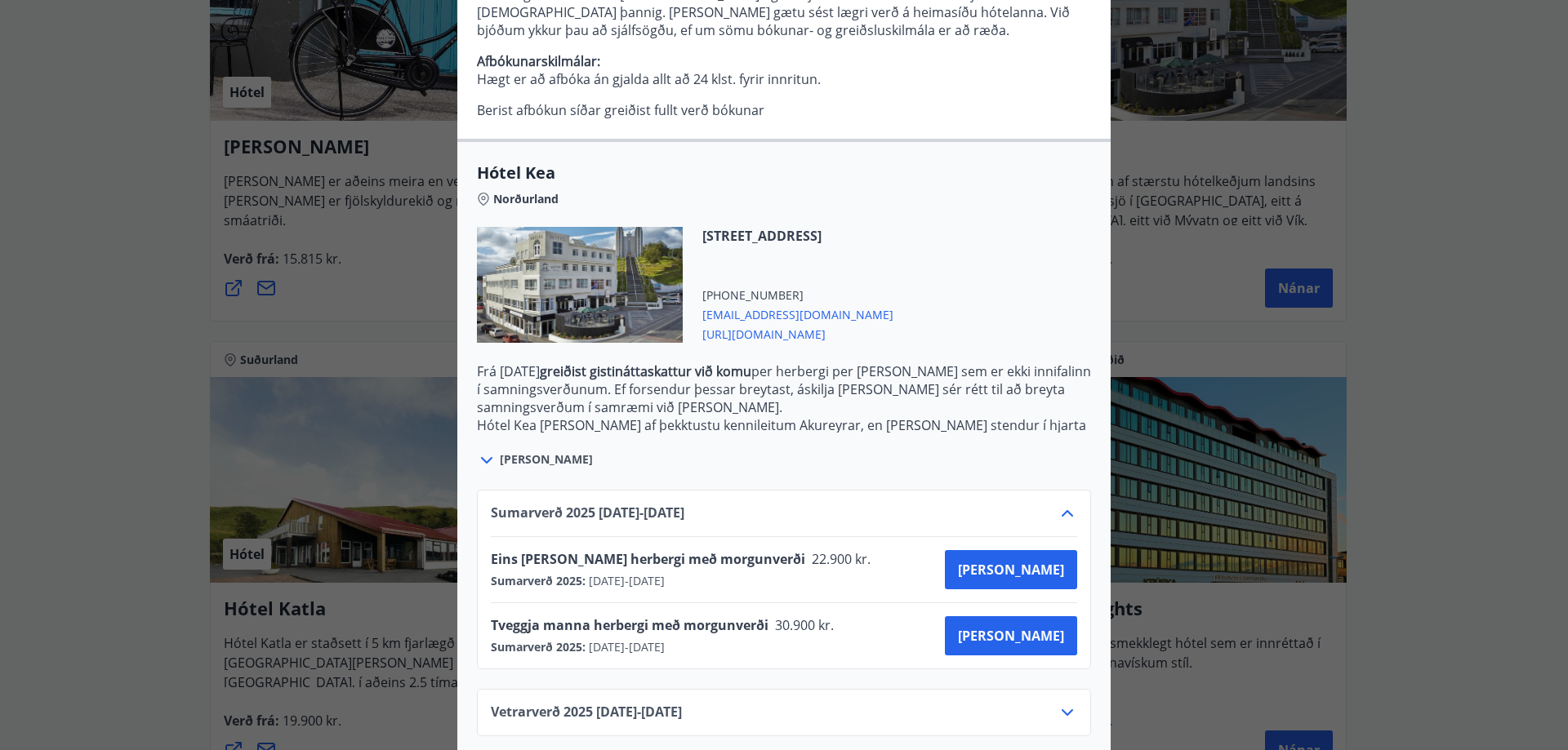
click at [1058, 703] on icon at bounding box center [1067, 712] width 20 height 20
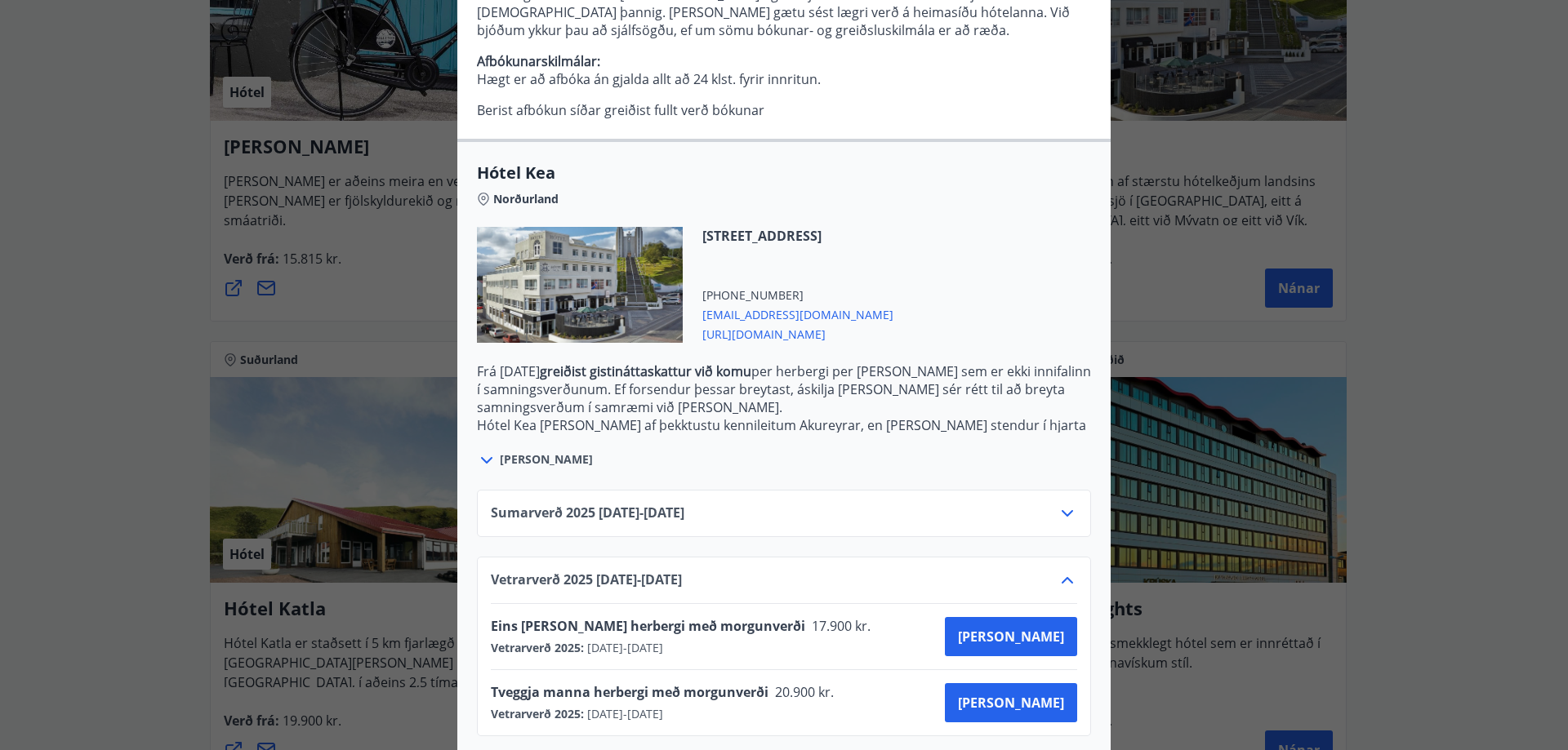
click at [1066, 504] on icon at bounding box center [1067, 514] width 20 height 20
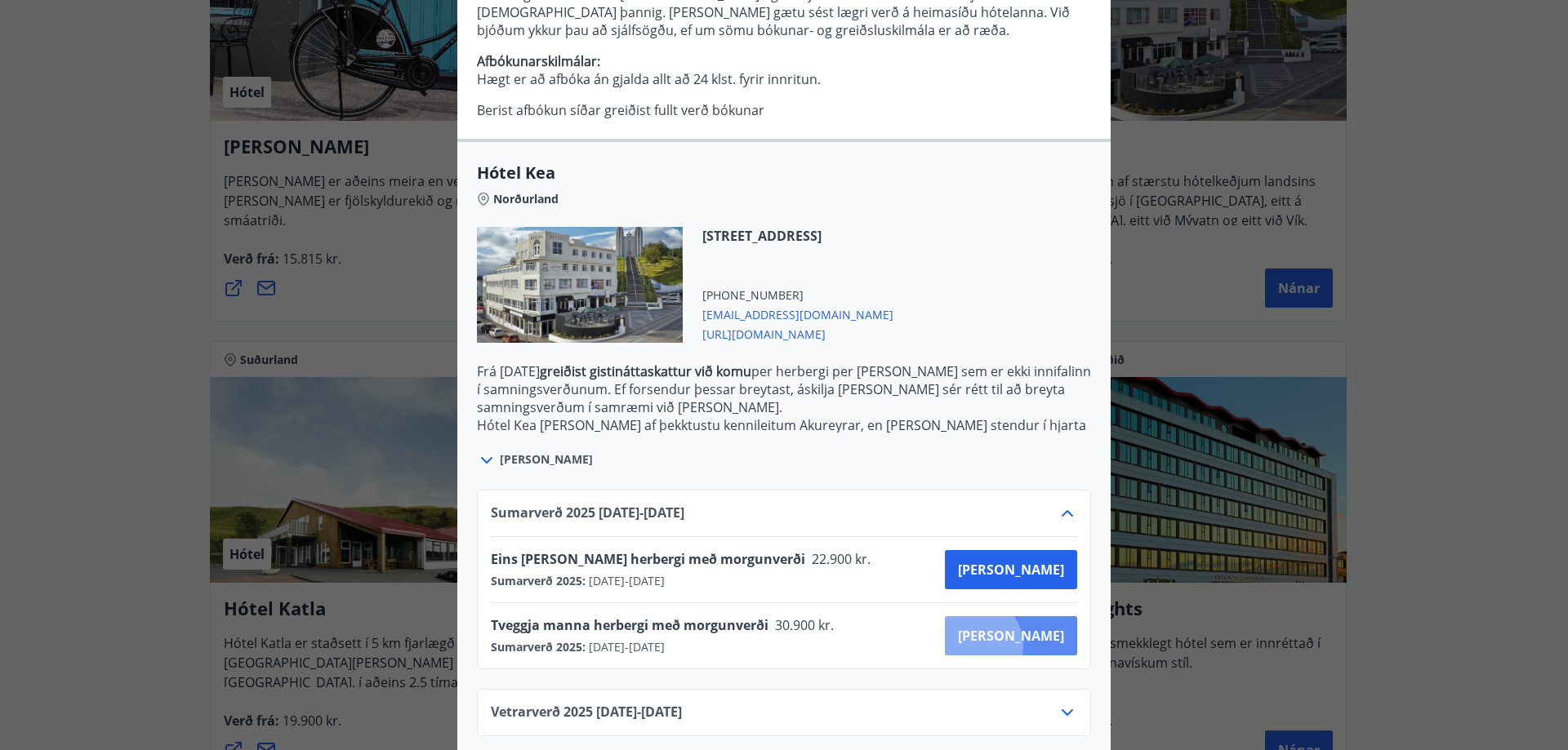
click at [1030, 627] on button "[PERSON_NAME]" at bounding box center [1011, 636] width 133 height 40
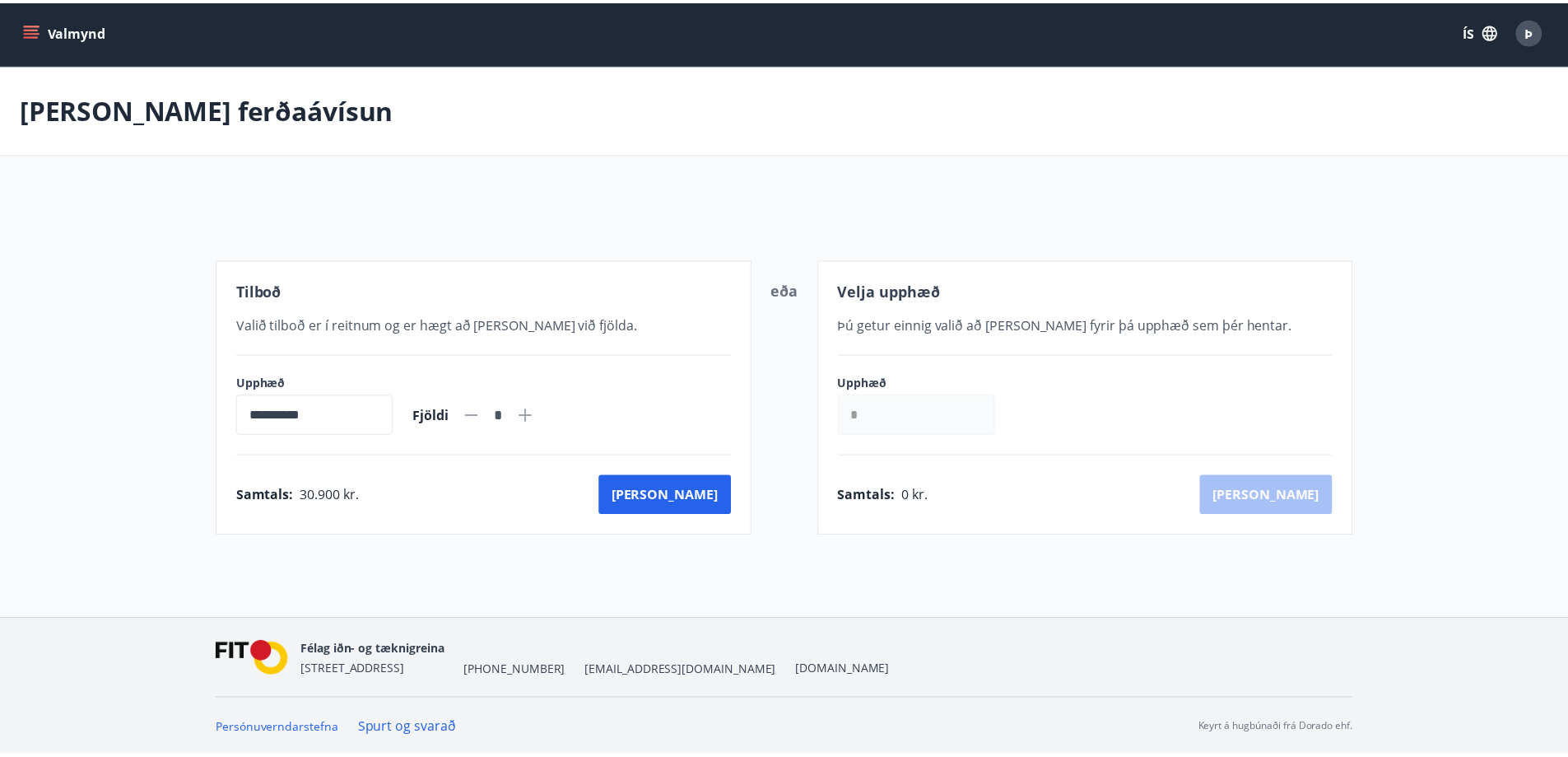
scroll to position [2, 0]
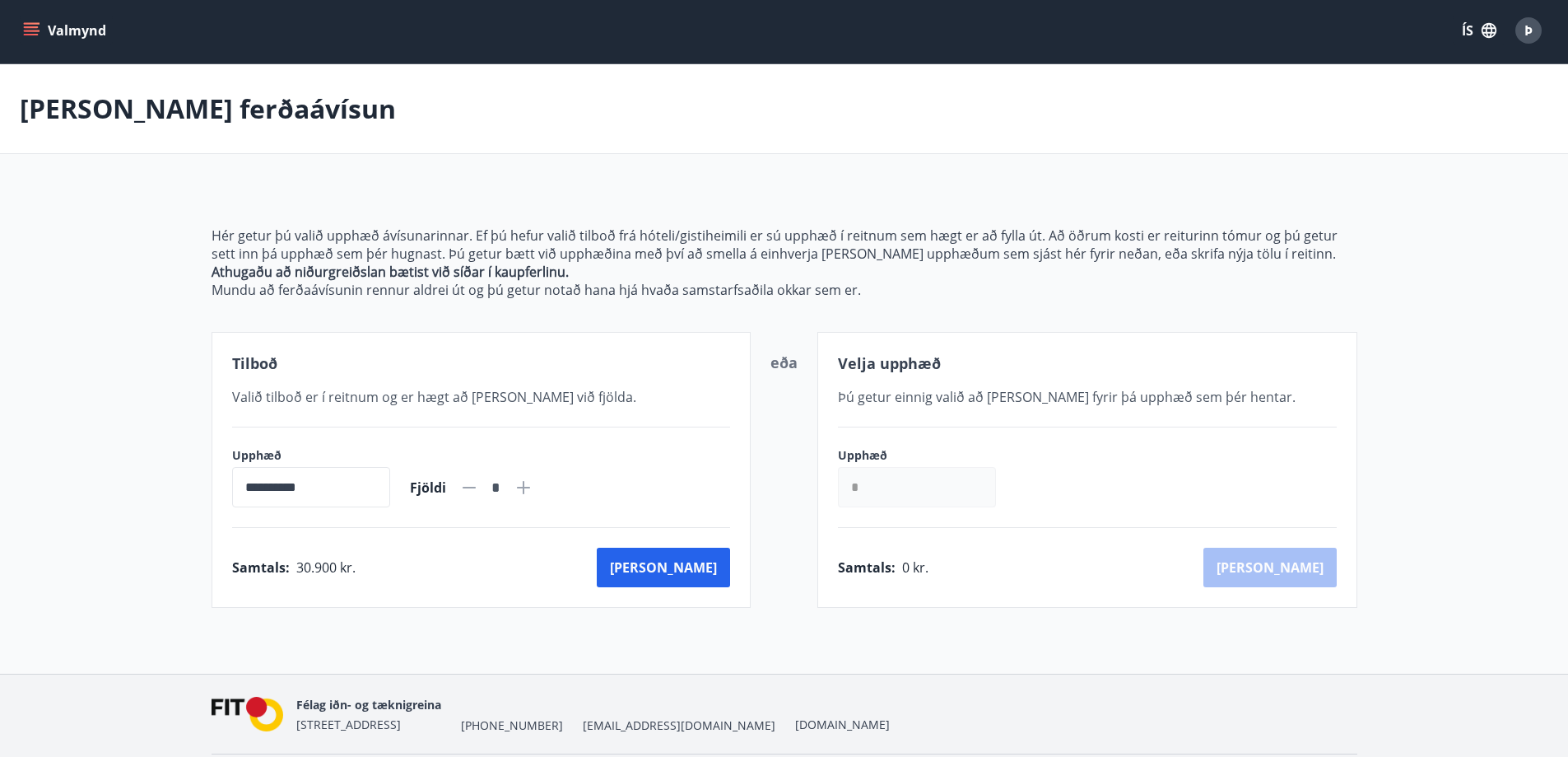
click at [530, 488] on icon at bounding box center [523, 487] width 13 height 13
click at [530, 487] on icon at bounding box center [523, 487] width 13 height 13
click at [479, 486] on icon at bounding box center [469, 487] width 20 height 20
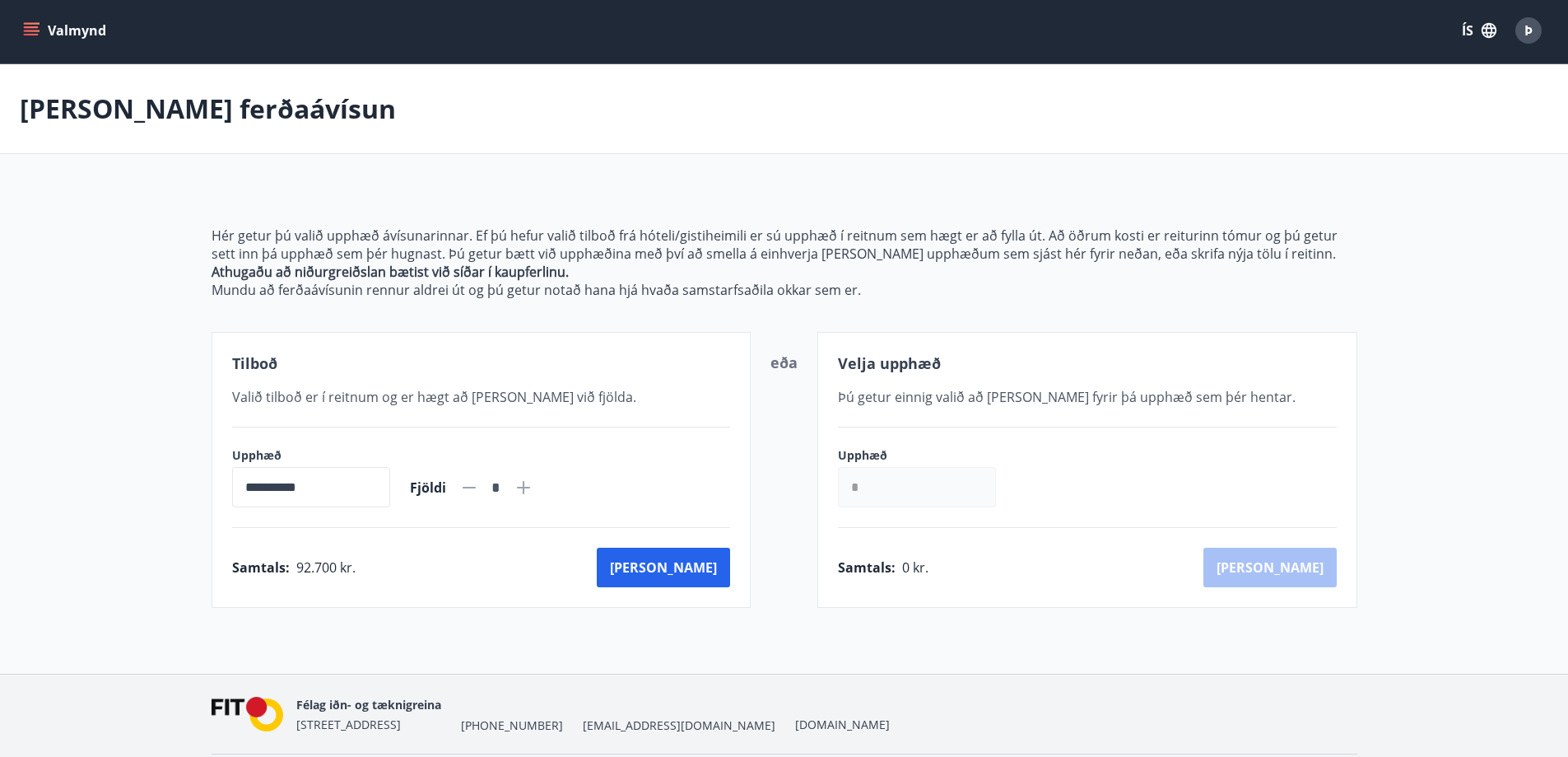
type input "*"
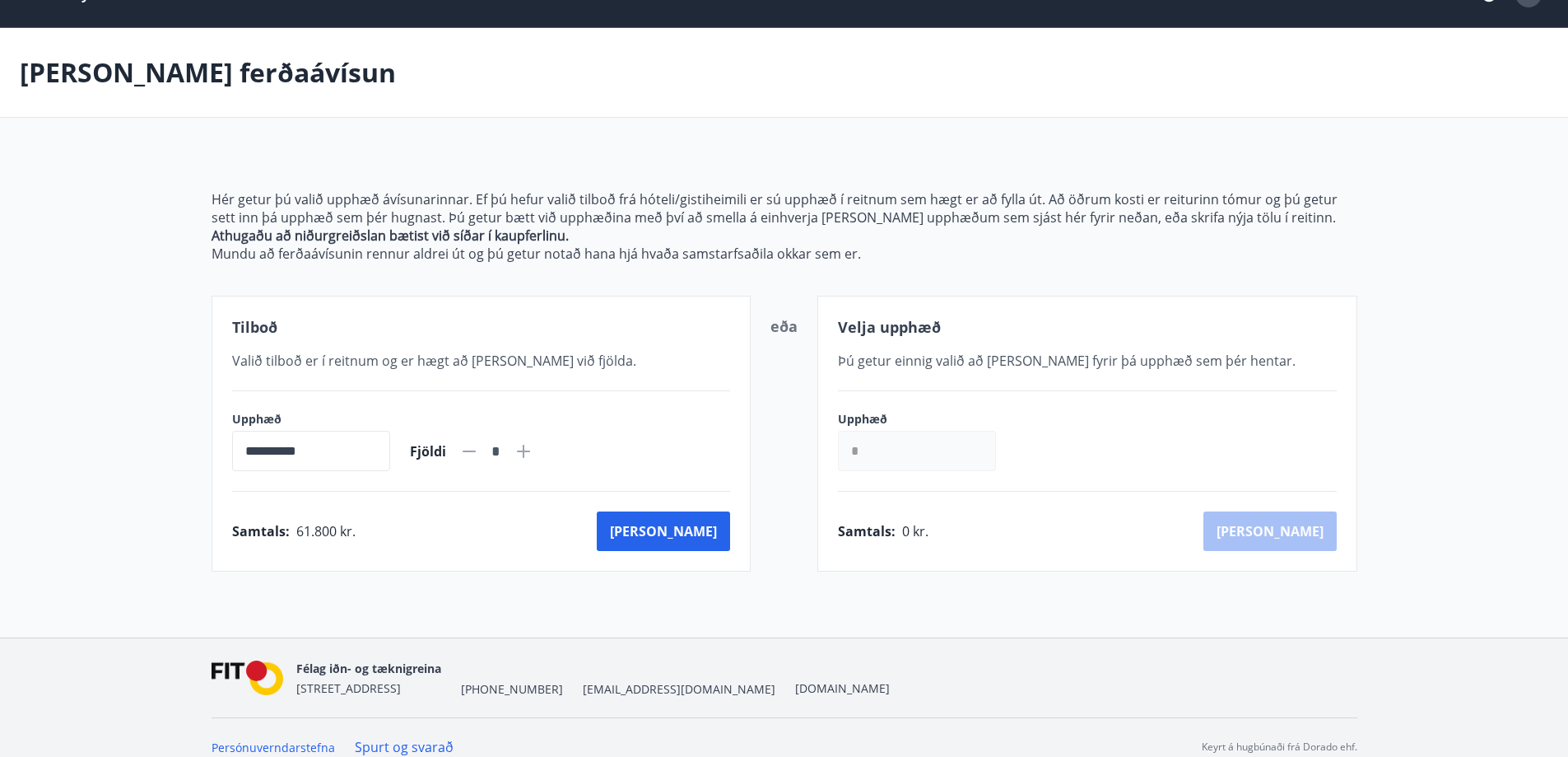
scroll to position [58, 0]
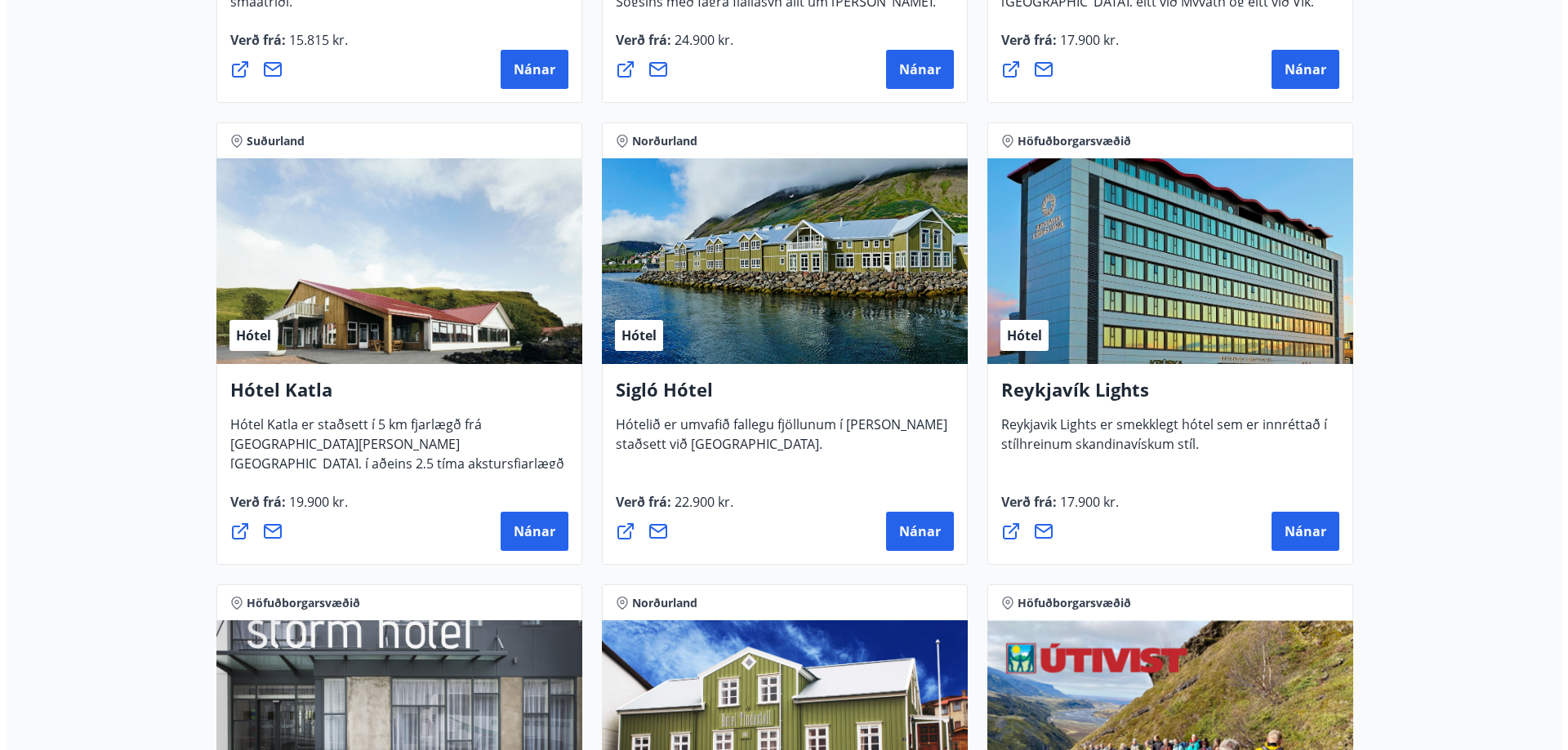
scroll to position [1118, 0]
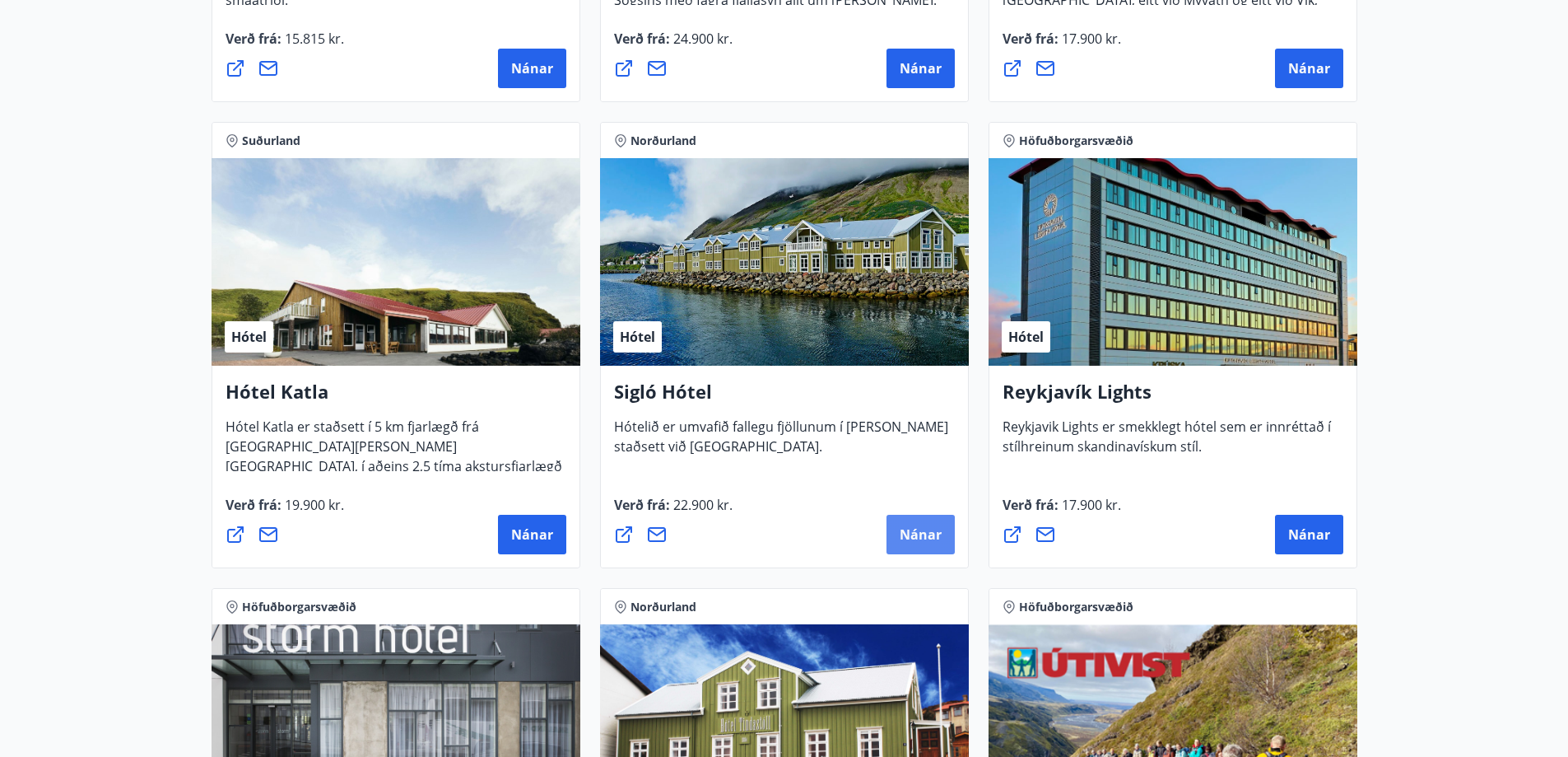
click at [932, 546] on button "Nánar" at bounding box center [920, 535] width 68 height 40
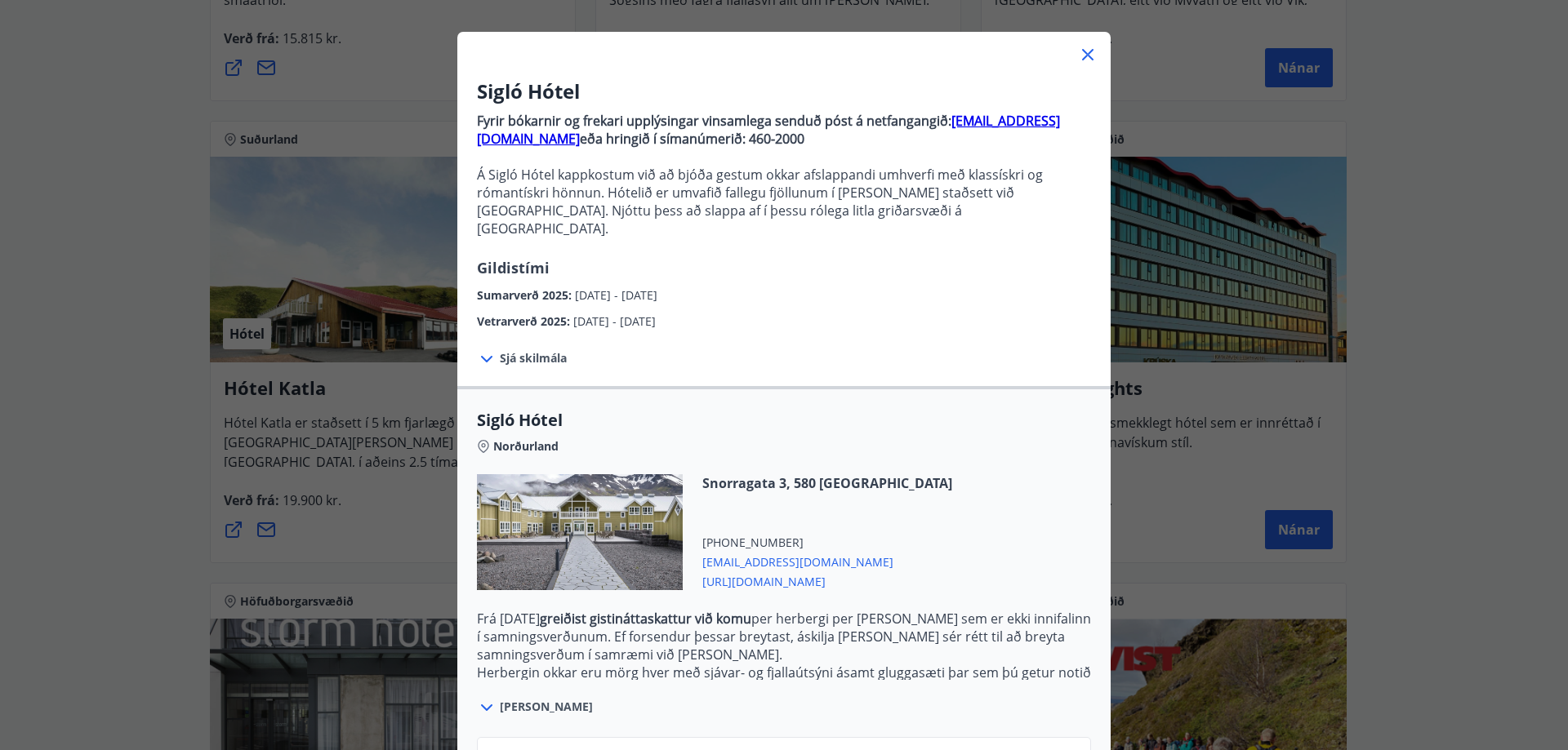
scroll to position [181, 0]
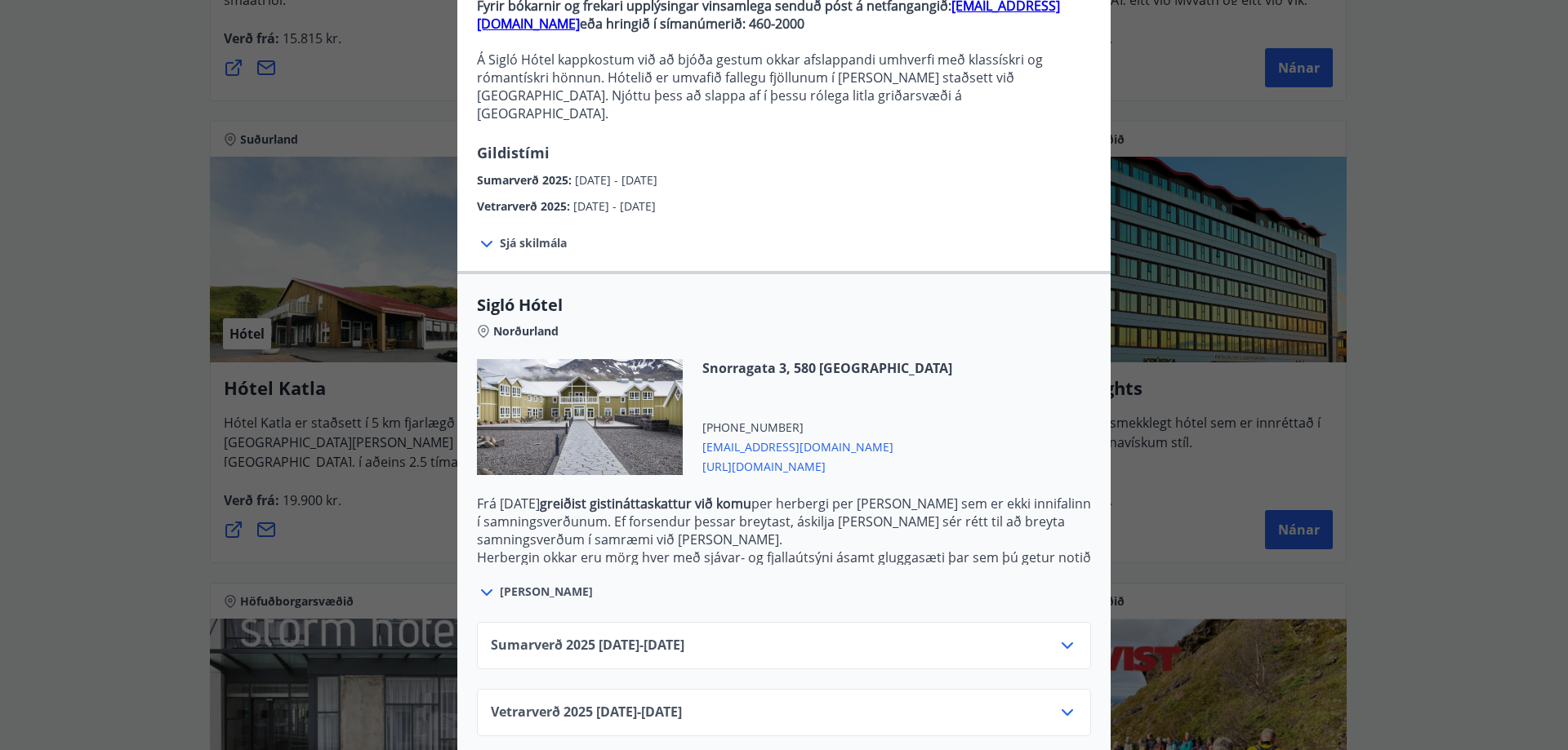
click at [1064, 636] on icon at bounding box center [1067, 646] width 20 height 20
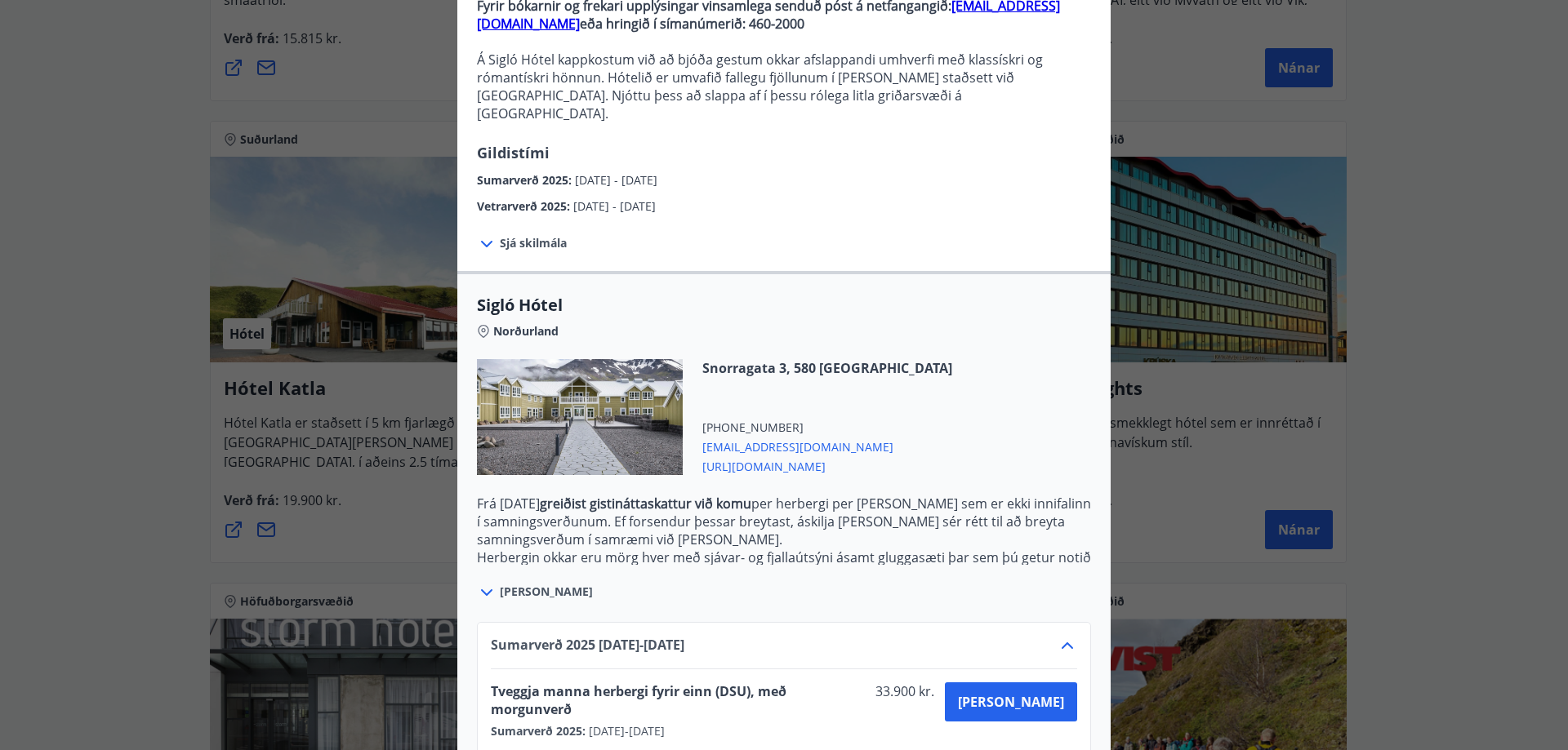
click at [1064, 642] on icon at bounding box center [1067, 645] width 12 height 7
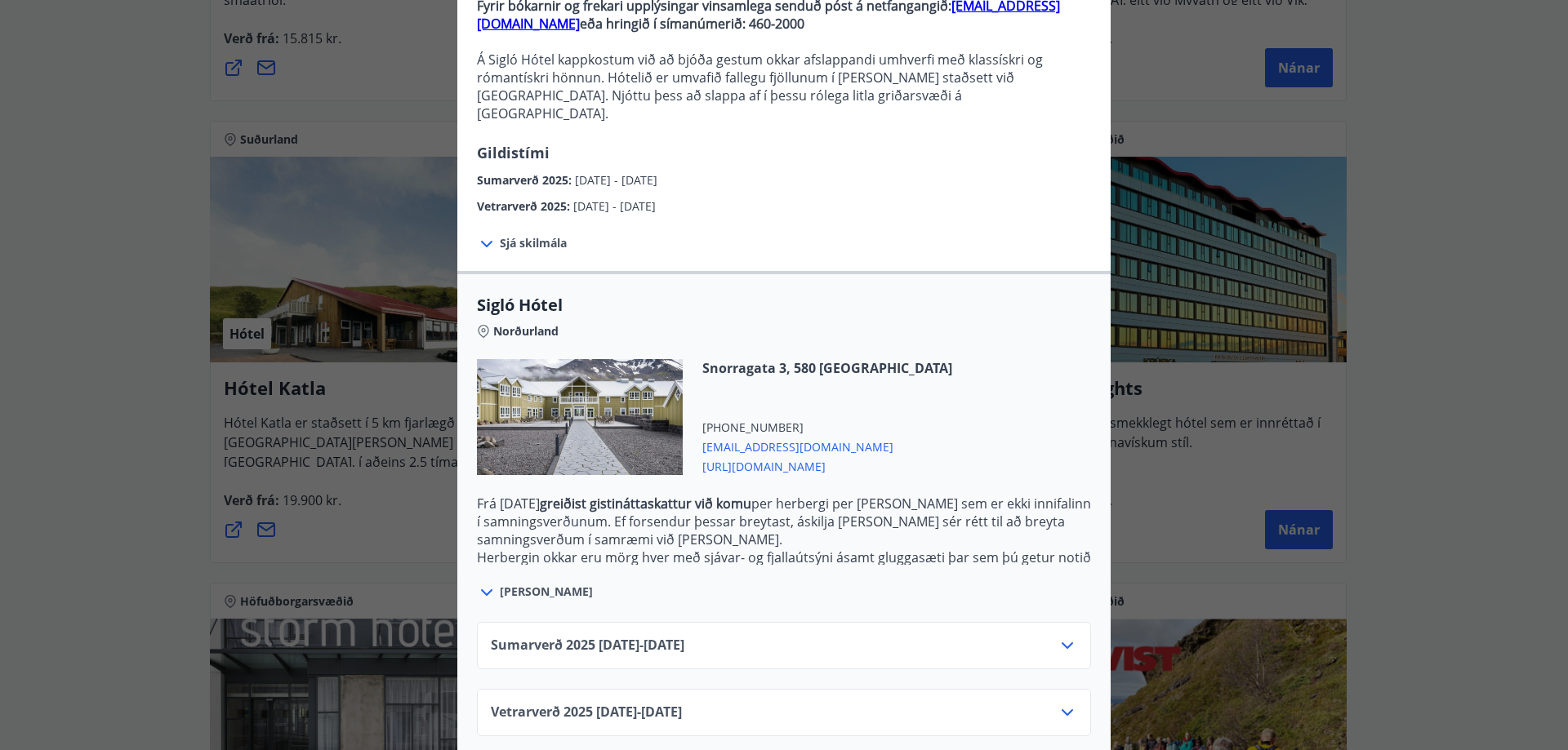
click at [1060, 636] on icon at bounding box center [1067, 646] width 20 height 20
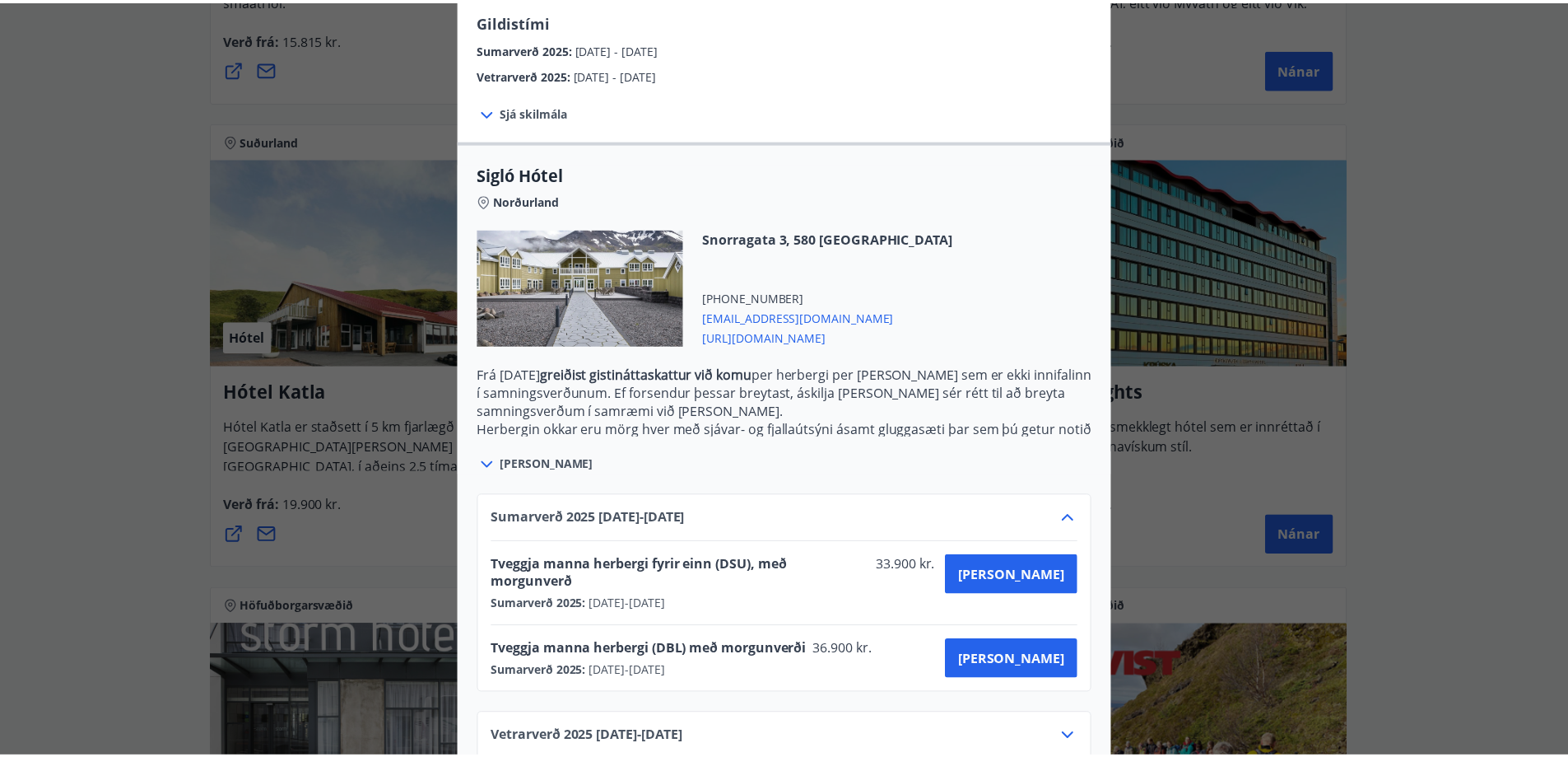
scroll to position [0, 0]
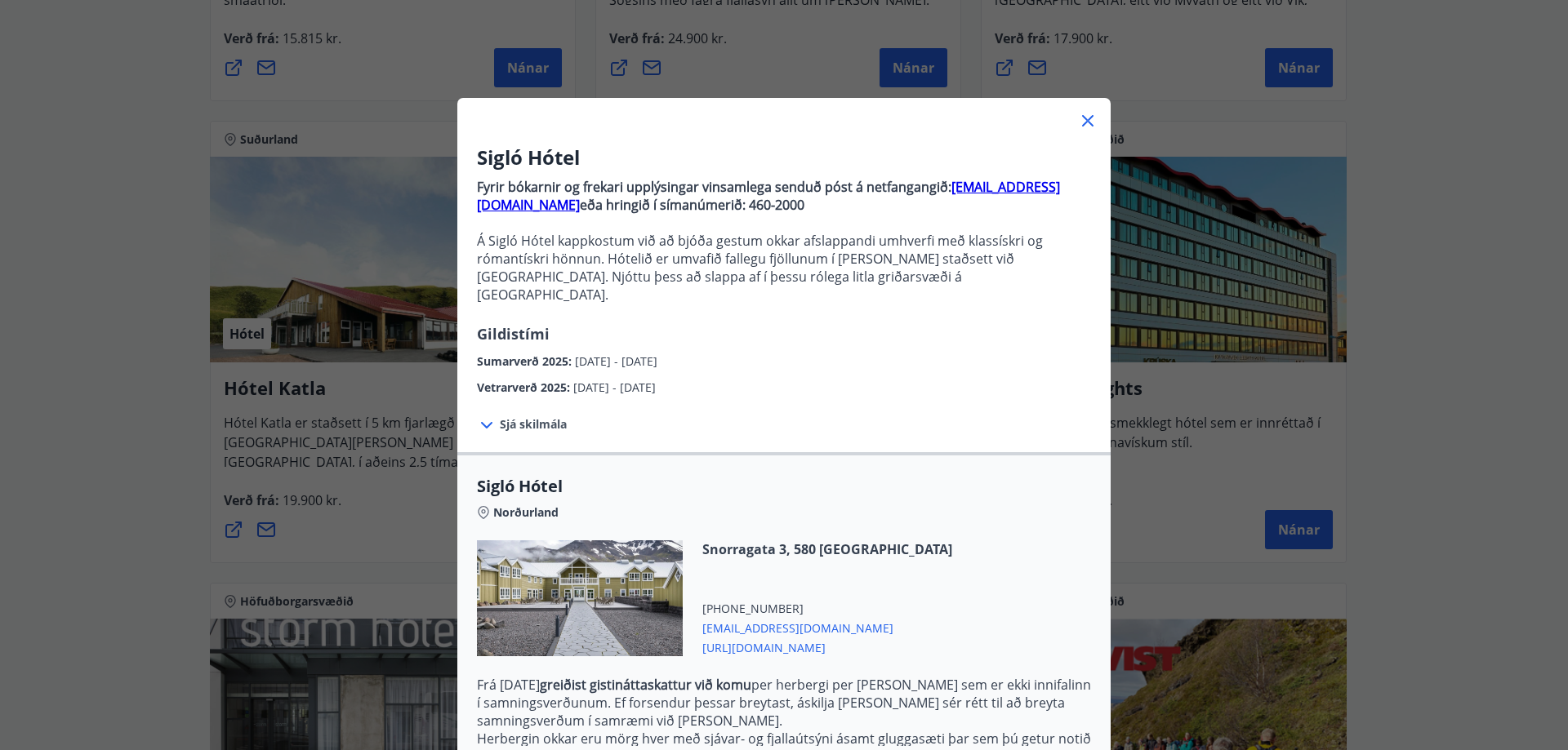
click at [1082, 120] on icon at bounding box center [1088, 121] width 12 height 12
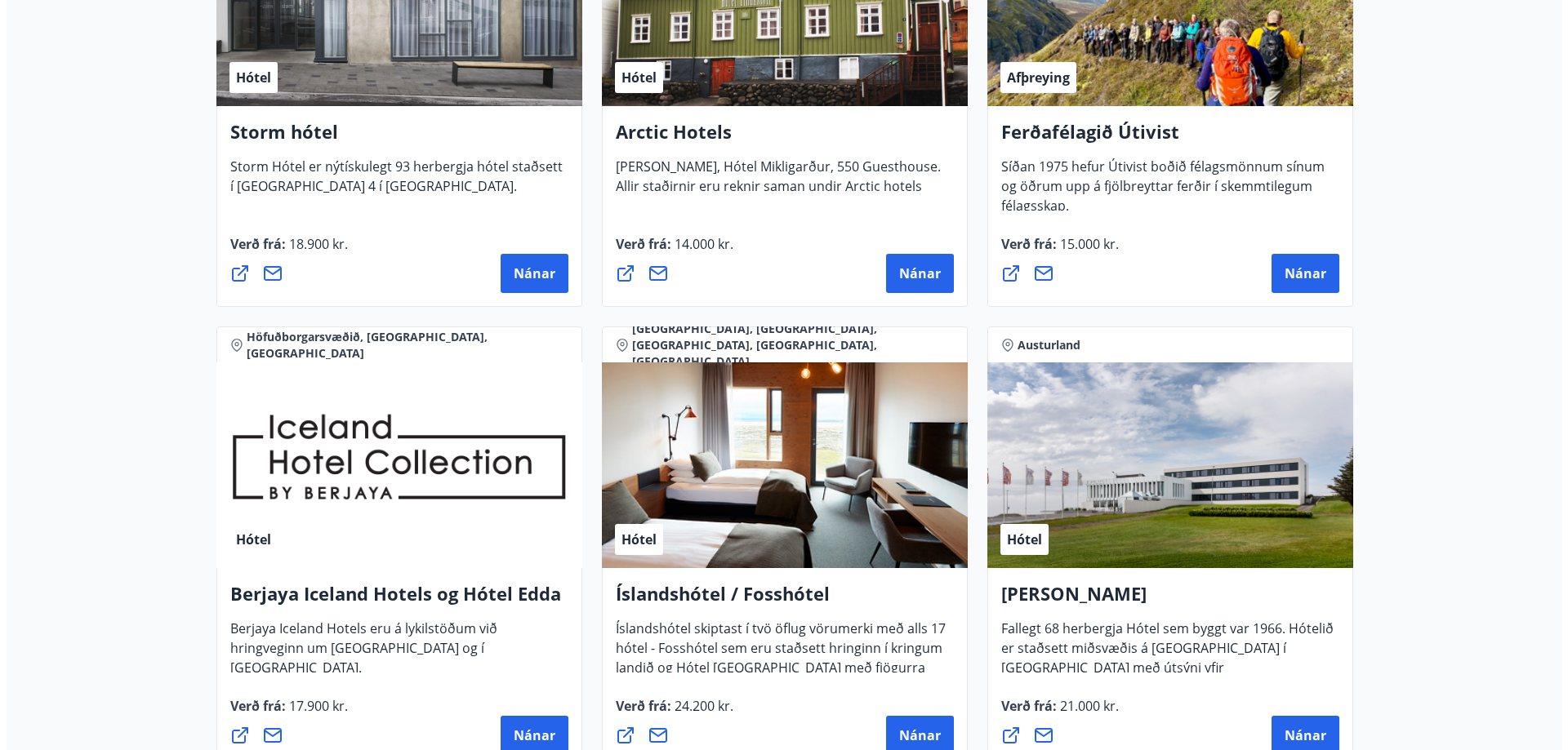
scroll to position [1934, 0]
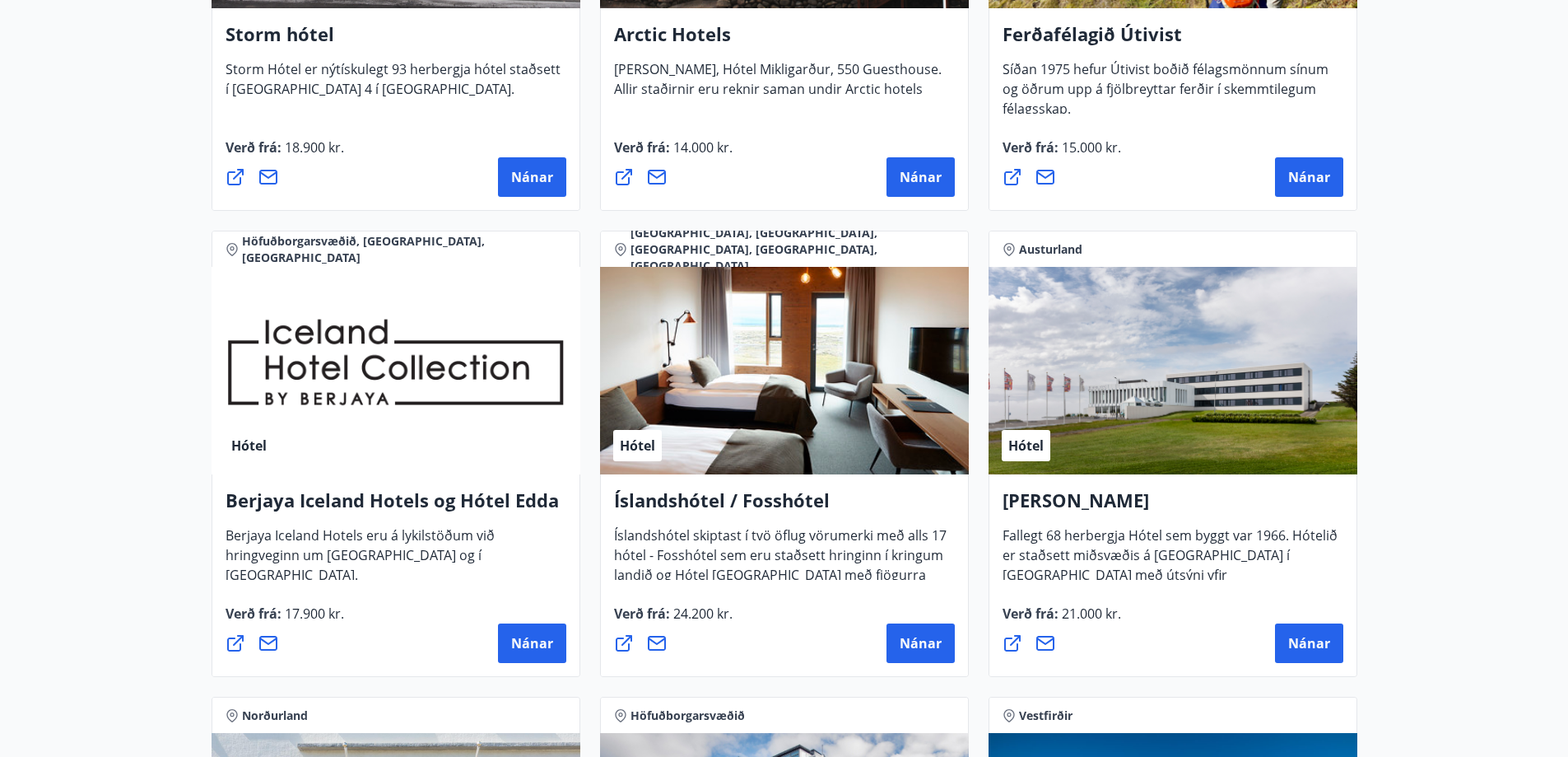
click at [411, 493] on h4 "Berjaya Iceland Hotels og Hótel Edda" at bounding box center [395, 506] width 340 height 38
click at [530, 639] on span "Nánar" at bounding box center [532, 643] width 42 height 18
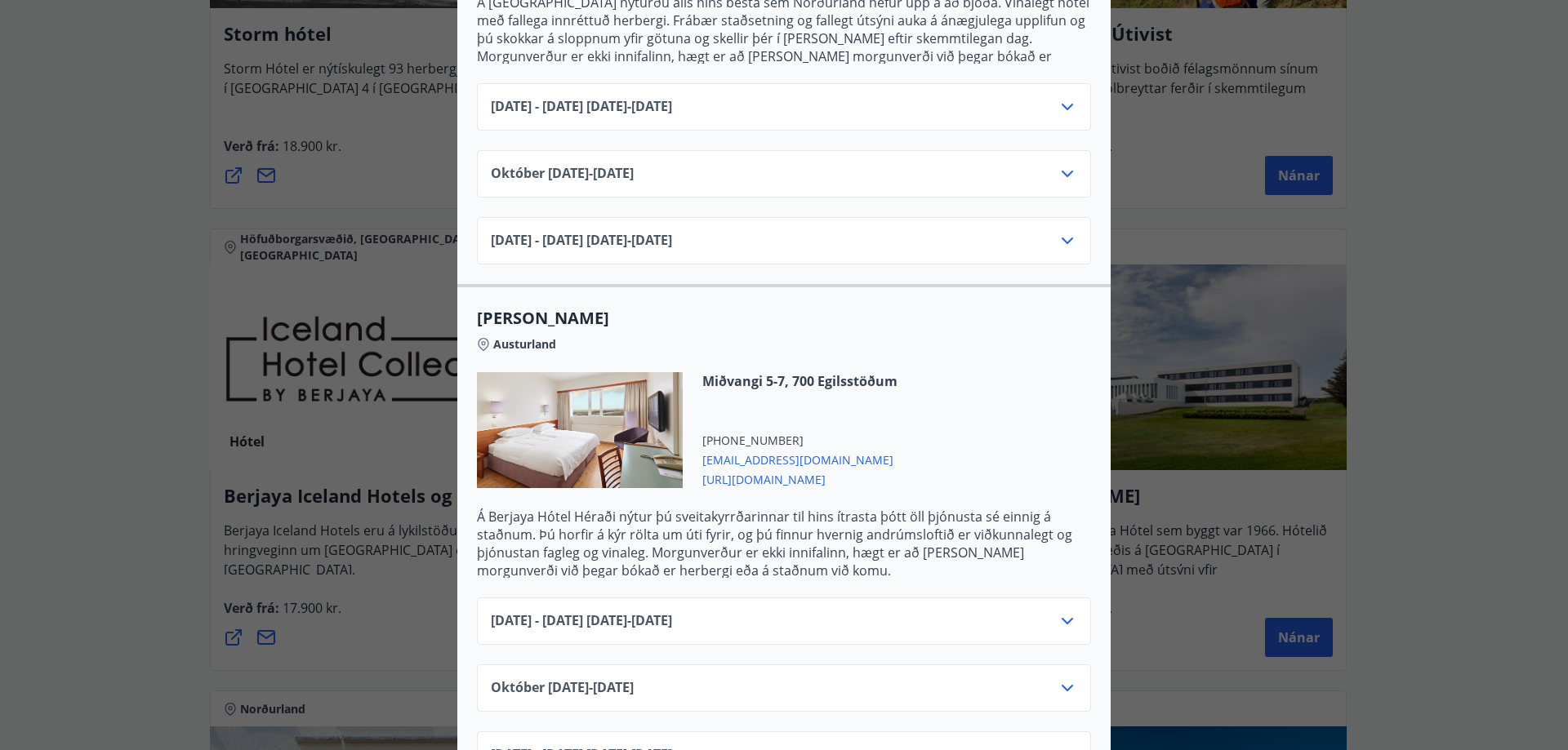
scroll to position [1061, 0]
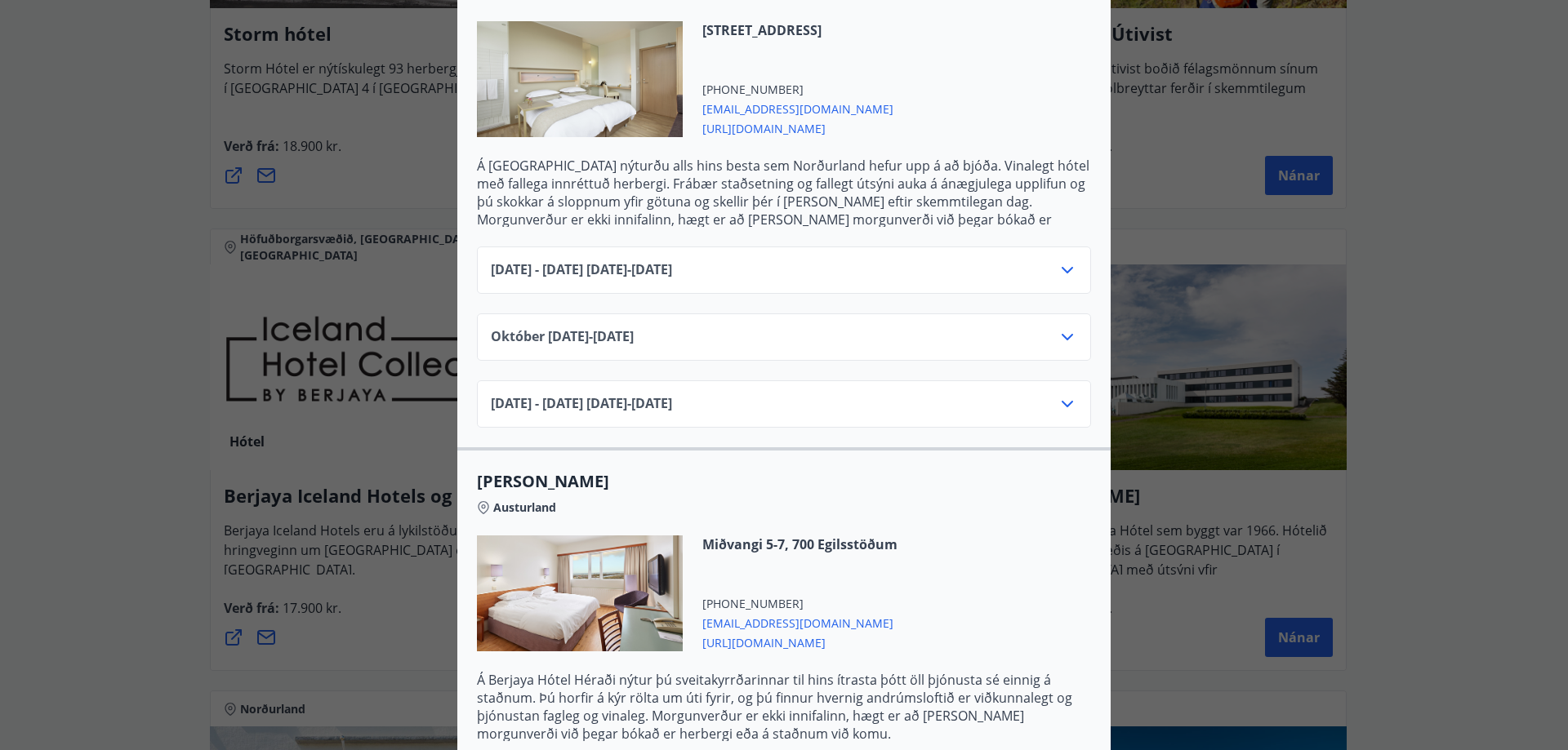
click at [1058, 260] on icon at bounding box center [1067, 270] width 20 height 20
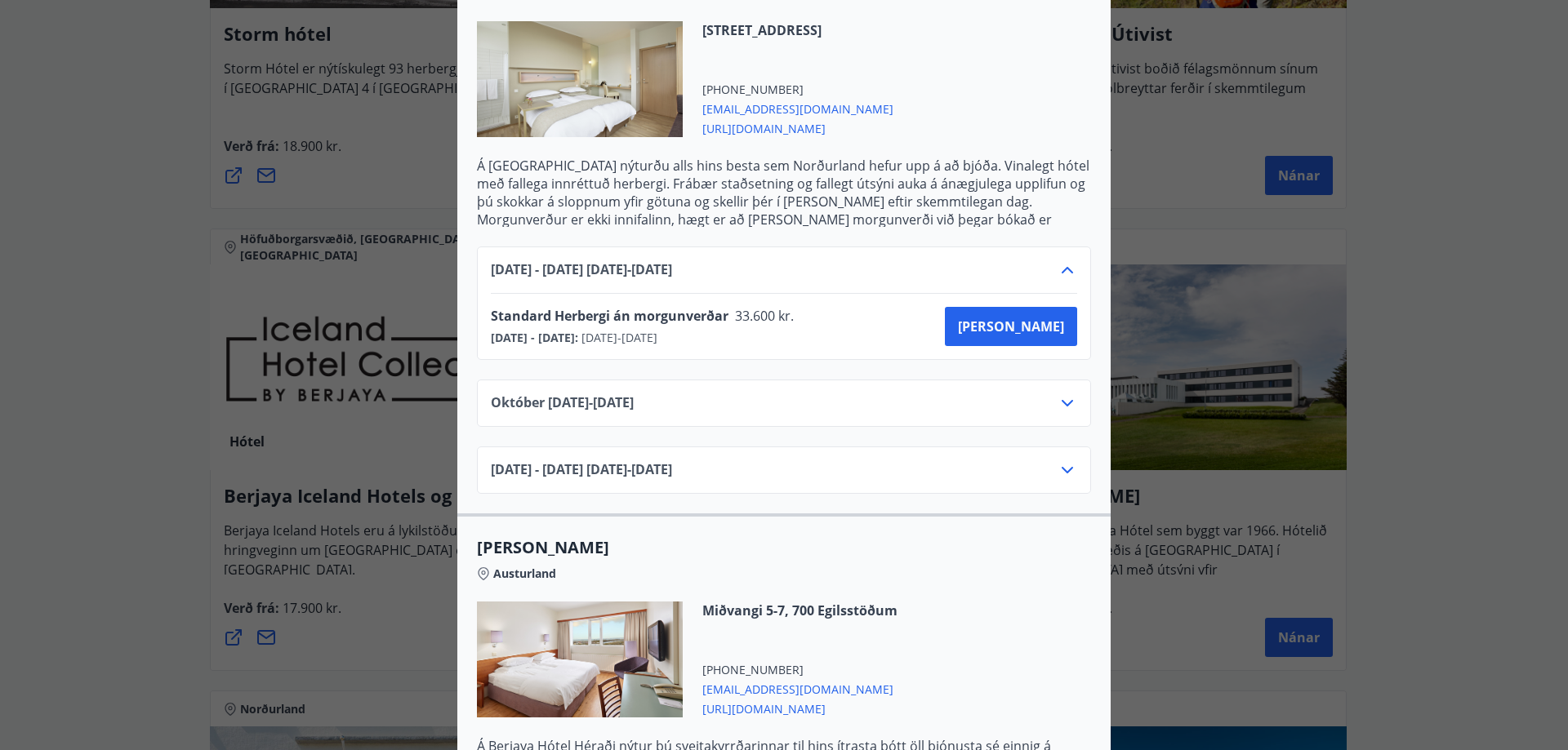
click at [1061, 267] on icon at bounding box center [1067, 270] width 12 height 7
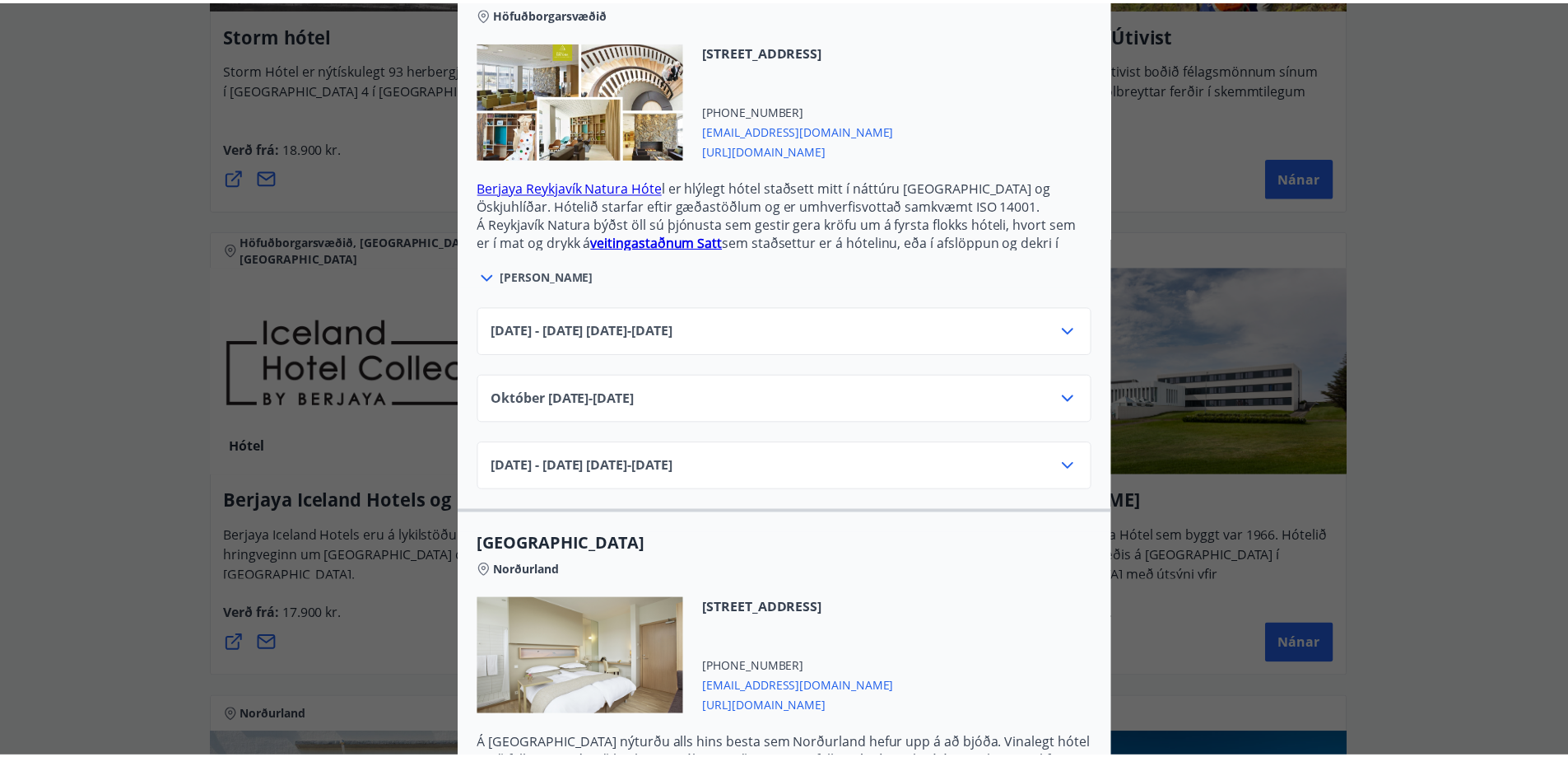
scroll to position [82, 0]
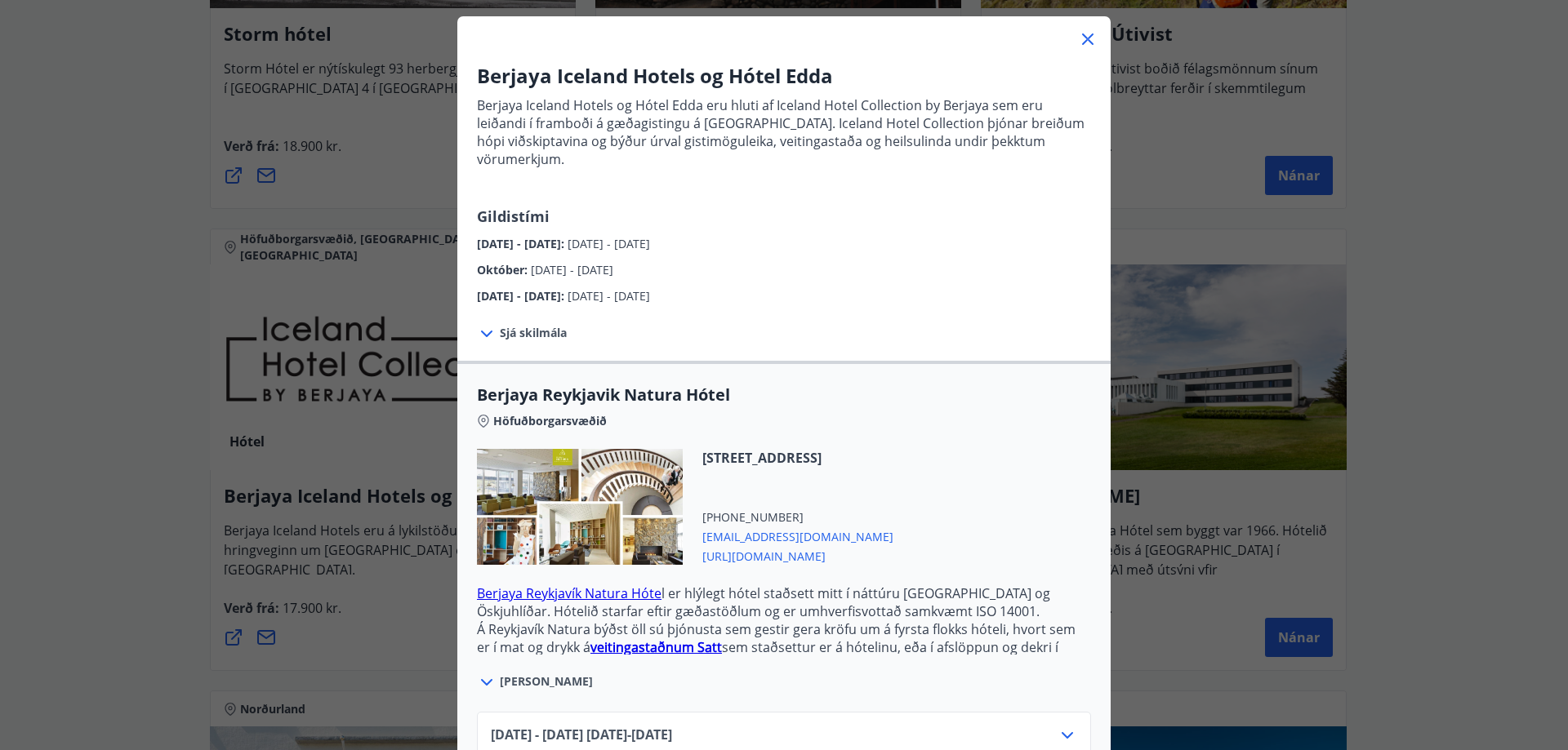
click at [1082, 37] on icon at bounding box center [1088, 40] width 20 height 20
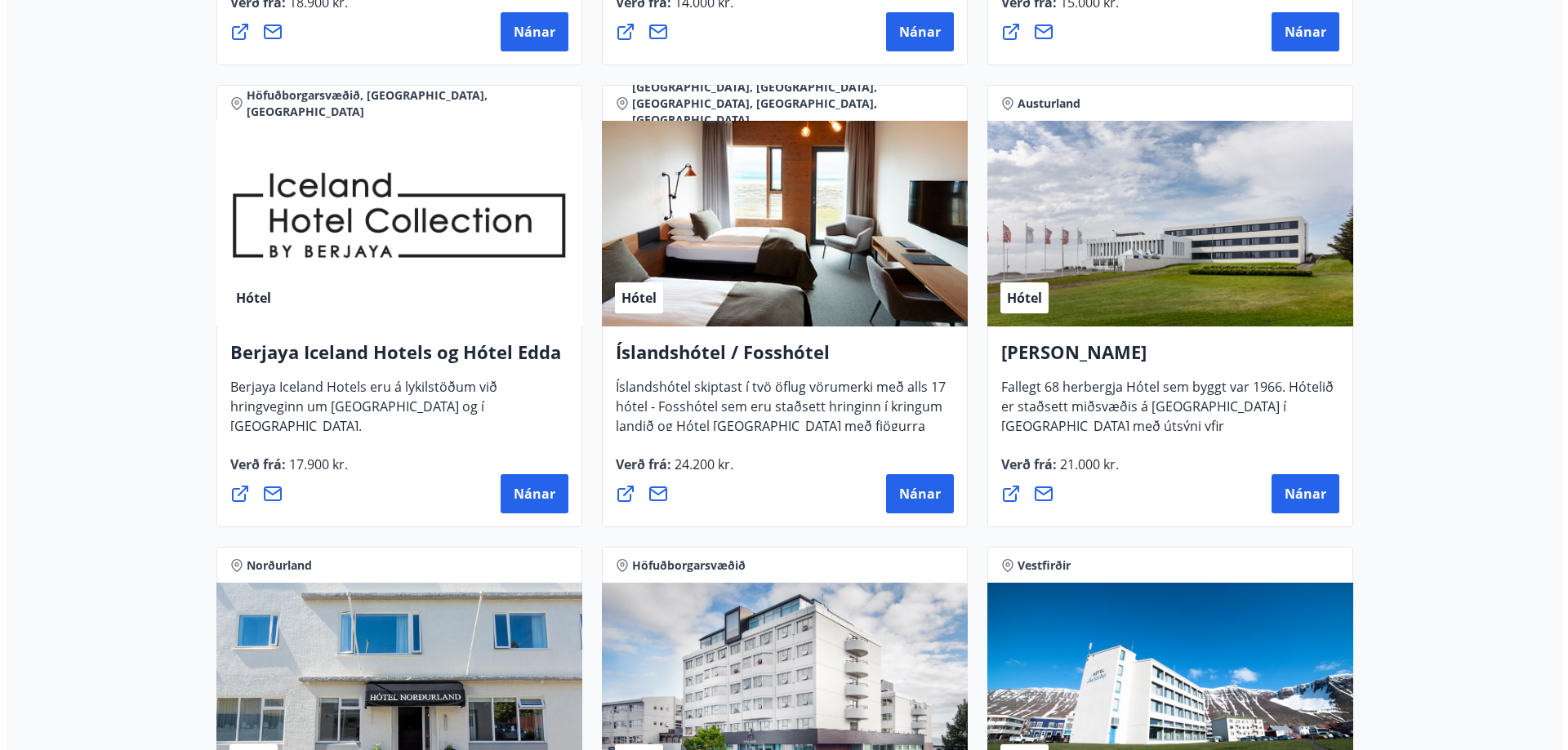
scroll to position [2098, 0]
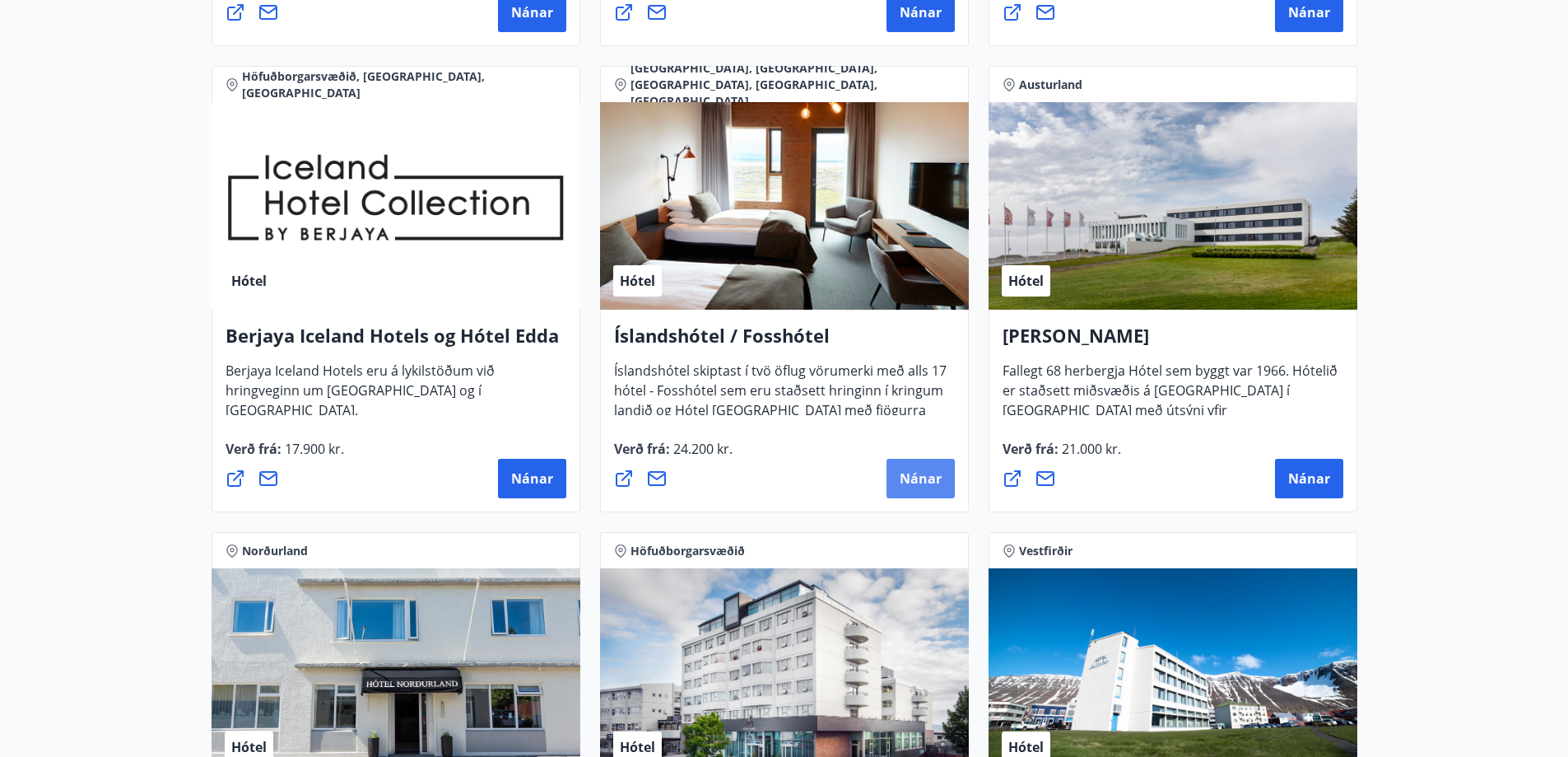
click at [921, 469] on span "Nánar" at bounding box center [921, 478] width 42 height 18
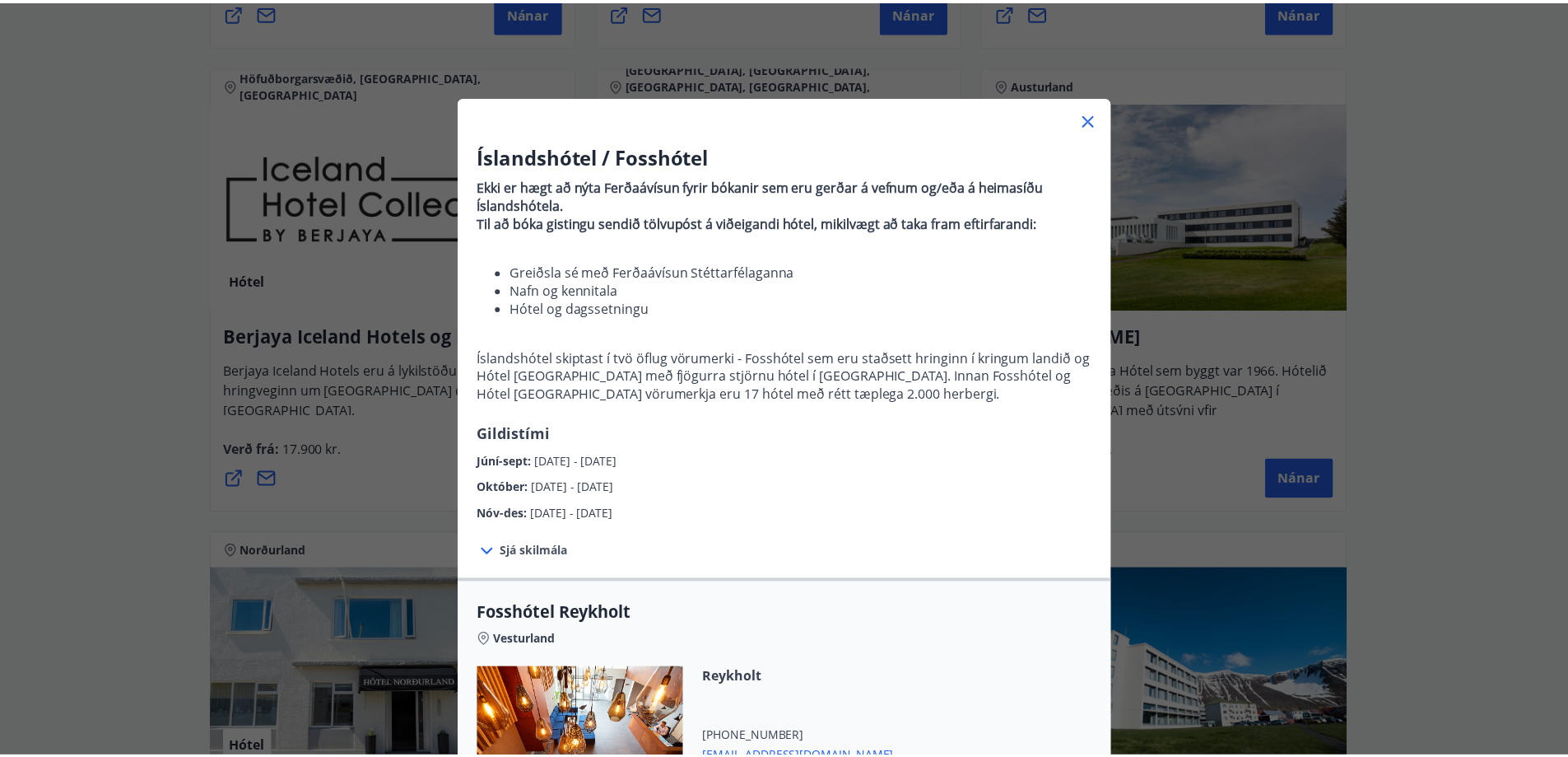
scroll to position [0, 0]
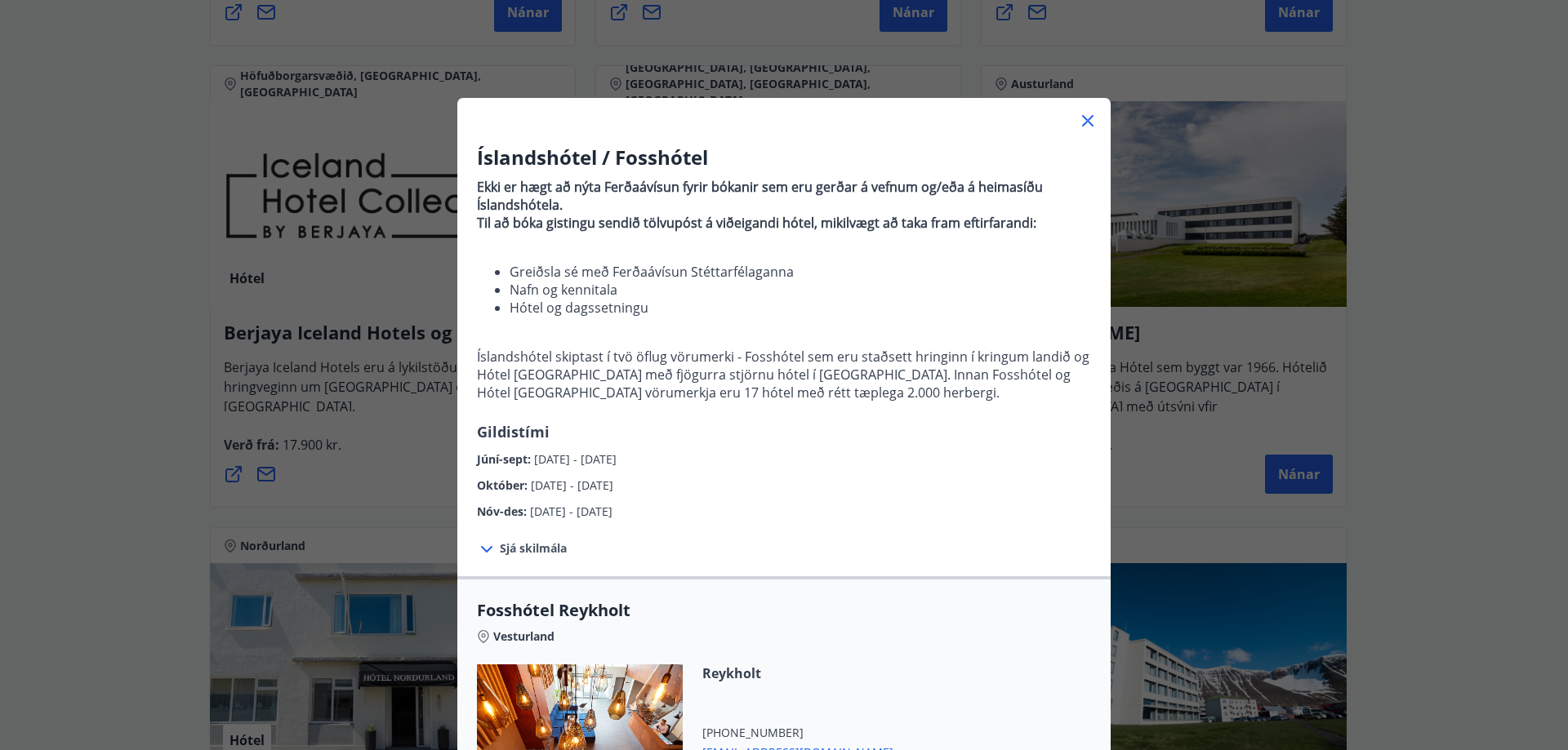
click at [1085, 121] on icon at bounding box center [1088, 121] width 20 height 20
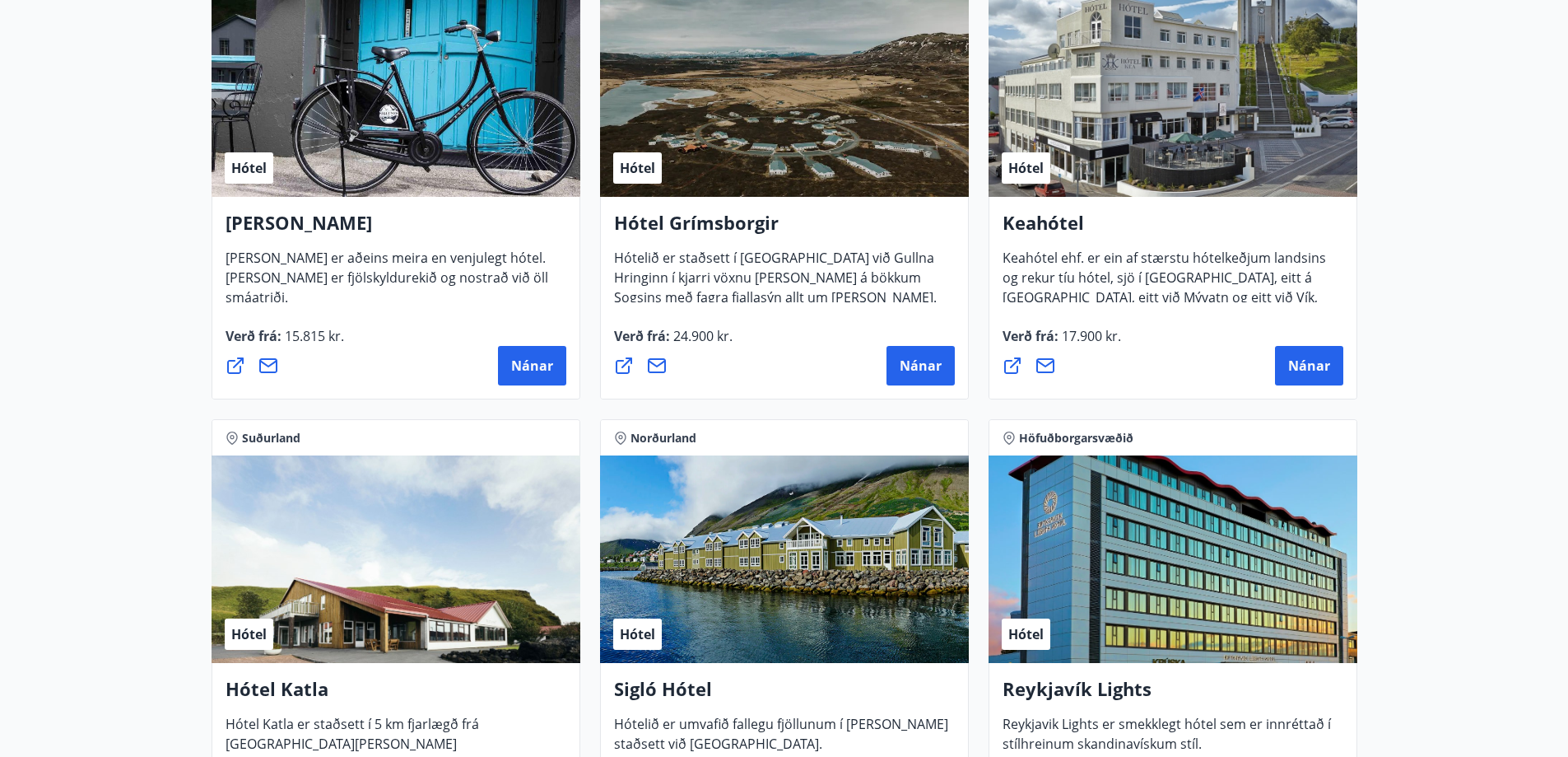
scroll to position [552, 0]
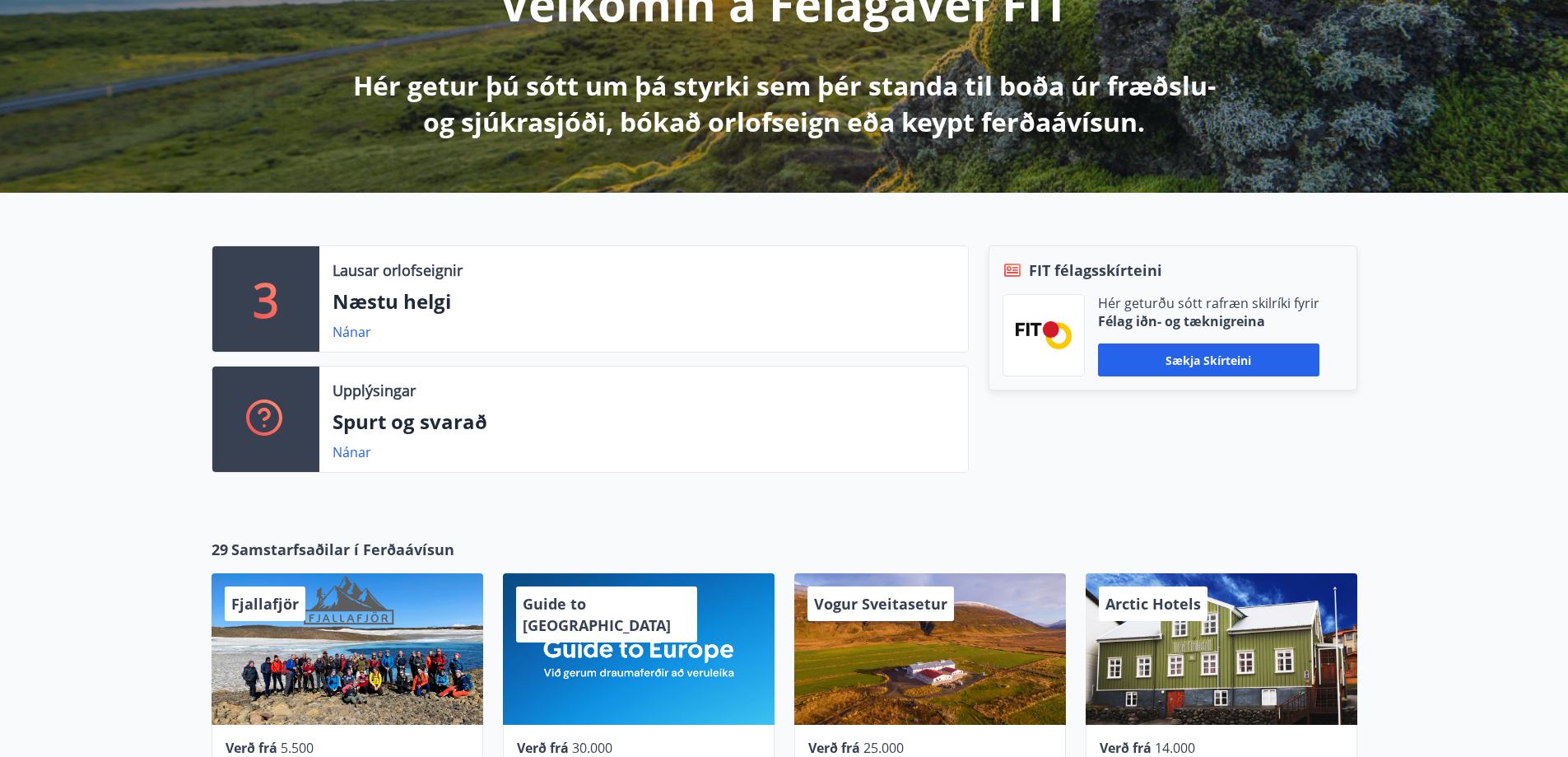
scroll to position [235, 0]
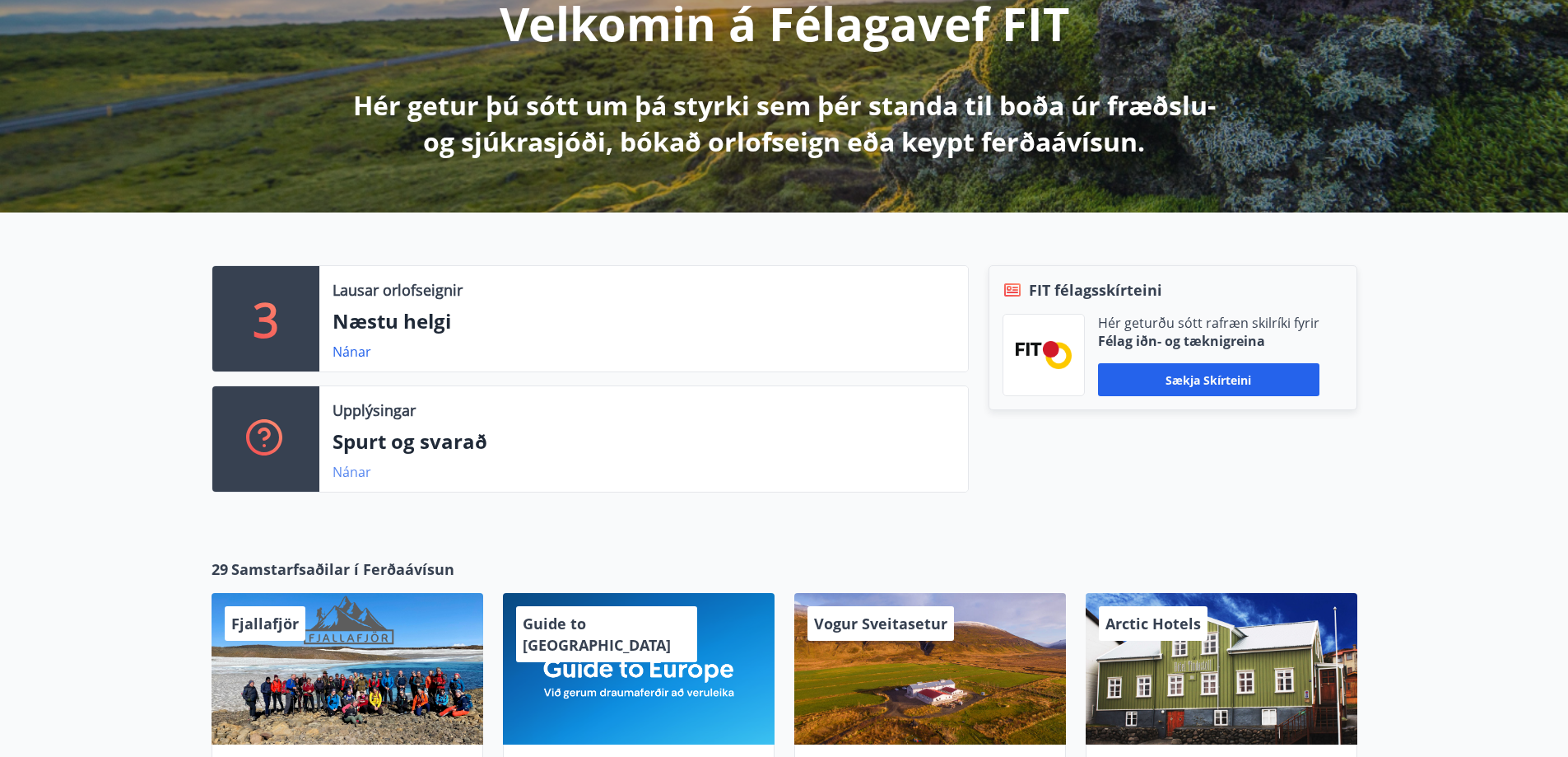
click at [351, 475] on link "Nánar" at bounding box center [351, 472] width 39 height 18
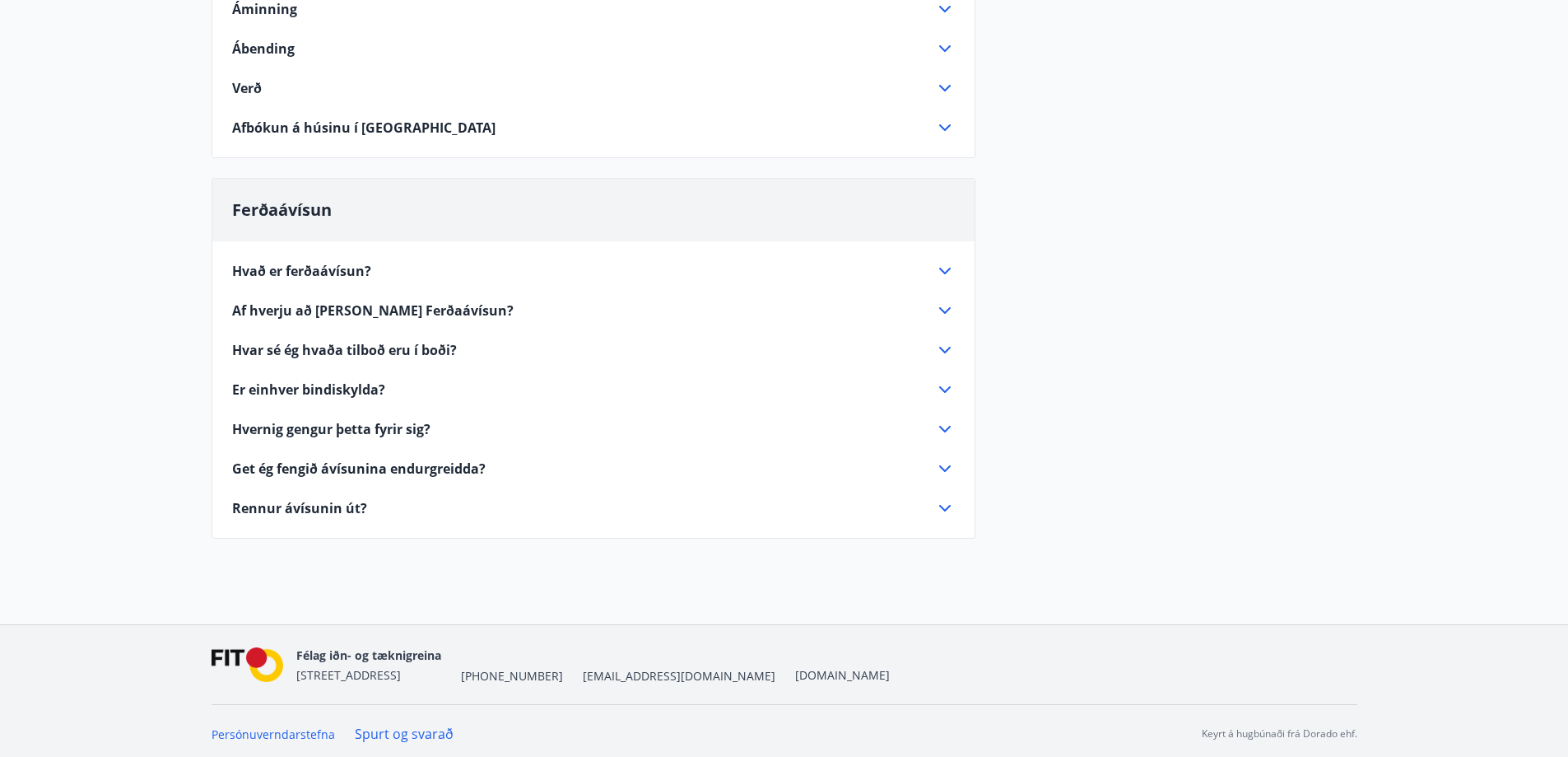
scroll to position [754, 0]
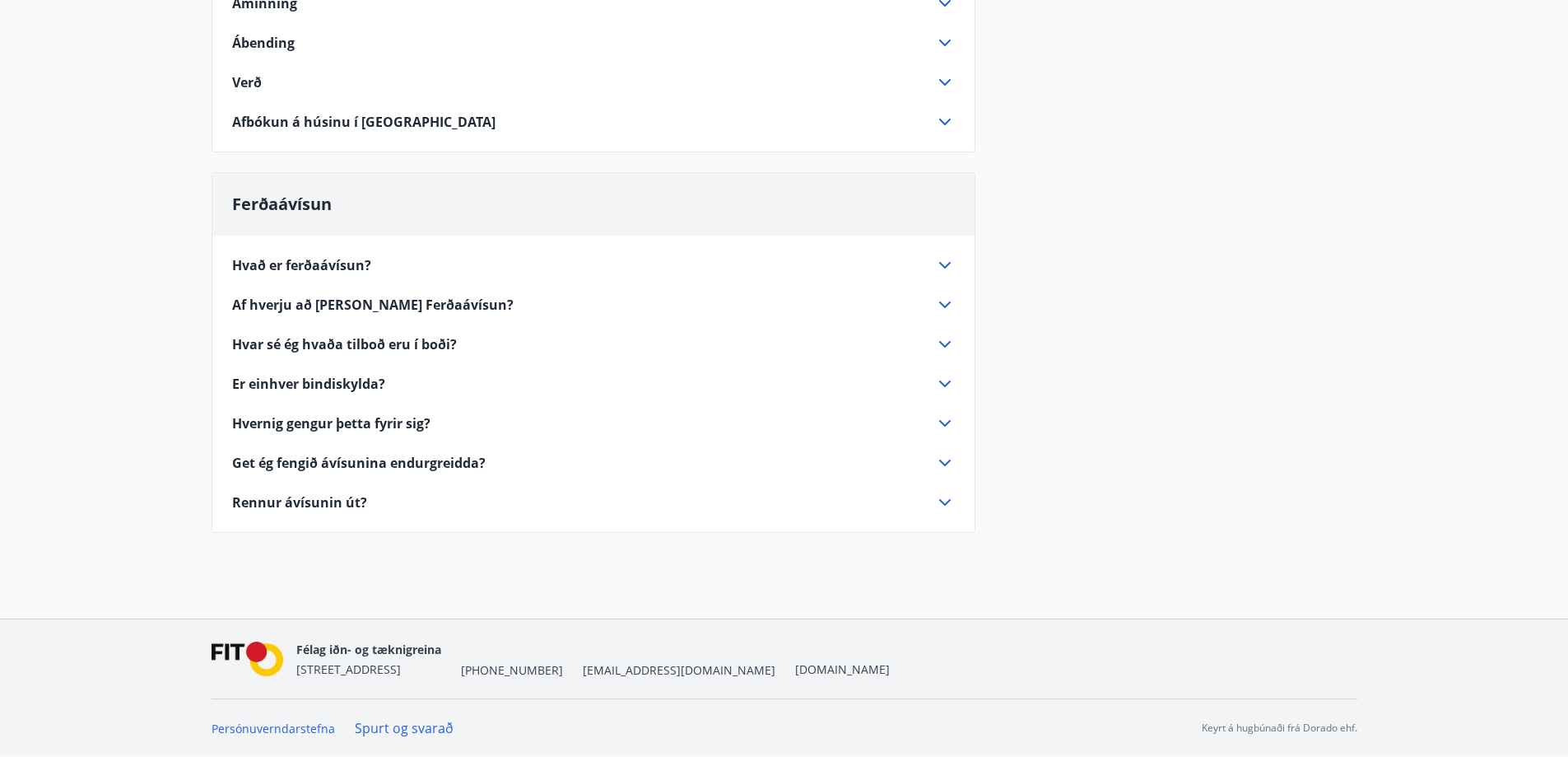
click at [947, 262] on icon at bounding box center [945, 266] width 20 height 20
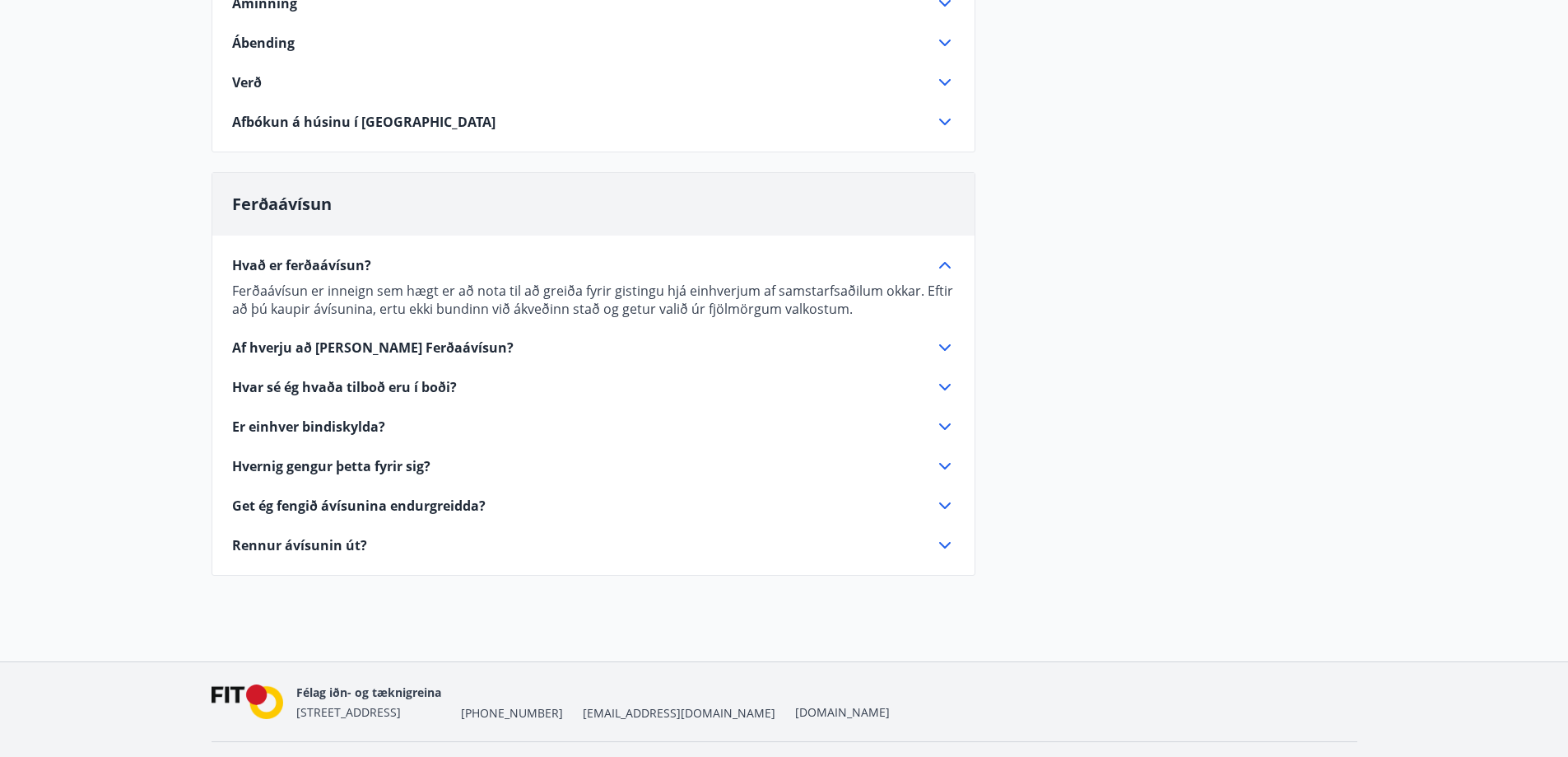
click at [945, 346] on icon at bounding box center [945, 348] width 20 height 20
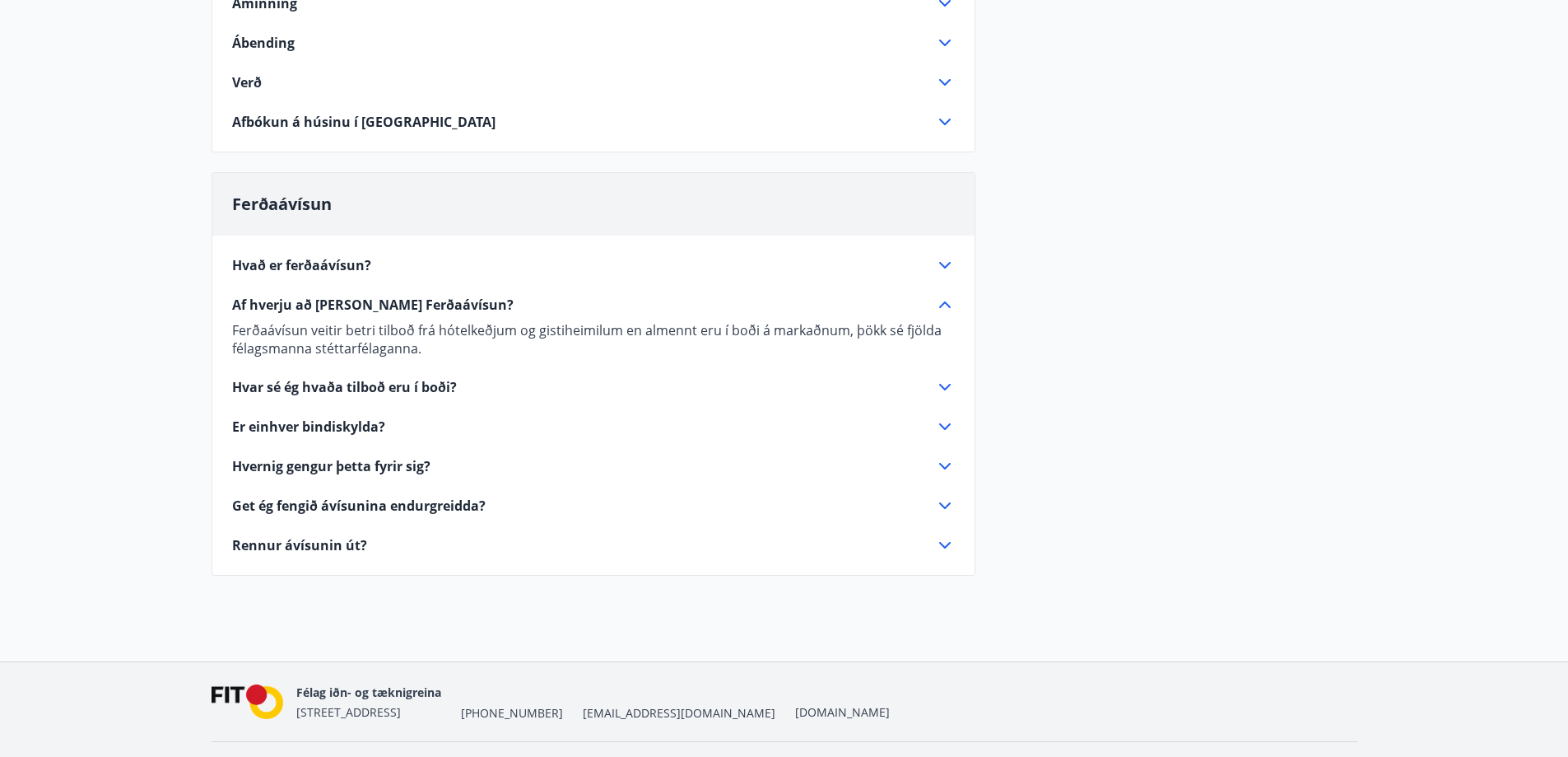
click at [941, 383] on icon at bounding box center [945, 387] width 20 height 20
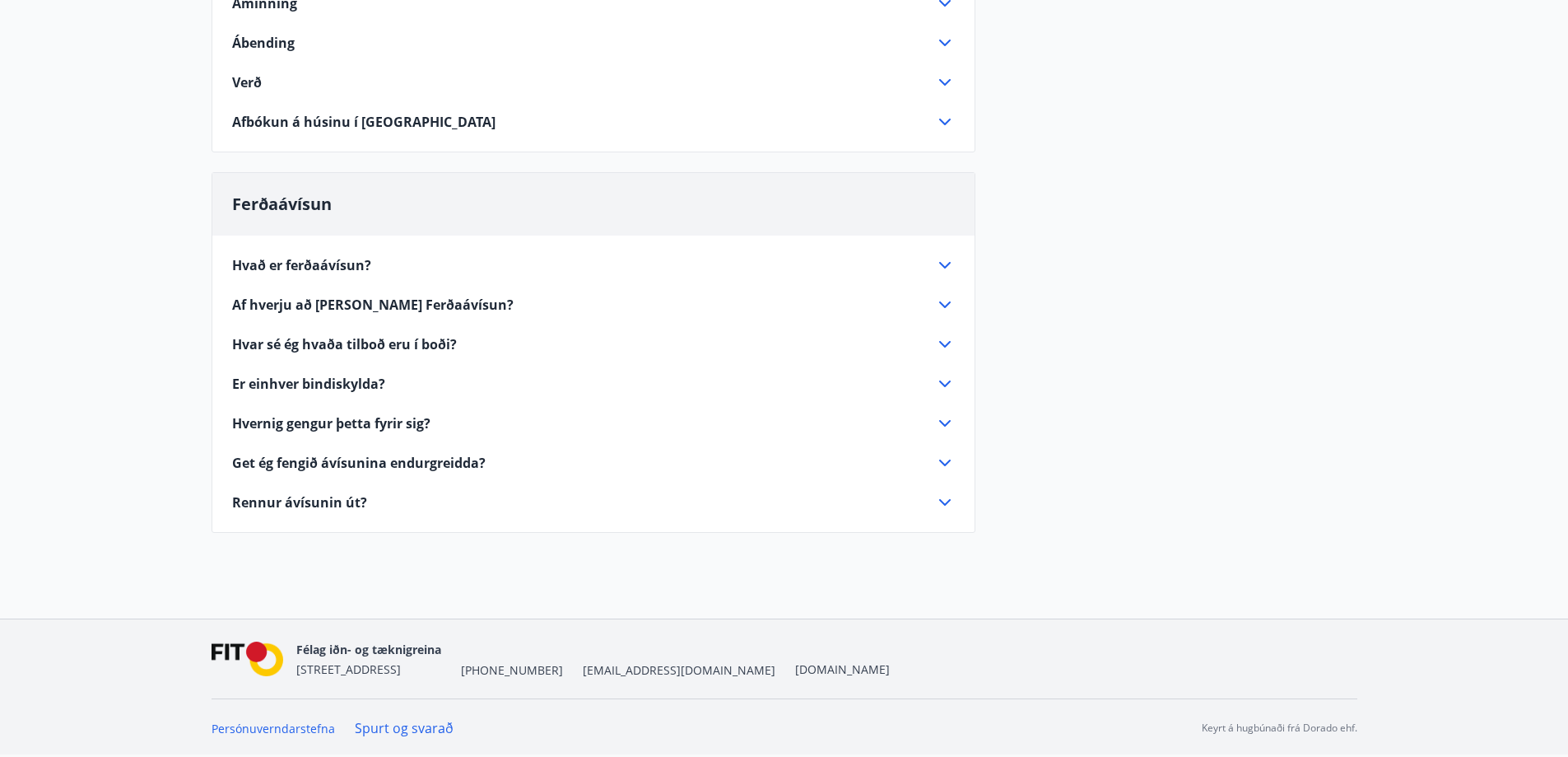
click at [942, 344] on icon at bounding box center [945, 344] width 12 height 7
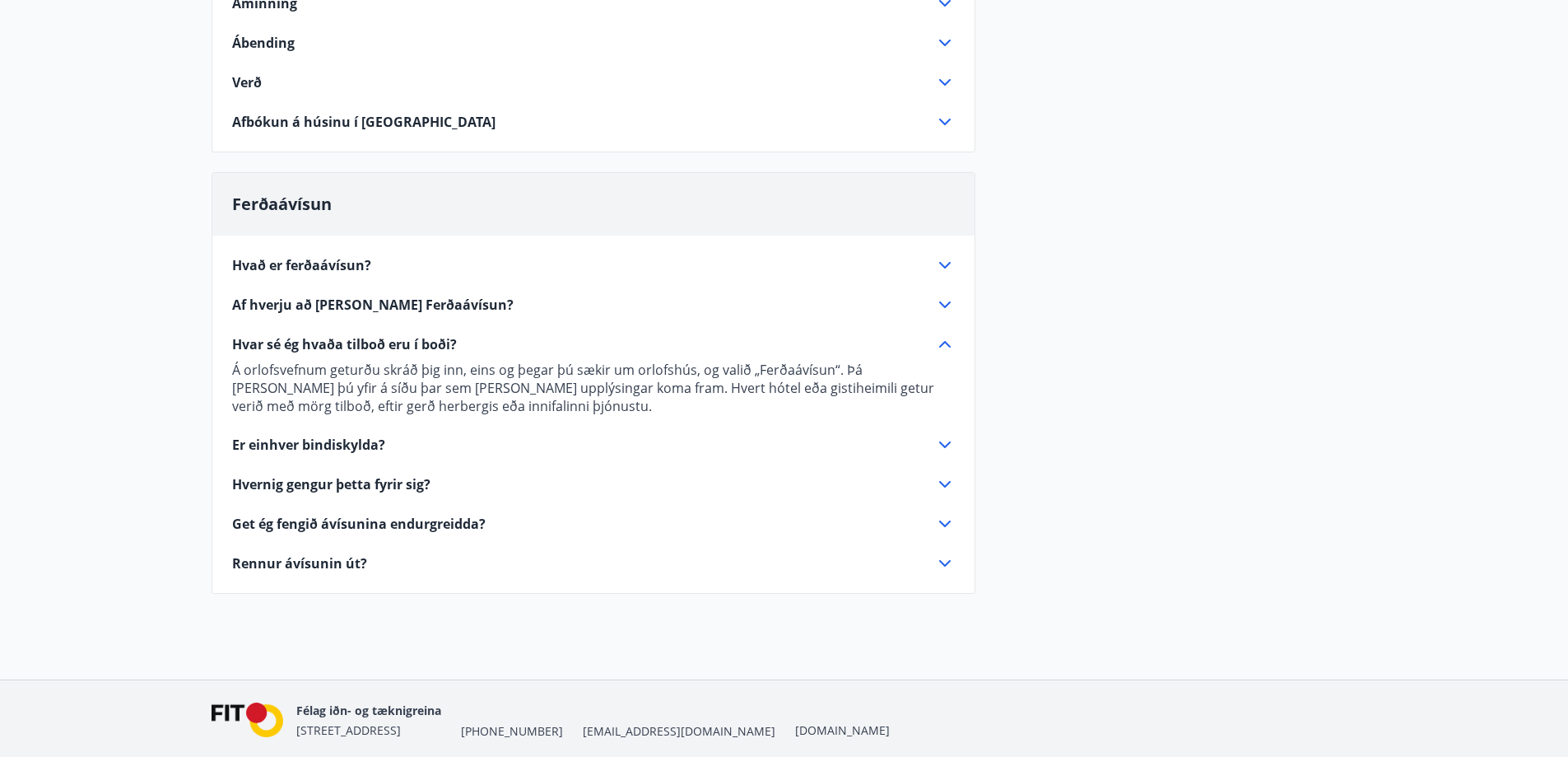
click at [942, 480] on icon at bounding box center [945, 484] width 20 height 20
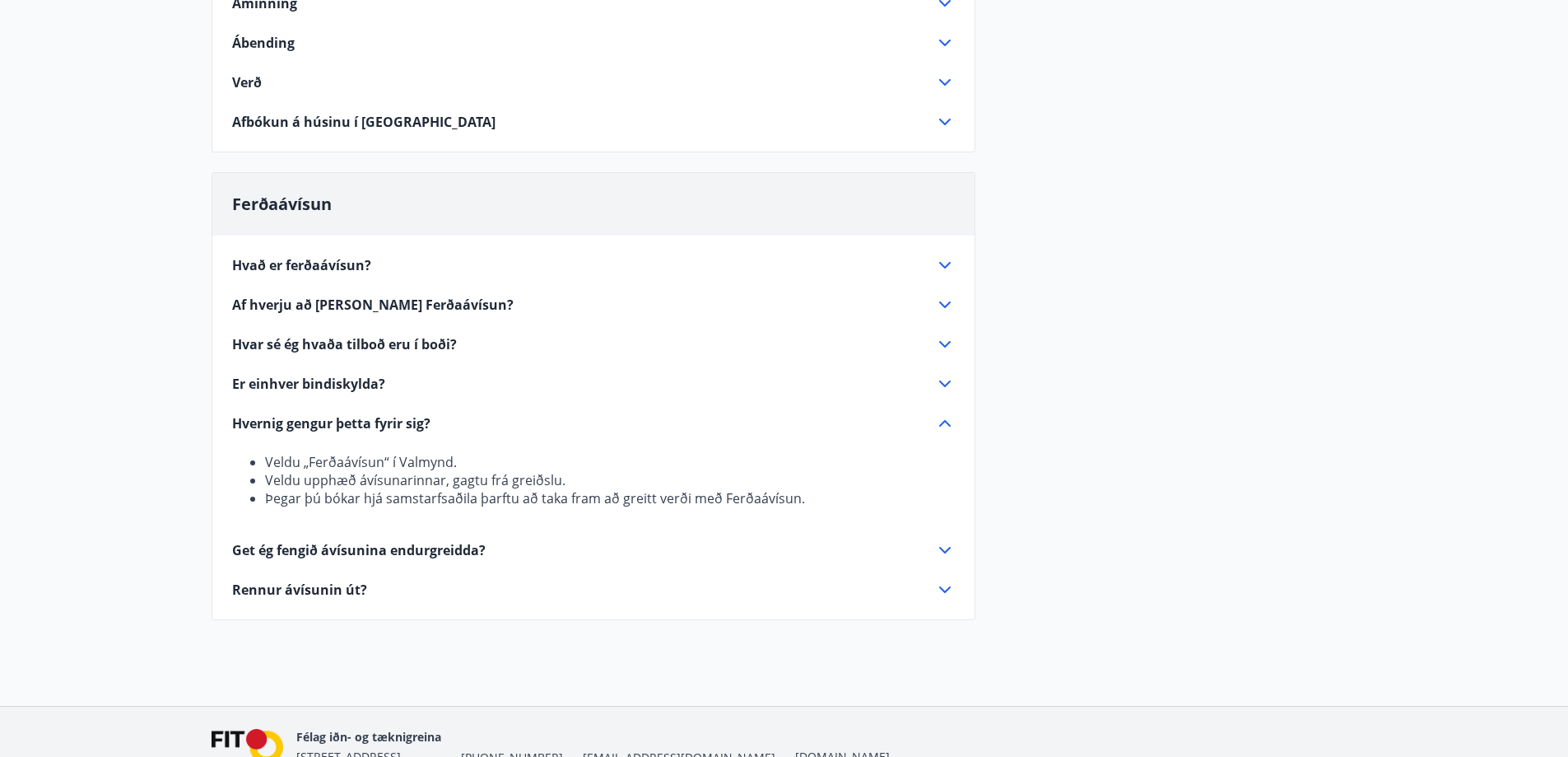
click at [945, 549] on icon at bounding box center [945, 550] width 20 height 20
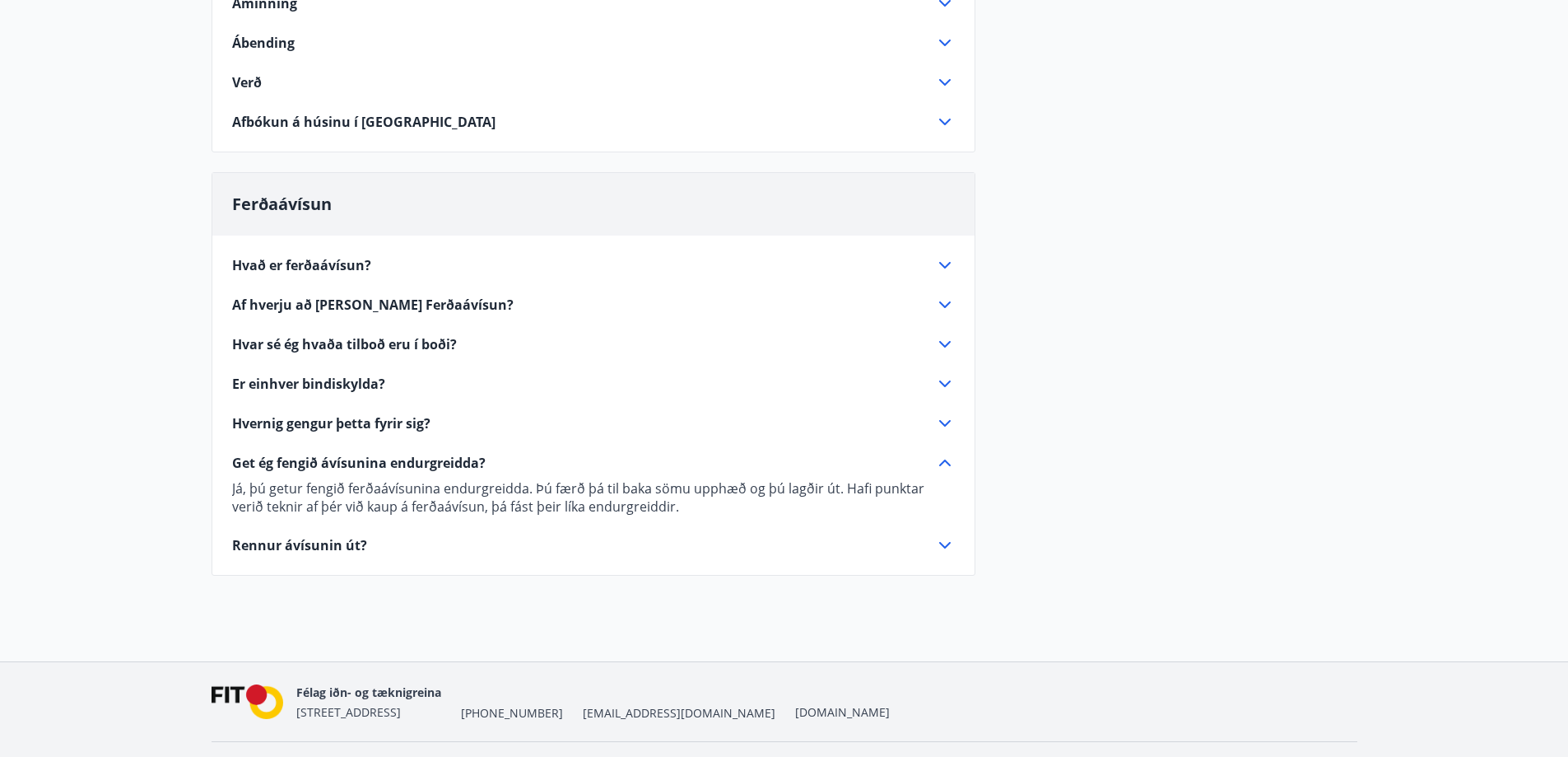
click at [949, 544] on icon at bounding box center [945, 545] width 20 height 20
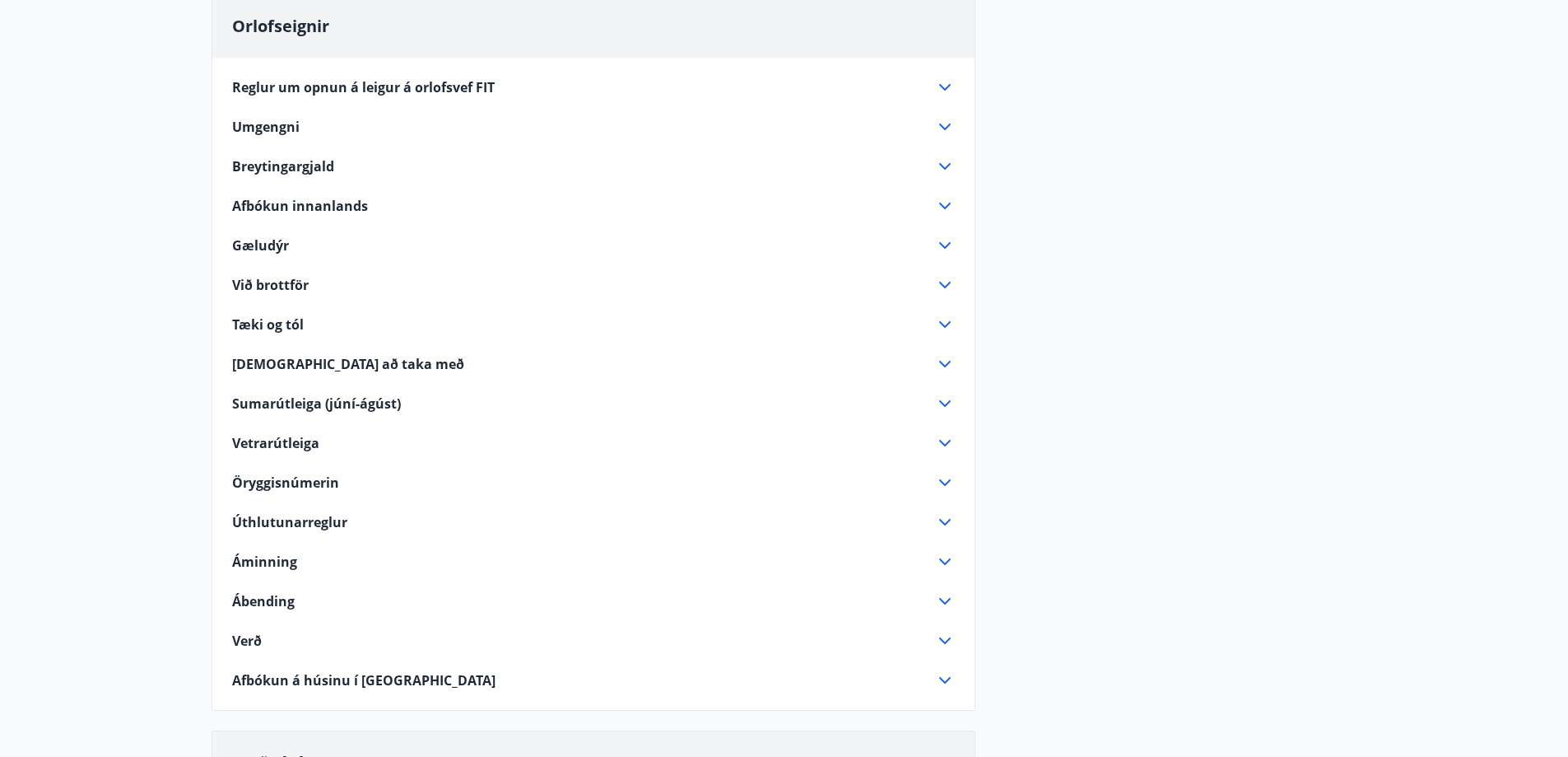
scroll to position [177, 0]
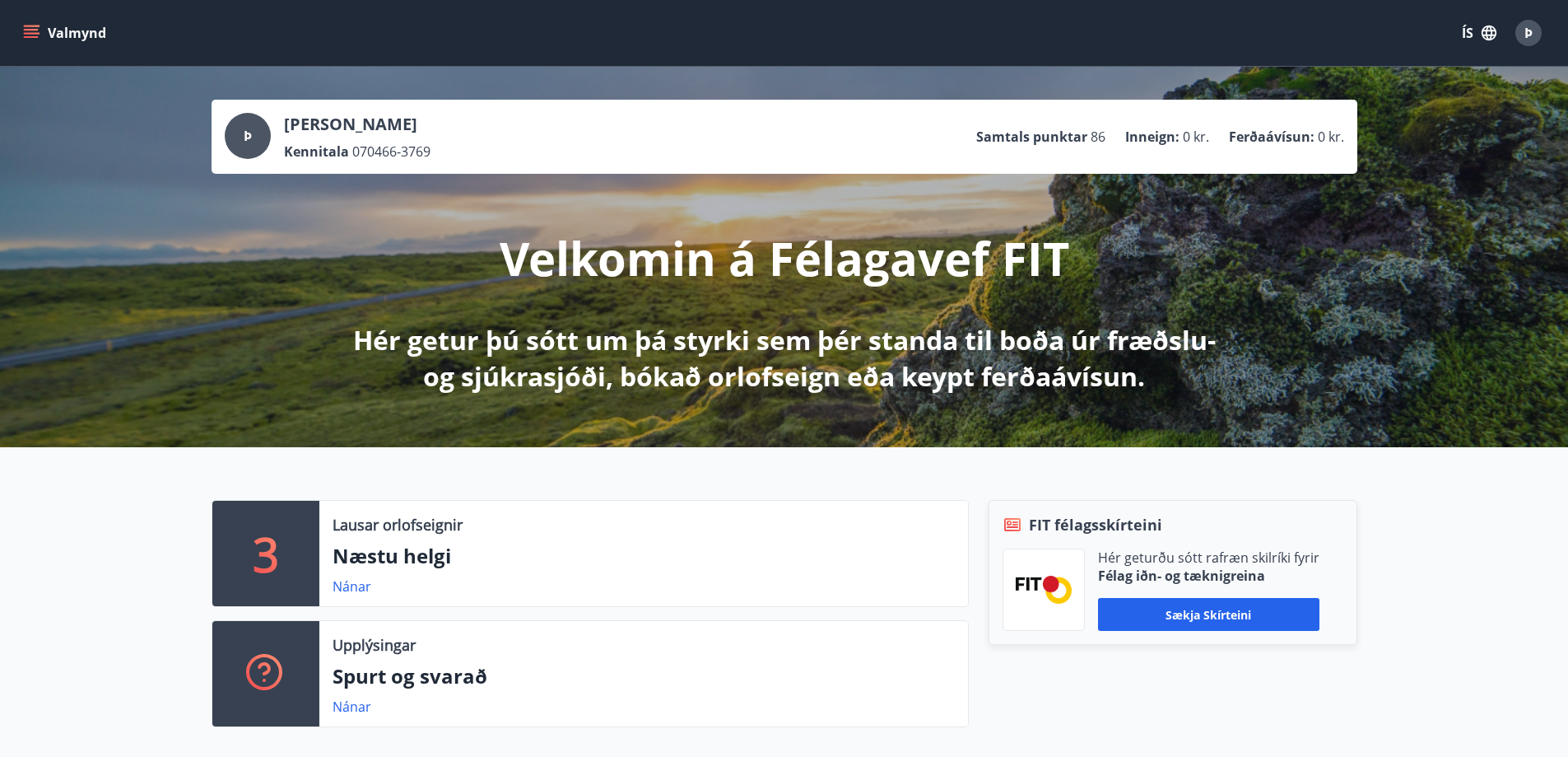
click at [1526, 38] on span "Þ" at bounding box center [1529, 33] width 8 height 18
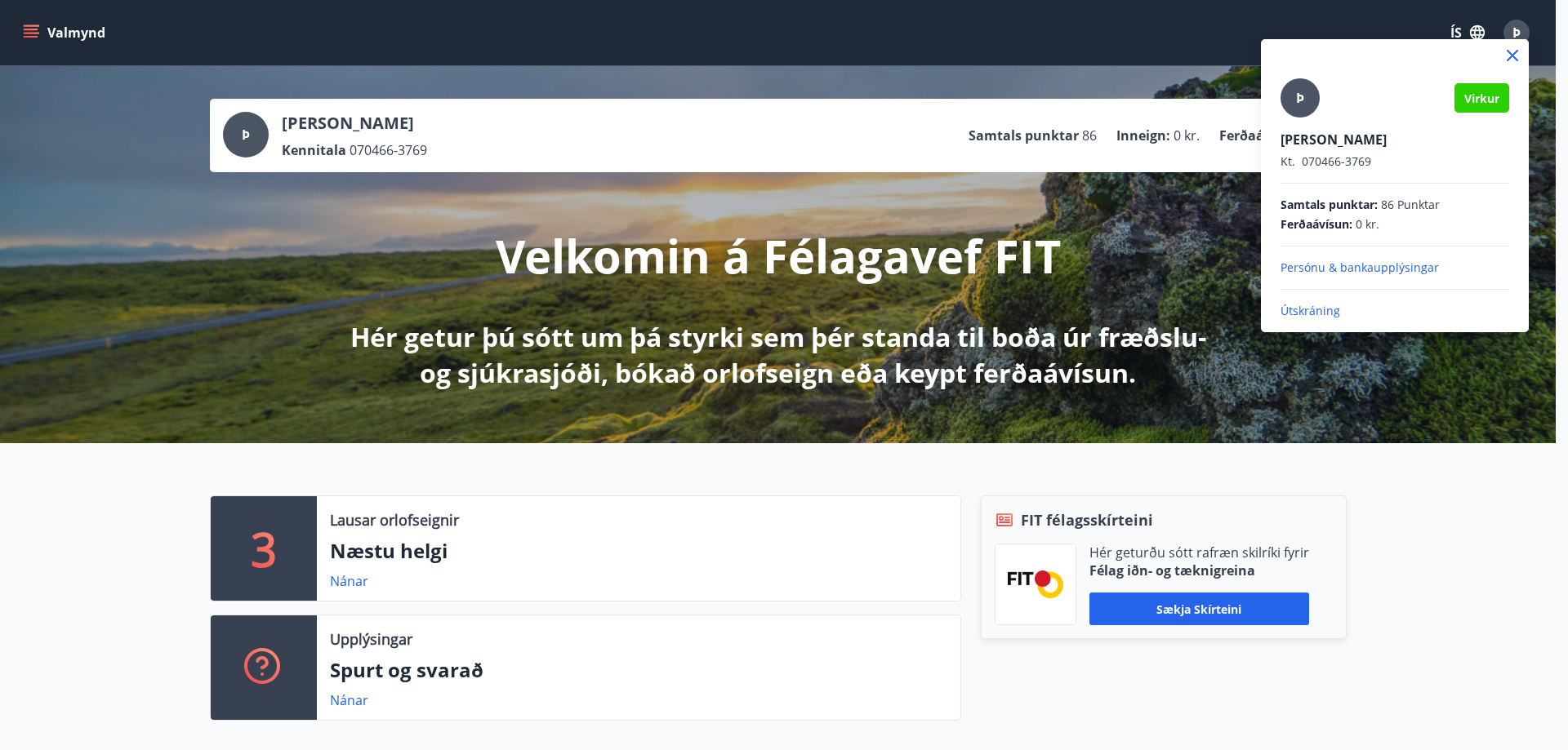
click at [1210, 248] on div at bounding box center [784, 375] width 1568 height 750
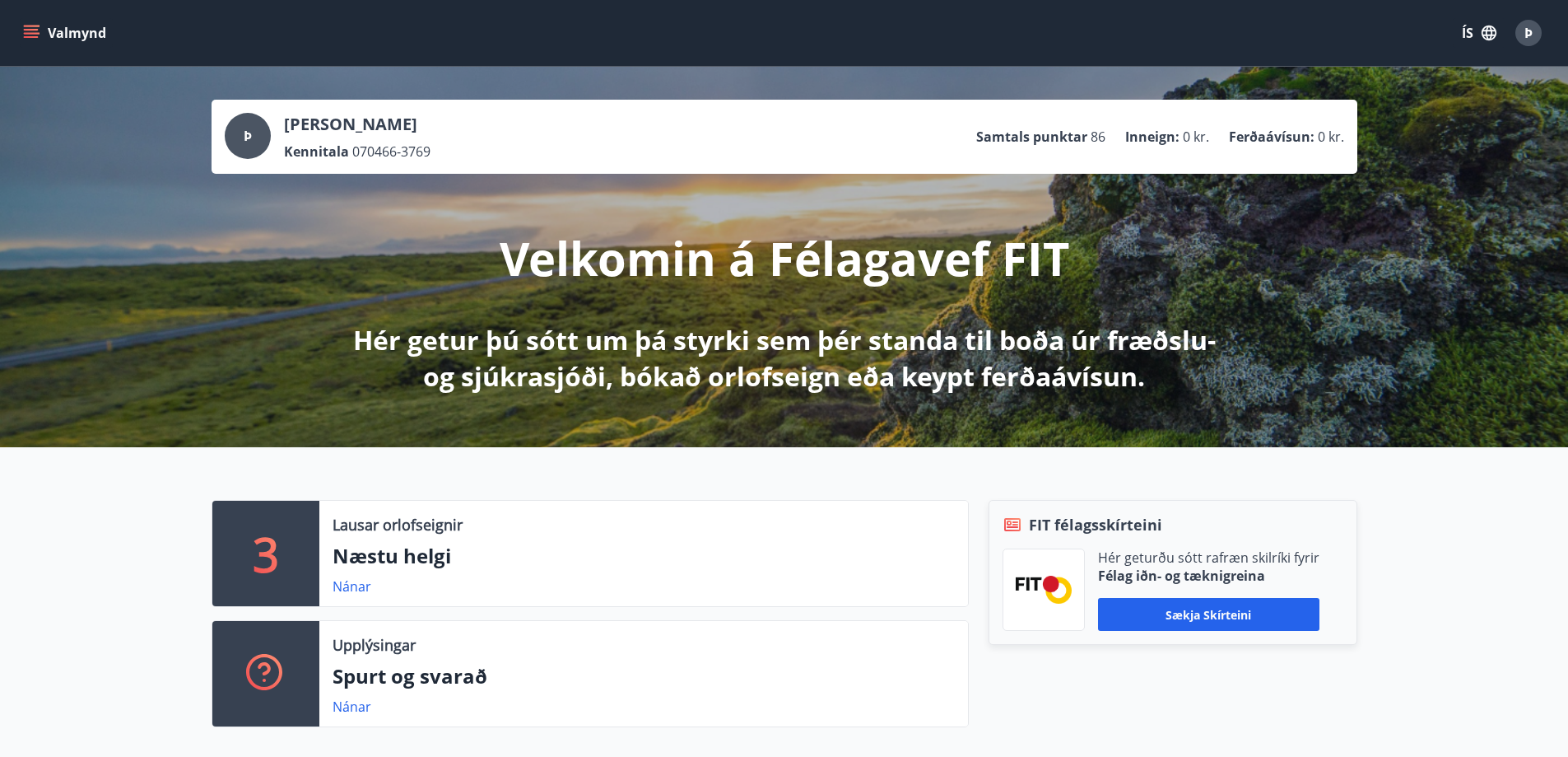
click at [42, 27] on button "Valmynd" at bounding box center [66, 33] width 93 height 30
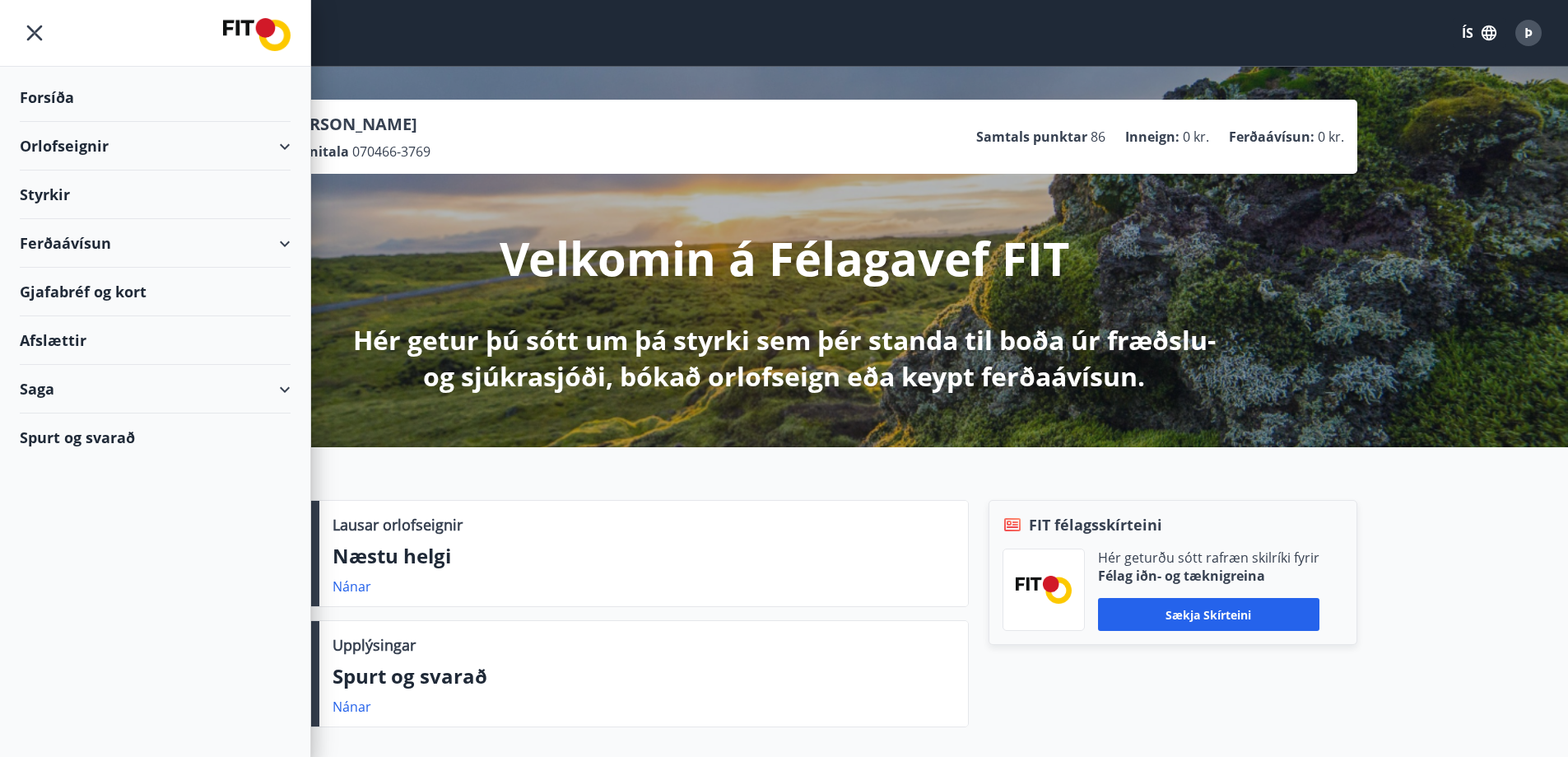
click at [284, 241] on div "Ferðaávísun" at bounding box center [155, 243] width 270 height 49
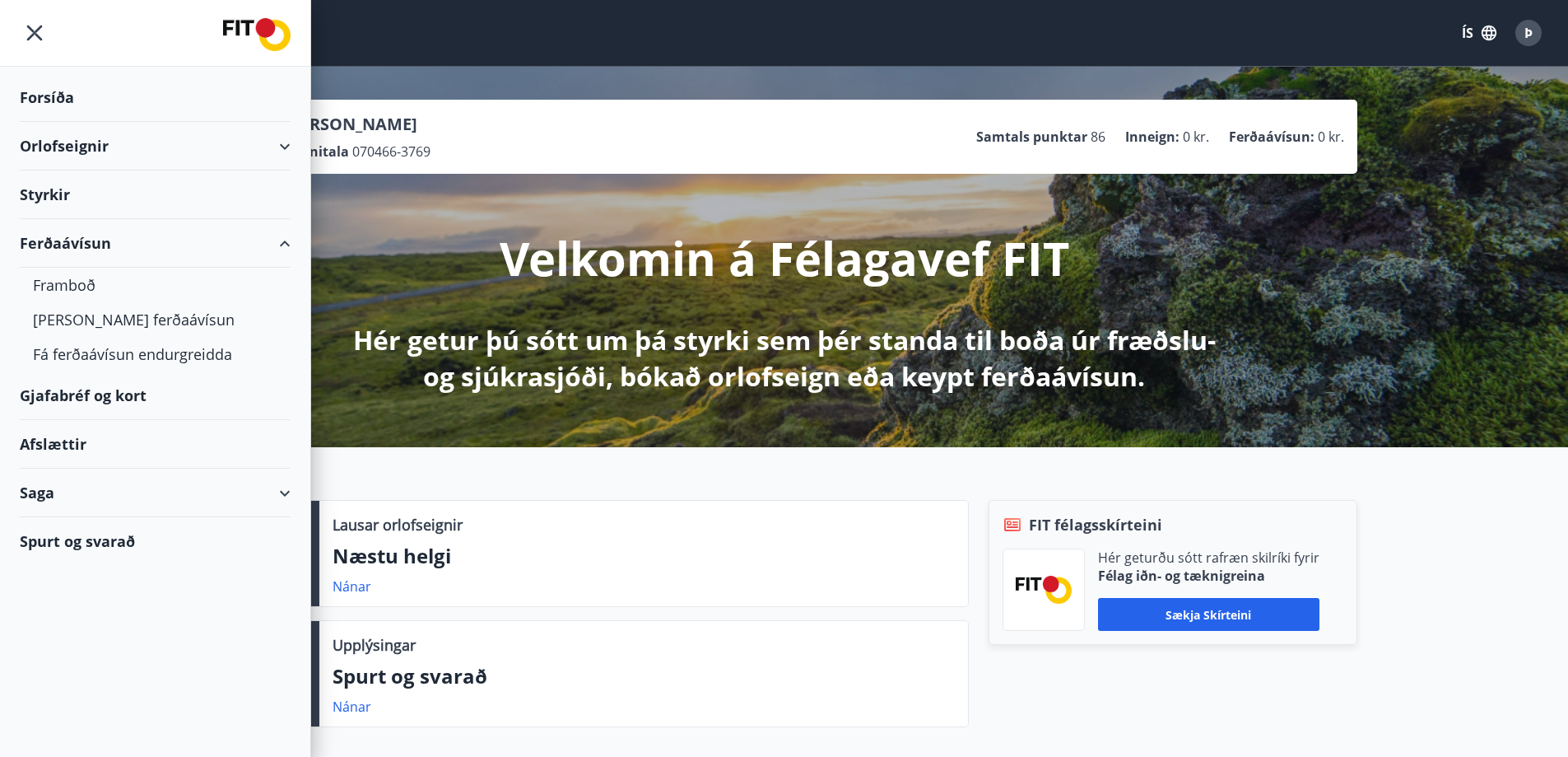
click at [284, 241] on div "Ferðaávísun" at bounding box center [155, 243] width 270 height 49
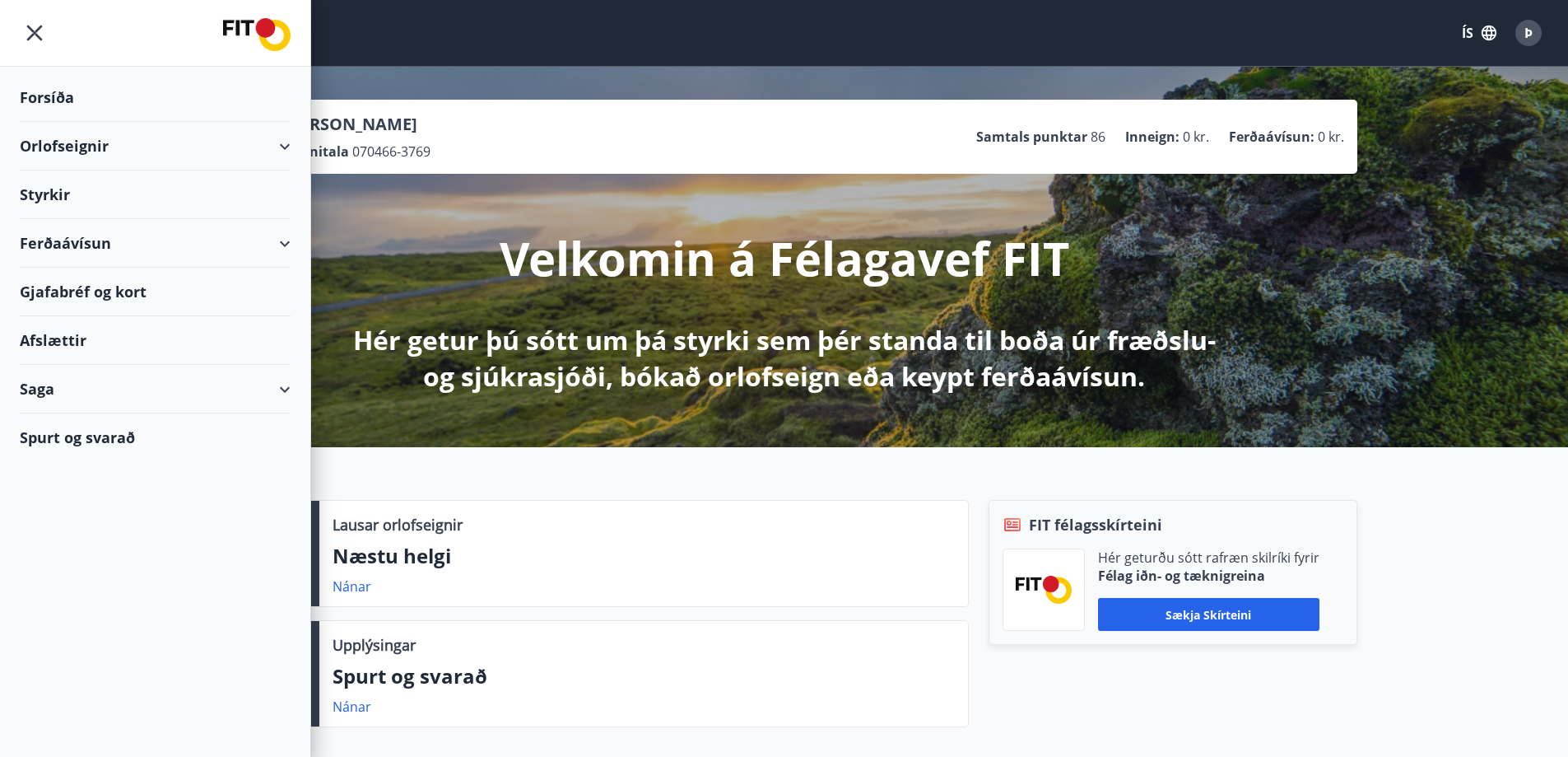
click at [284, 386] on div "Saga" at bounding box center [155, 388] width 270 height 49
click at [59, 340] on div "Afslættir" at bounding box center [155, 341] width 270 height 49
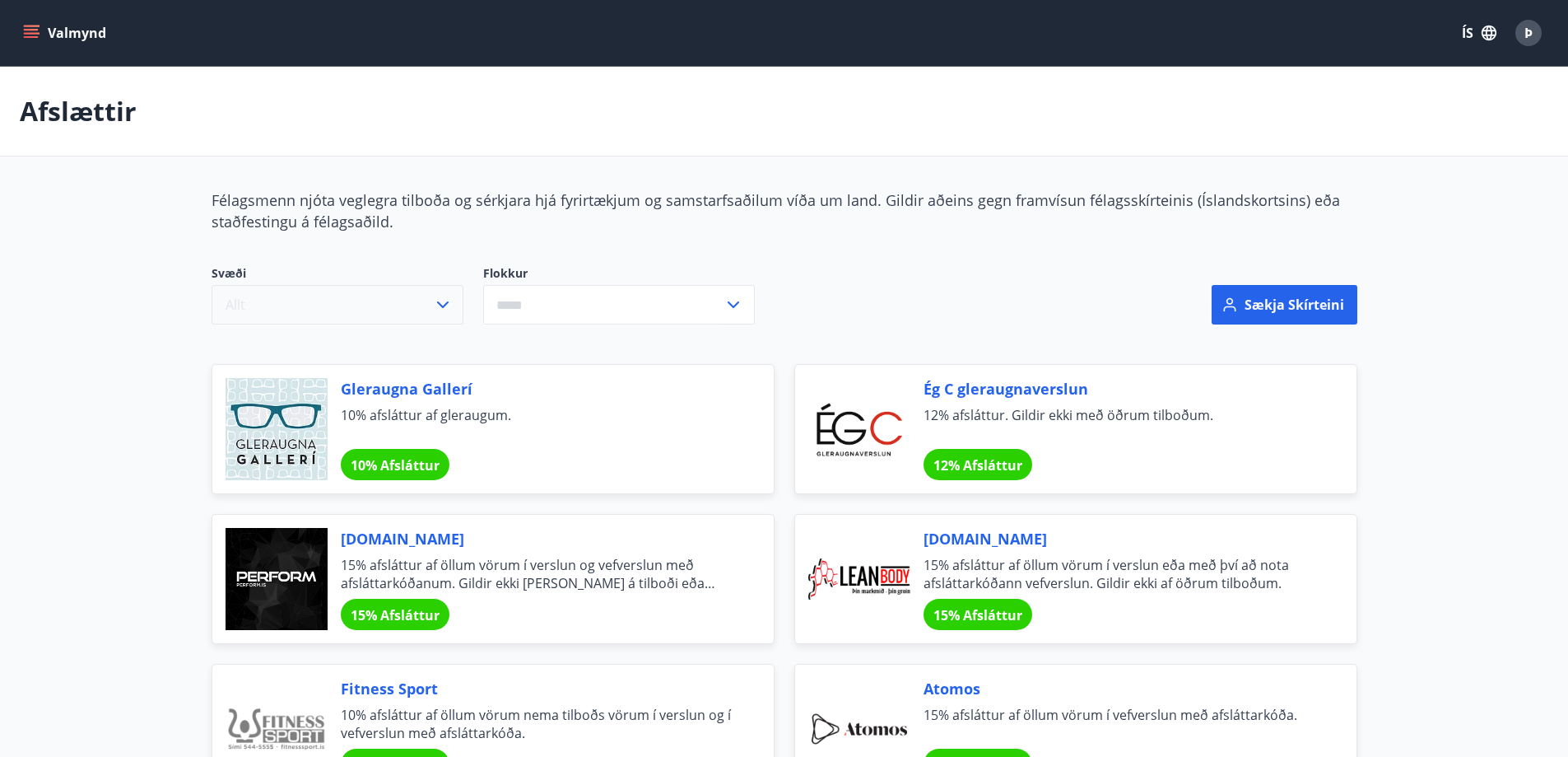
click at [444, 310] on icon "button" at bounding box center [443, 305] width 20 height 20
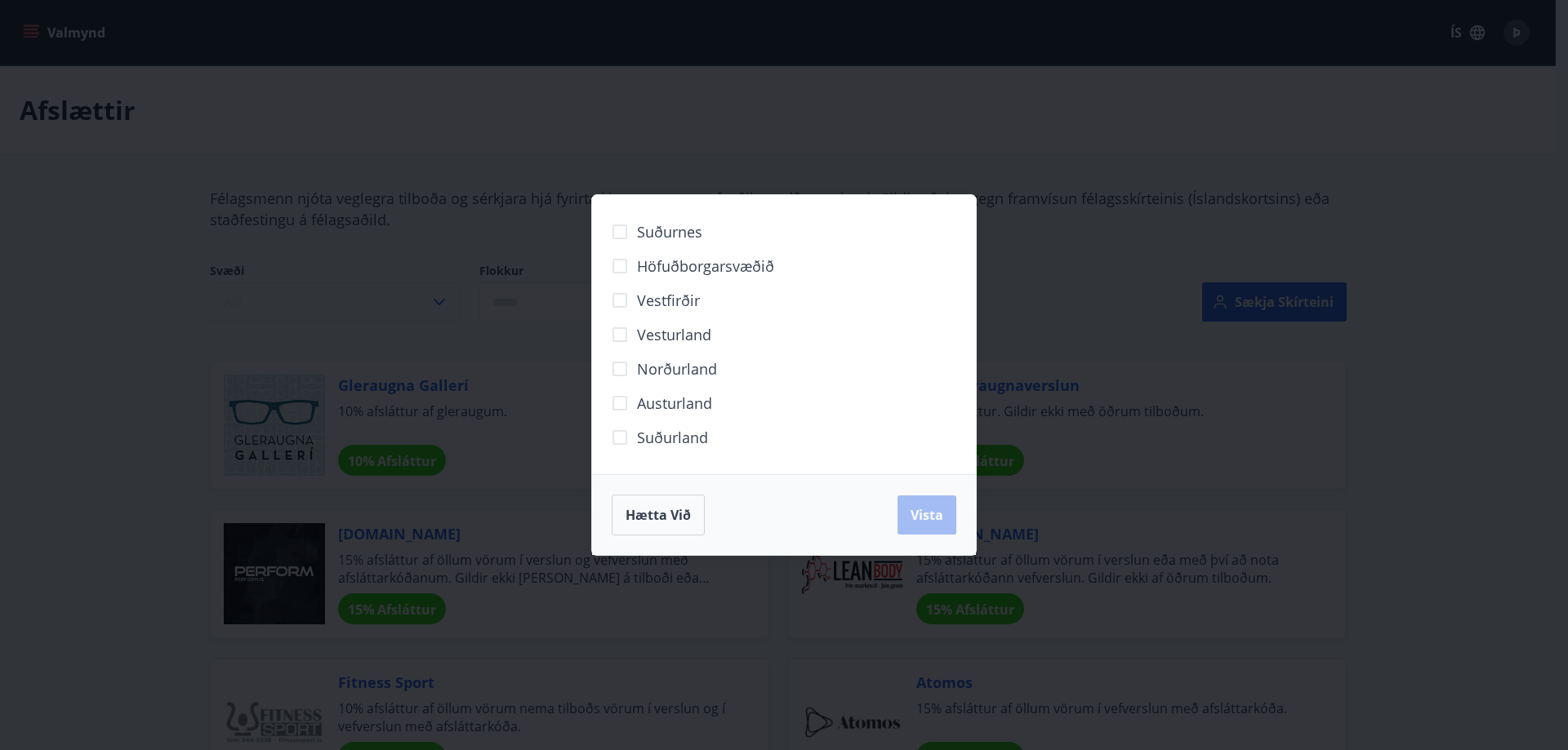
click at [441, 307] on div "Suðurnes Höfuðborgarsvæðið [GEOGRAPHIC_DATA] [GEOGRAPHIC_DATA] Norðurland [GEOG…" at bounding box center [784, 375] width 1568 height 750
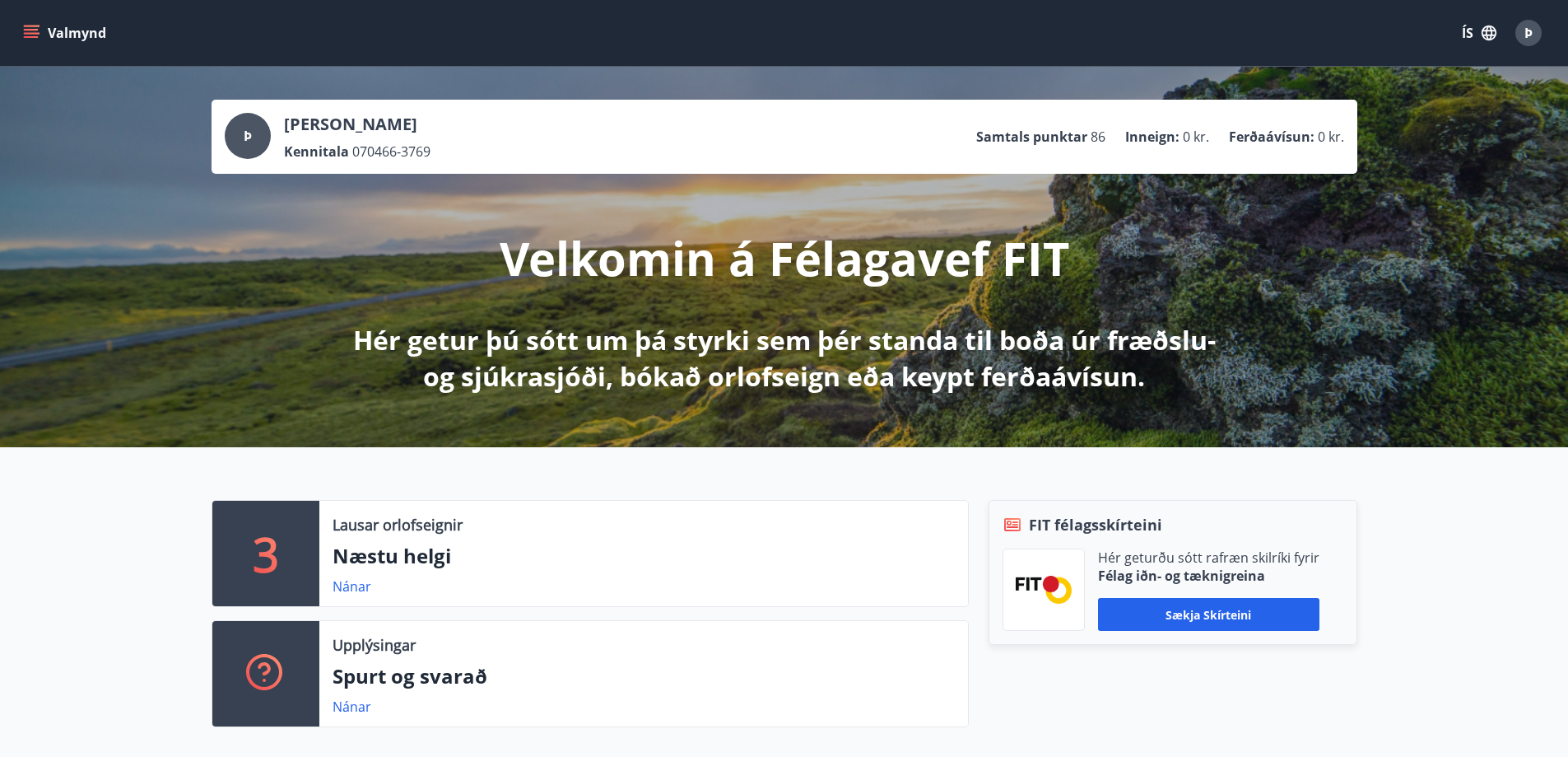
click at [46, 27] on button "Valmynd" at bounding box center [66, 33] width 93 height 30
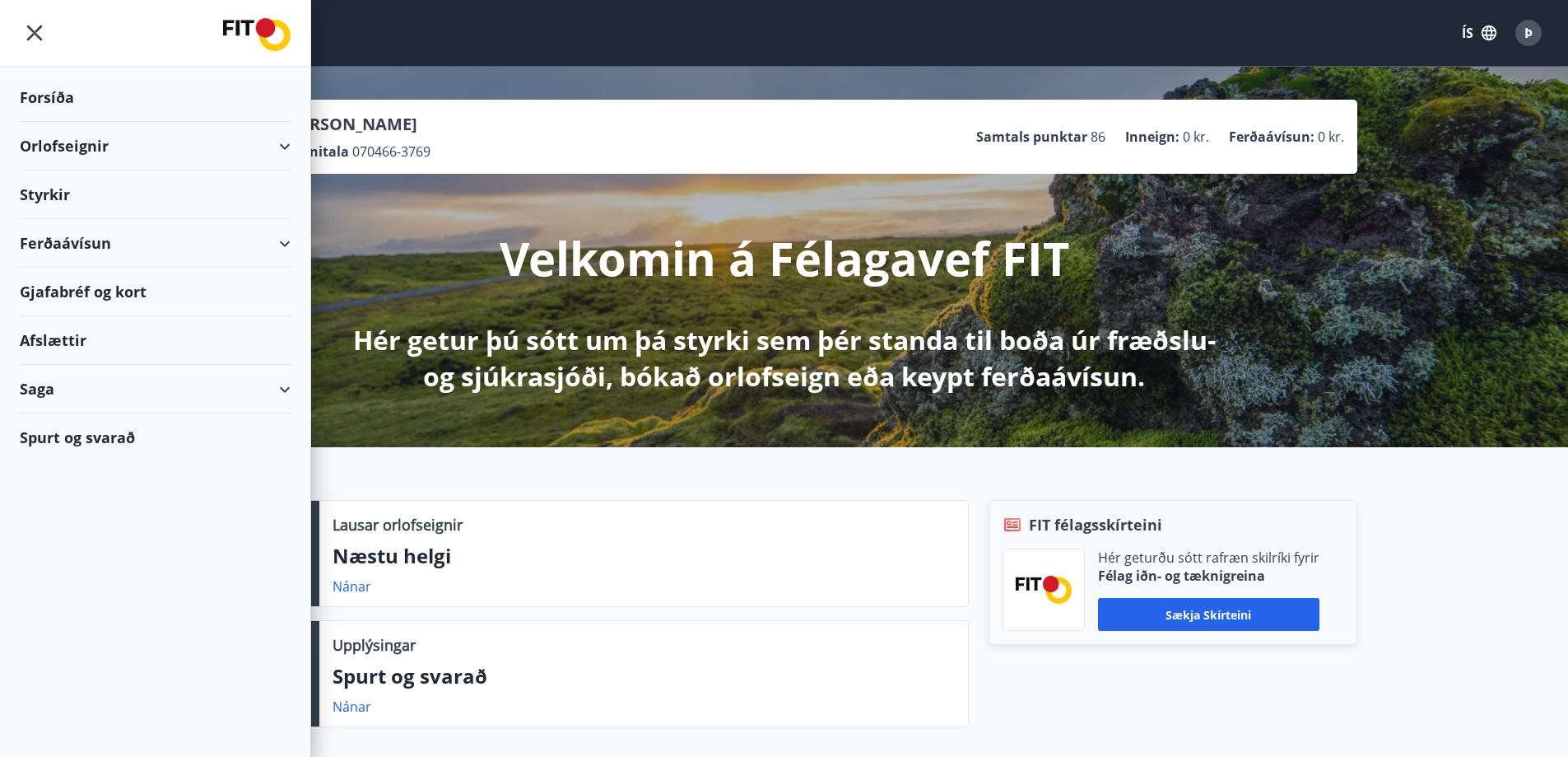
click at [87, 122] on div "Styrkir" at bounding box center [155, 97] width 270 height 49
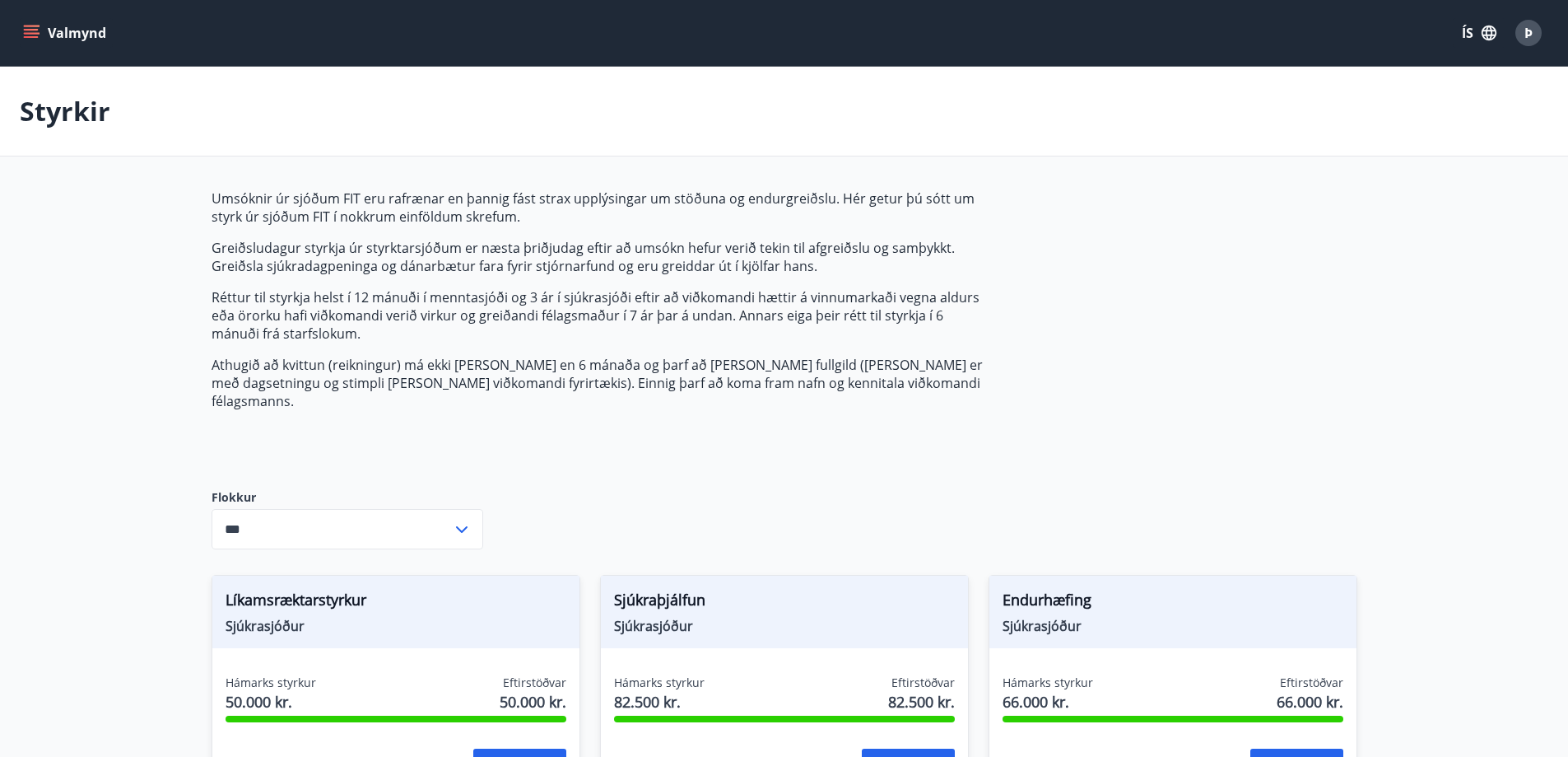
type input "***"
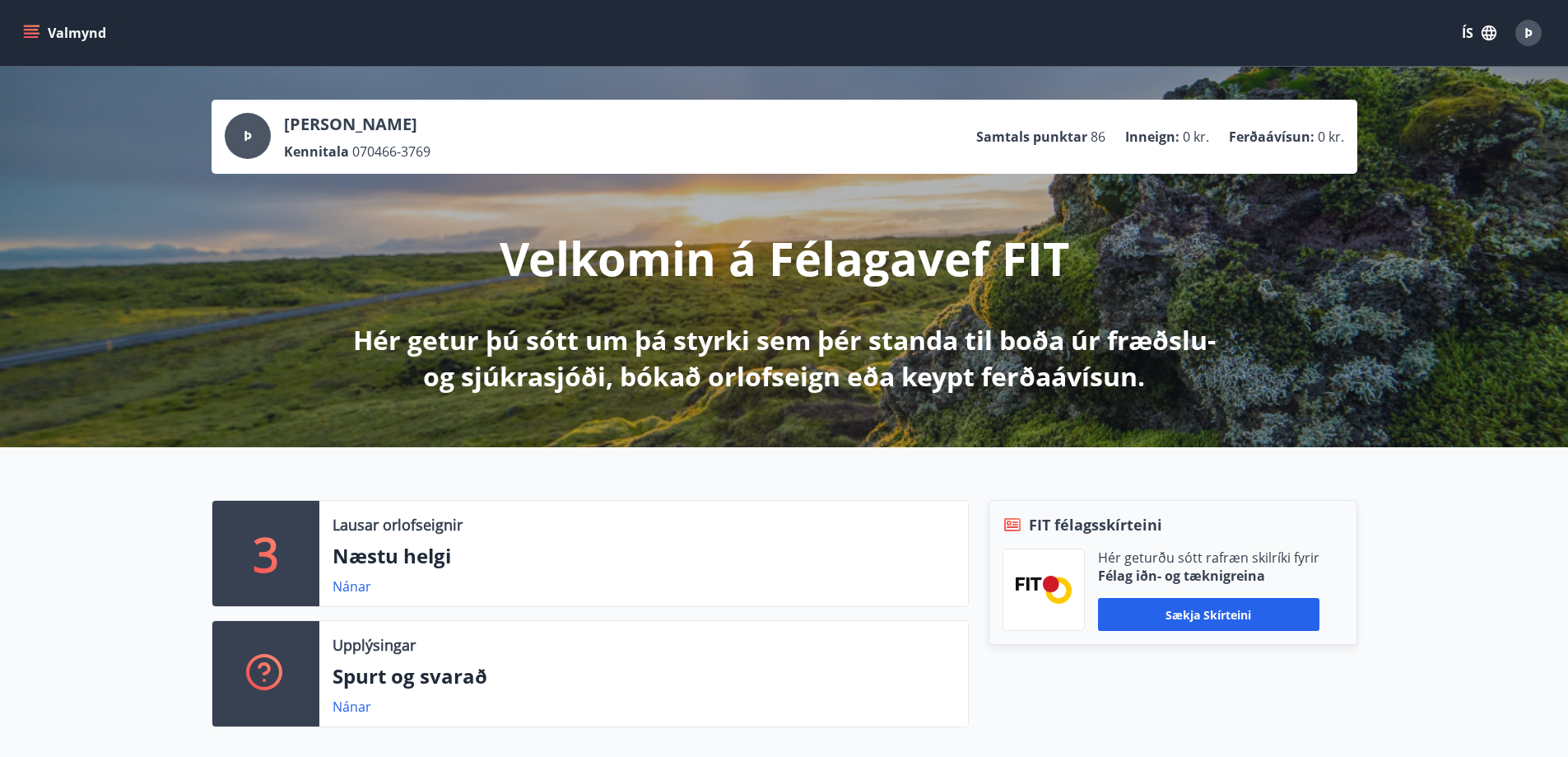
click at [35, 29] on icon "menu" at bounding box center [31, 30] width 15 height 2
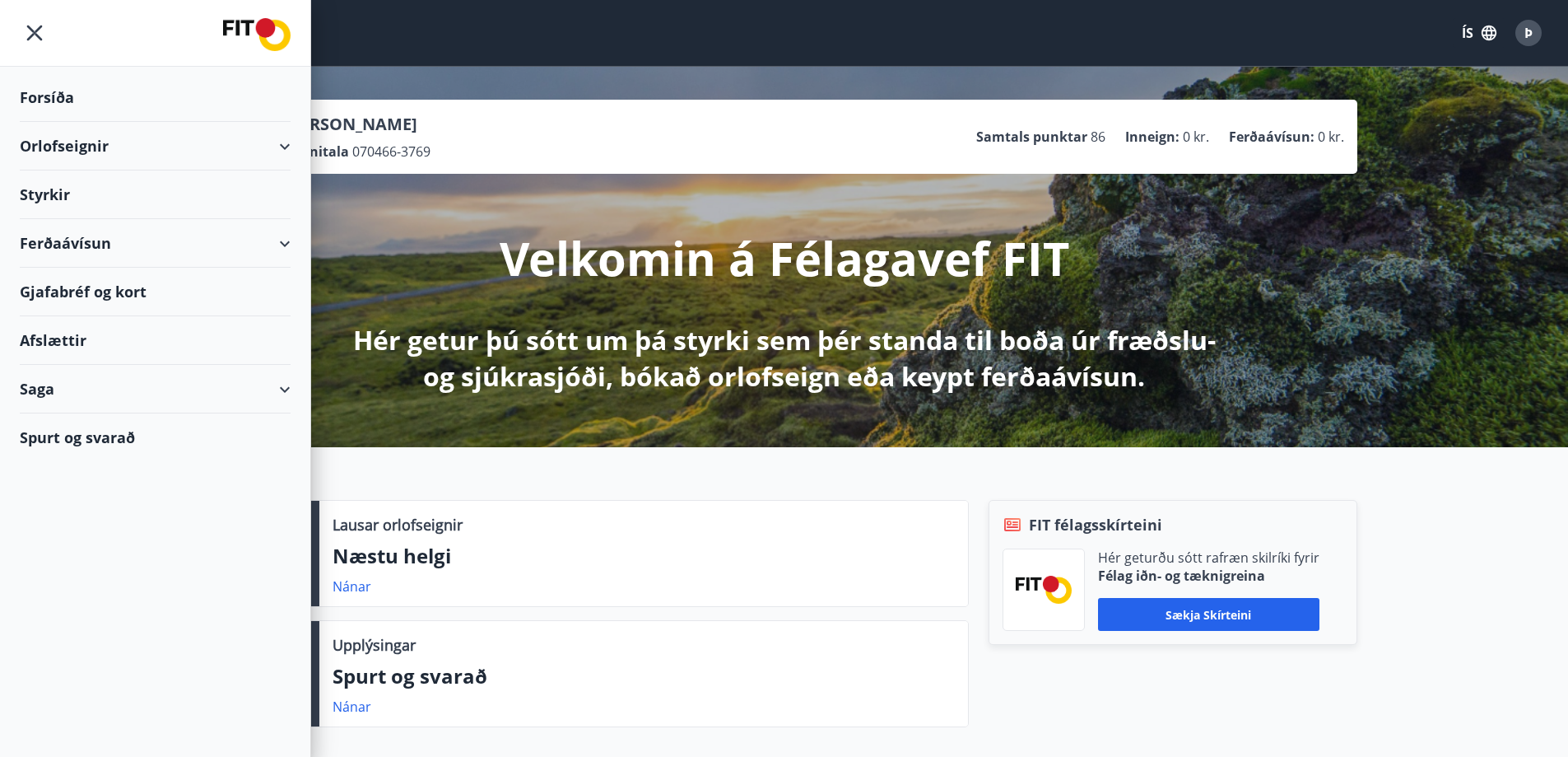
click at [73, 285] on div "Gjafabréf og kort" at bounding box center [155, 292] width 270 height 49
click at [60, 427] on div "Spurt og svarað" at bounding box center [155, 437] width 270 height 48
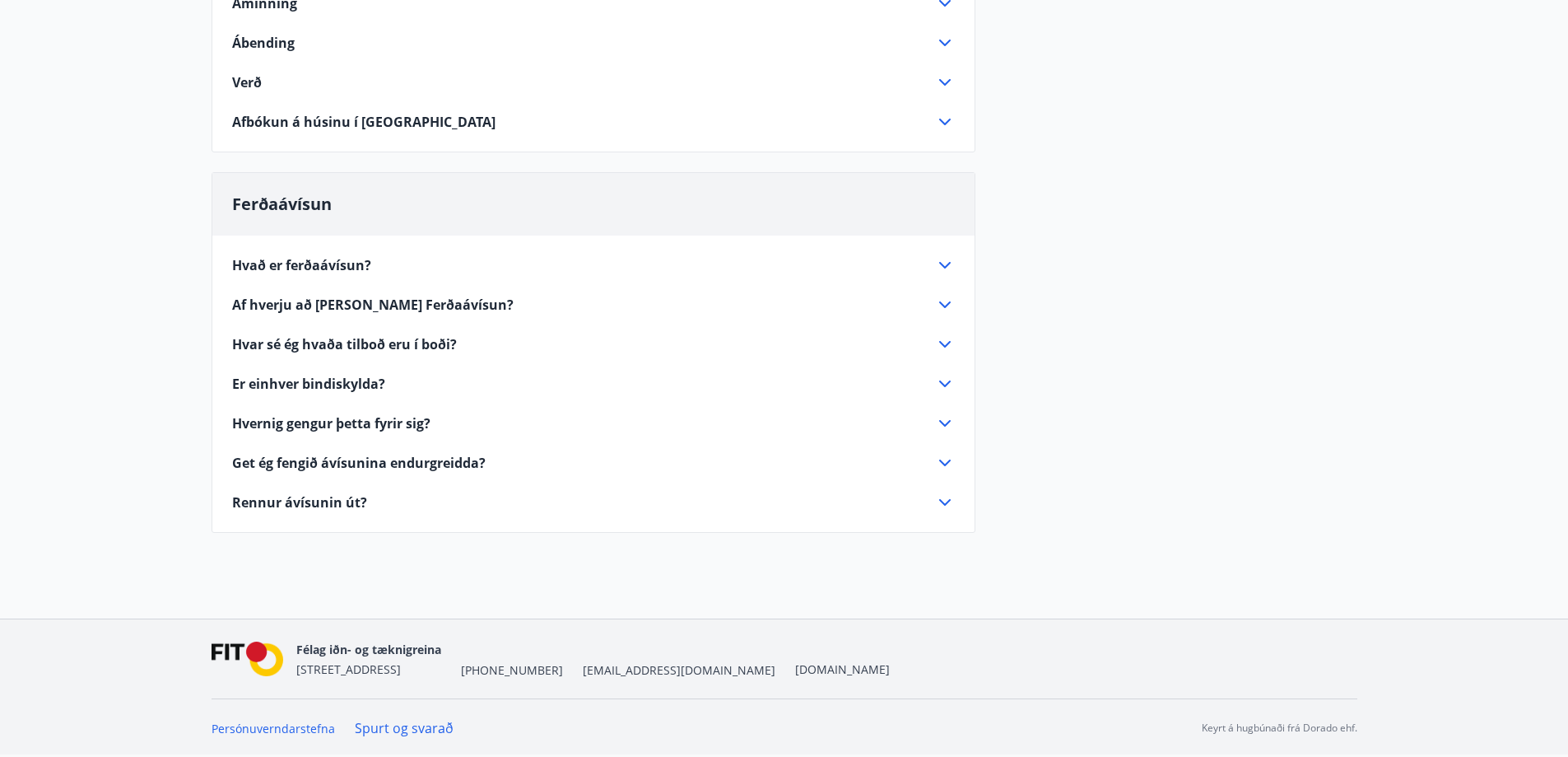
scroll to position [589, 0]
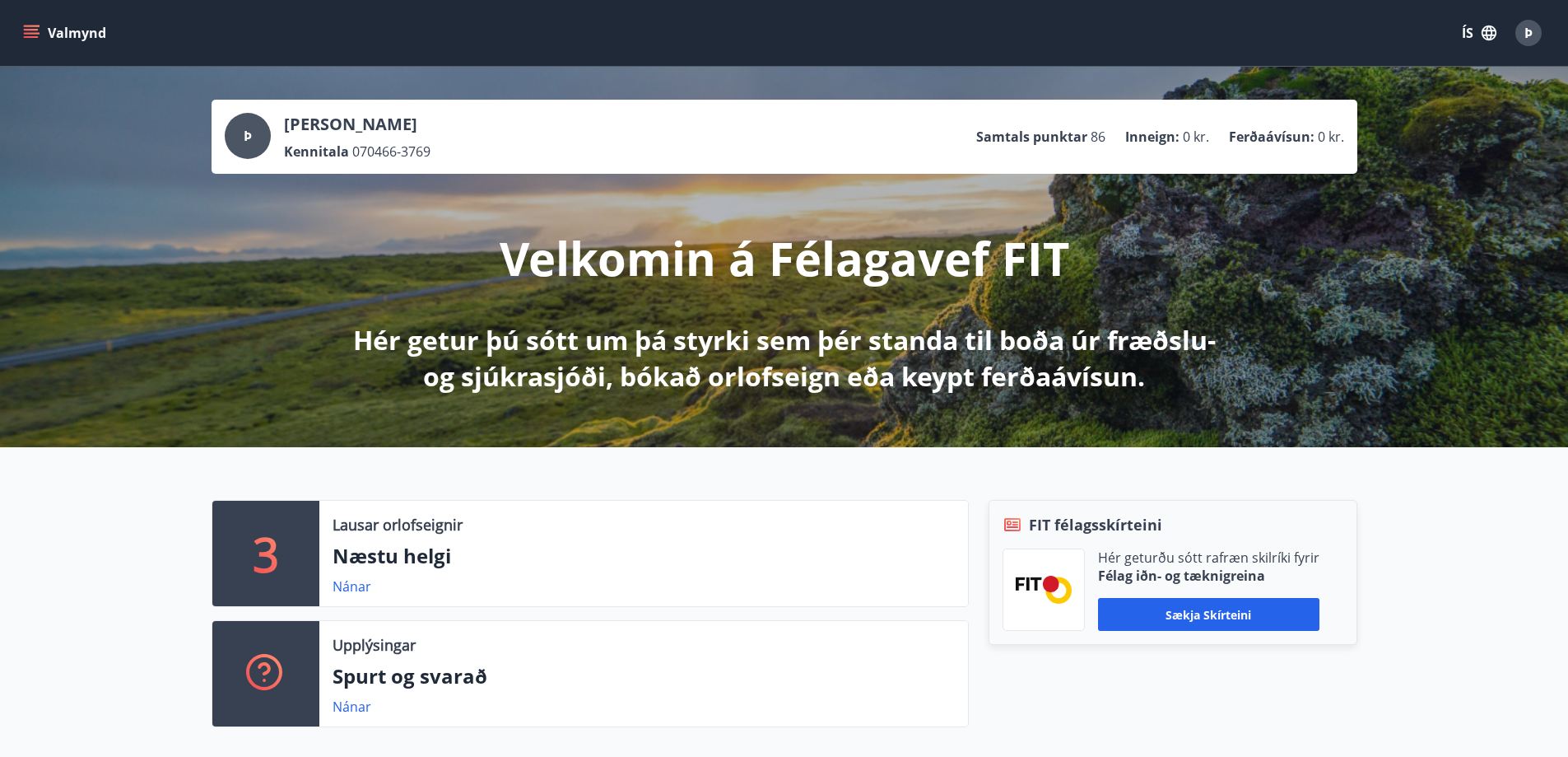
click at [1528, 31] on span "Þ" at bounding box center [1529, 33] width 8 height 18
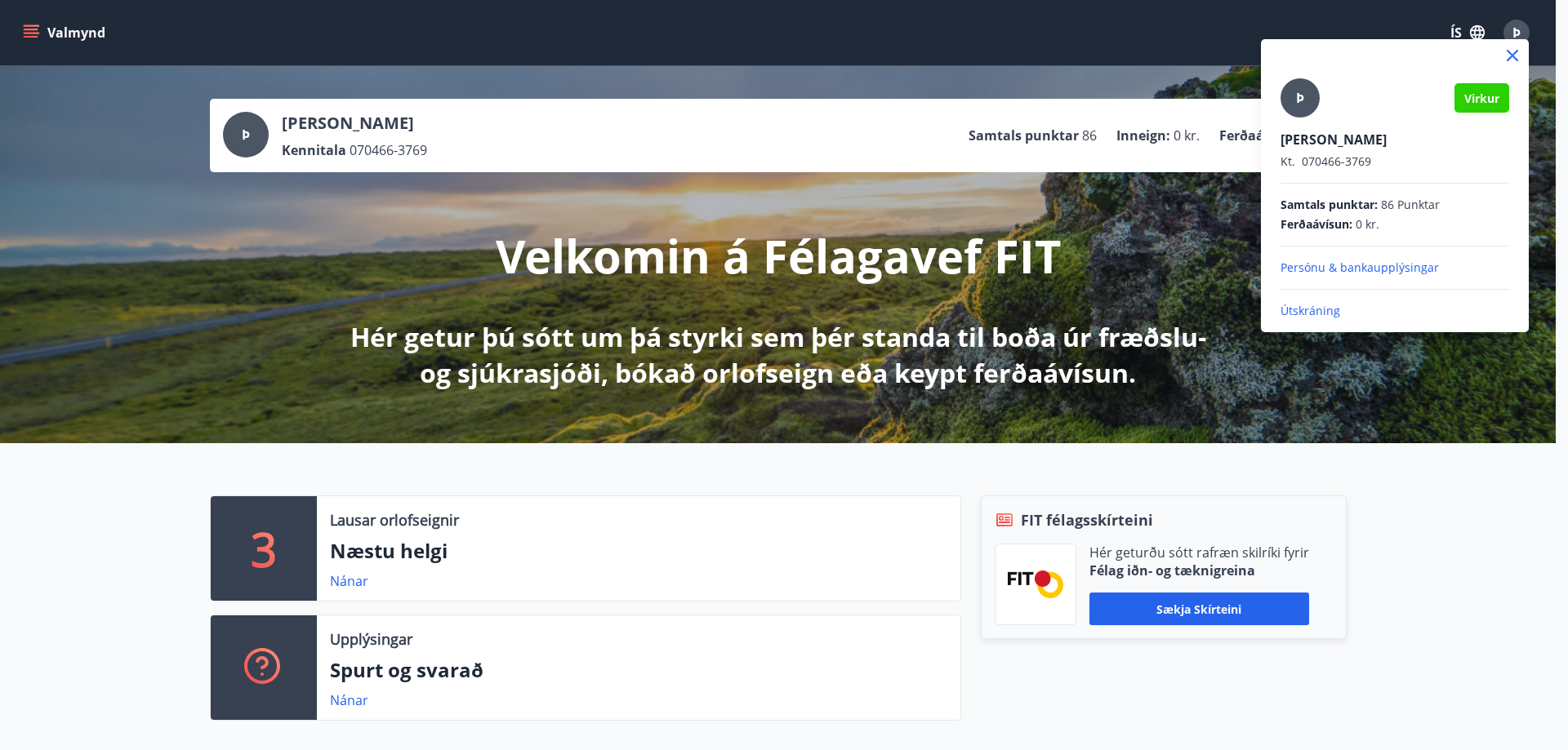
click at [1325, 317] on p "Útskráning" at bounding box center [1394, 311] width 229 height 16
click at [1295, 313] on p "Útskráning" at bounding box center [1394, 311] width 229 height 16
